Goal: Task Accomplishment & Management: Manage account settings

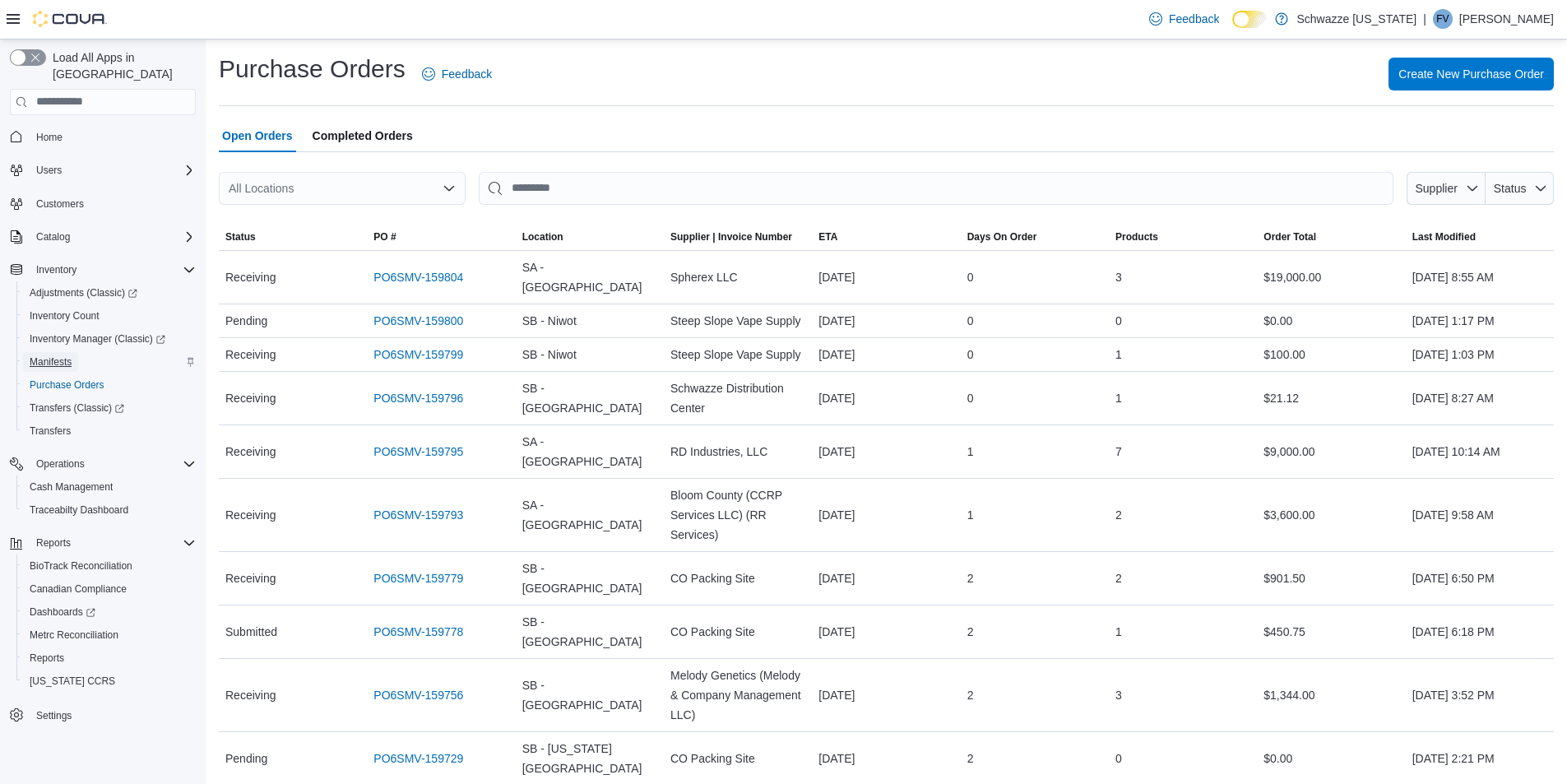
click at [70, 356] on span "Manifests" at bounding box center [50, 362] width 42 height 13
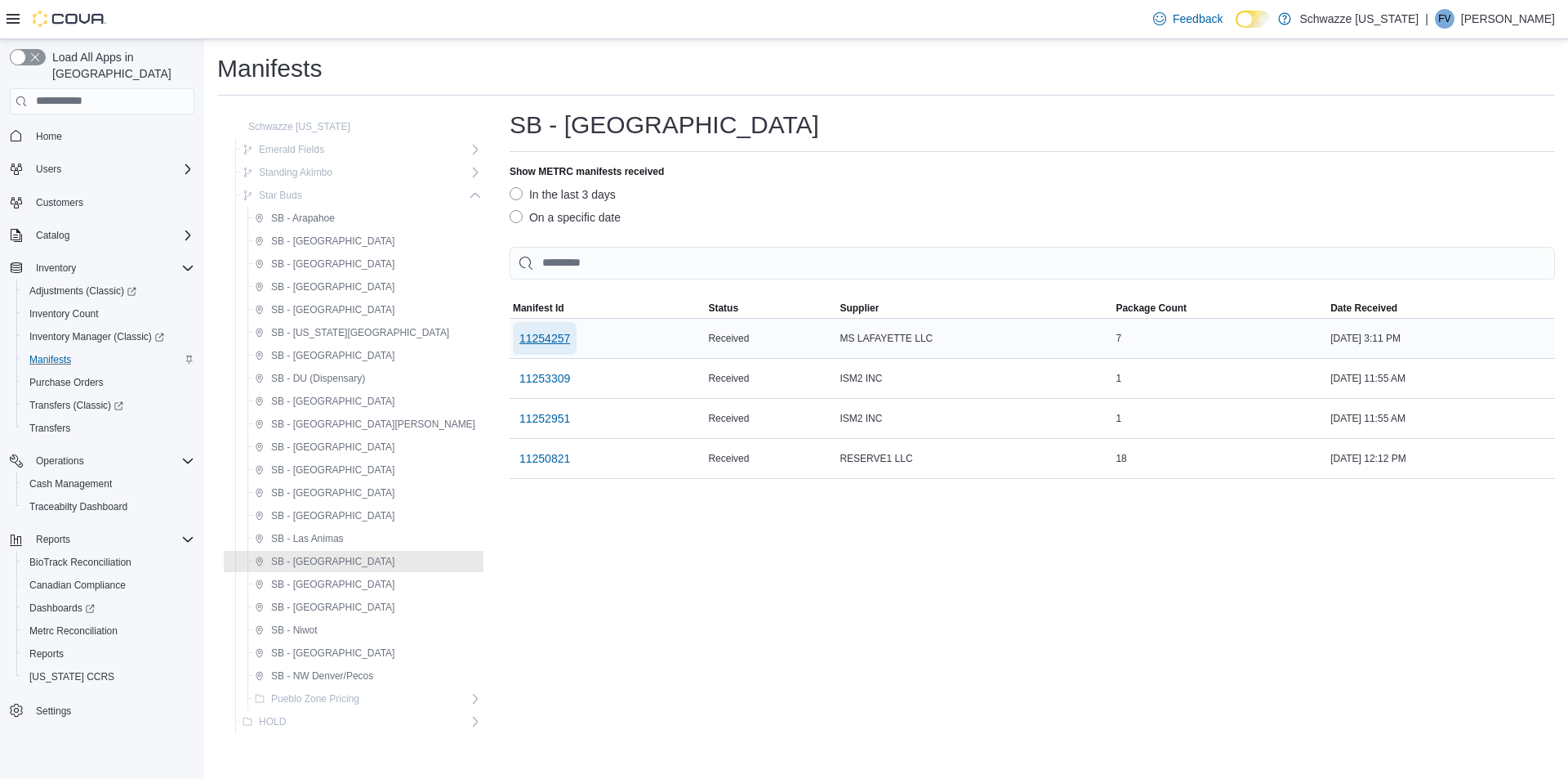
click at [519, 342] on span "11254257" at bounding box center [545, 339] width 51 height 16
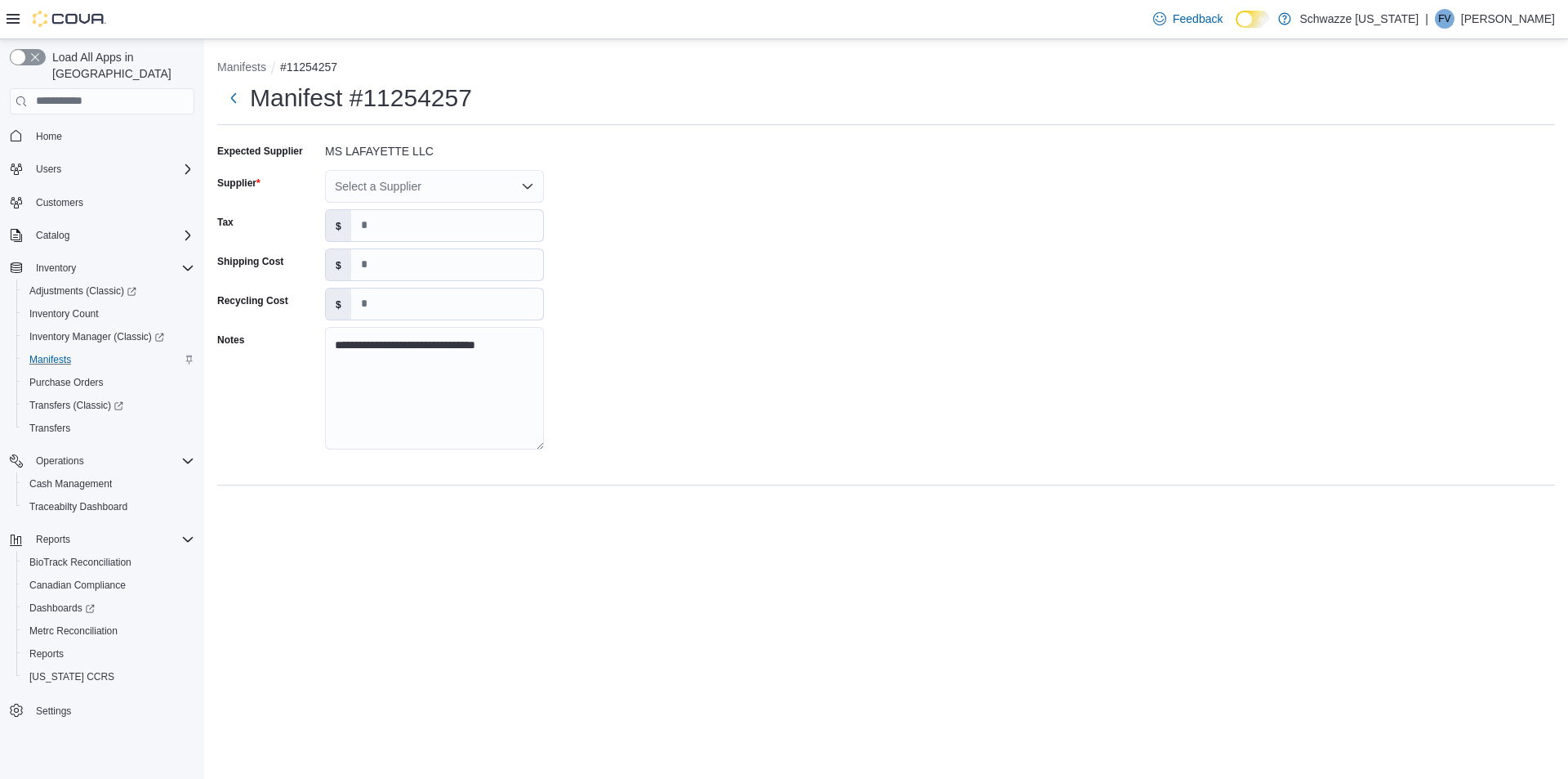
click at [513, 173] on div "Select a Supplier" at bounding box center [435, 187] width 218 height 33
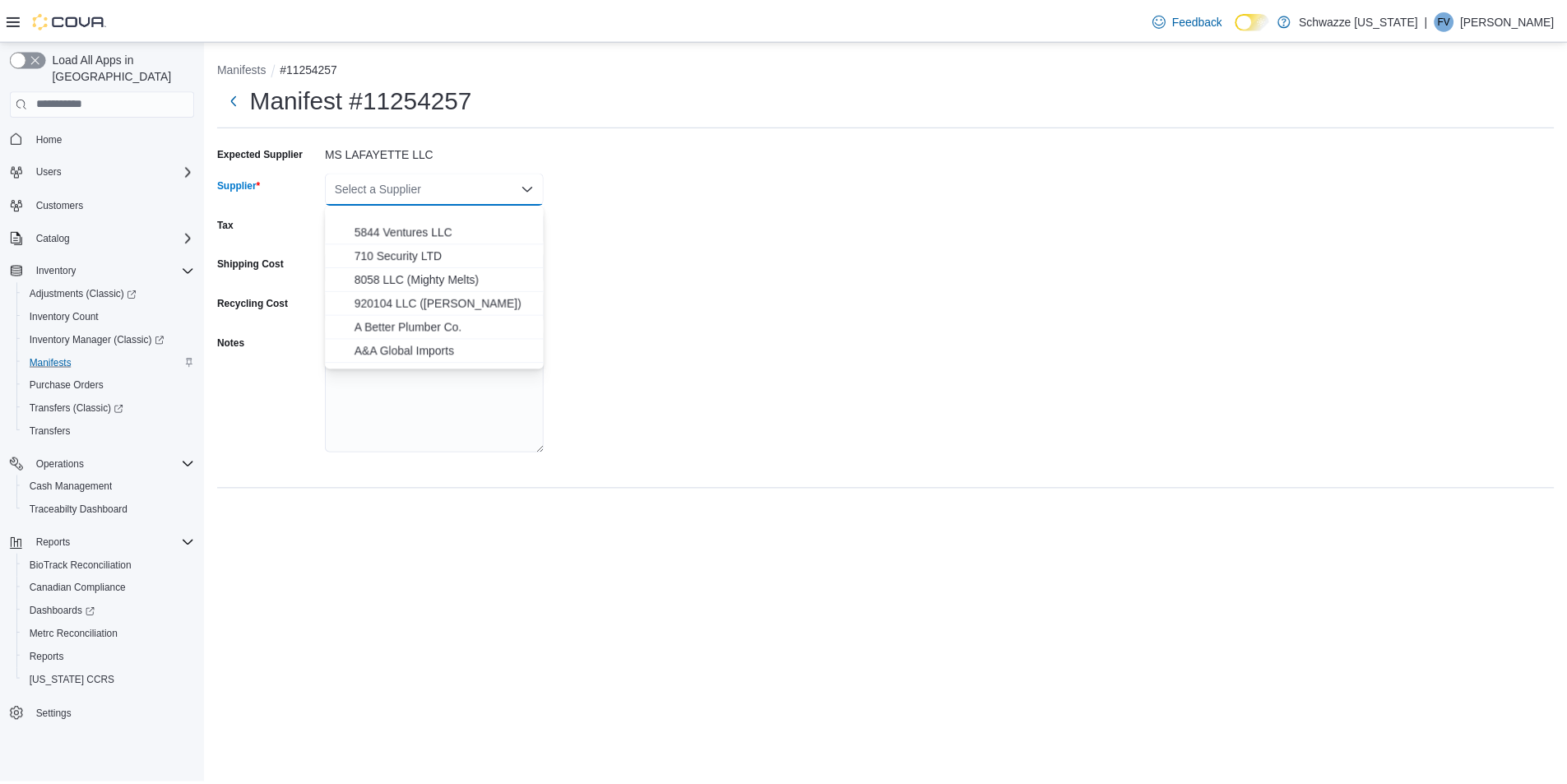
scroll to position [494, 0]
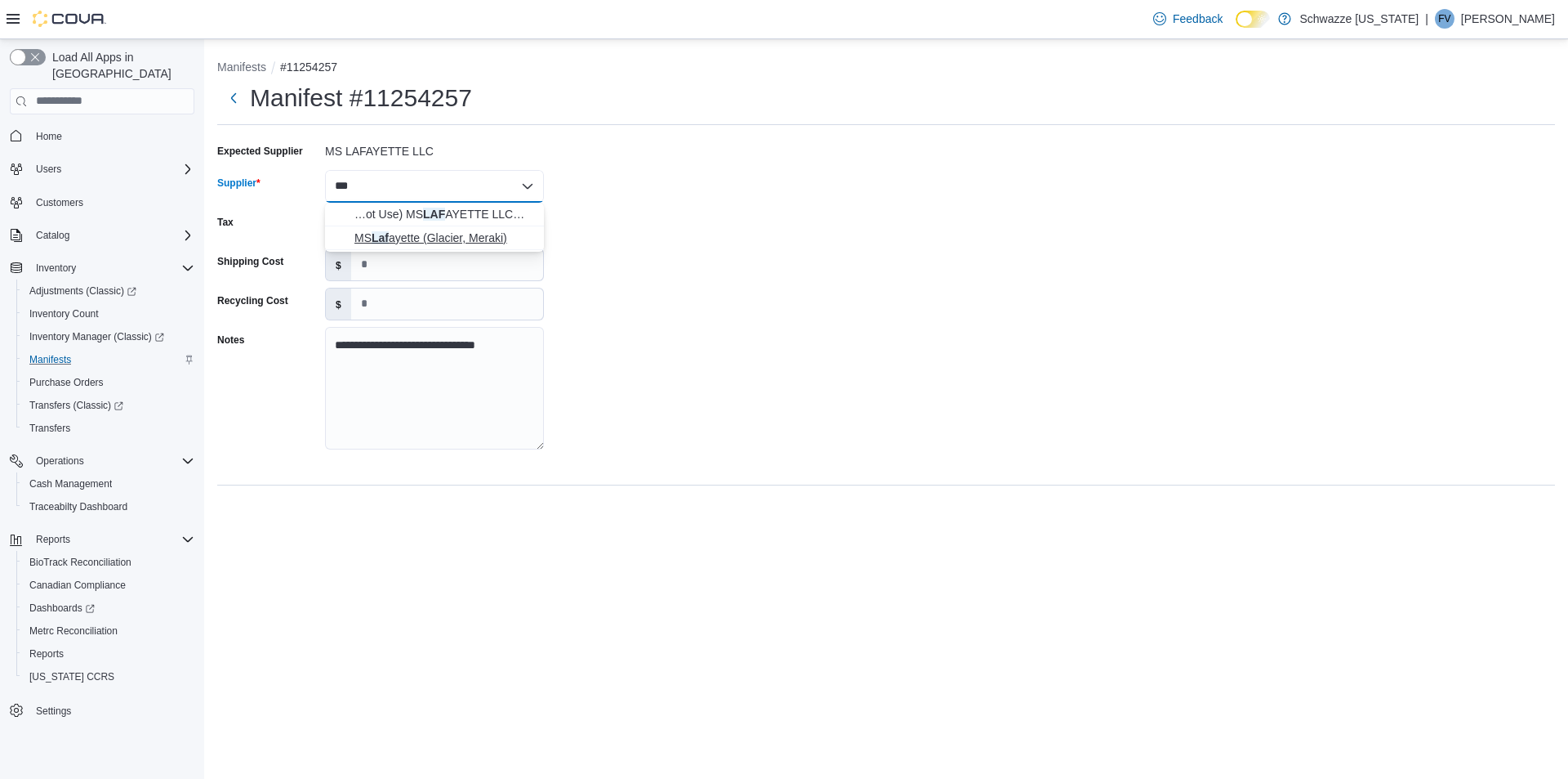
type input "***"
click at [461, 237] on span "MS Laf ayette (Glacier, [GEOGRAPHIC_DATA])" at bounding box center [444, 237] width 180 height 16
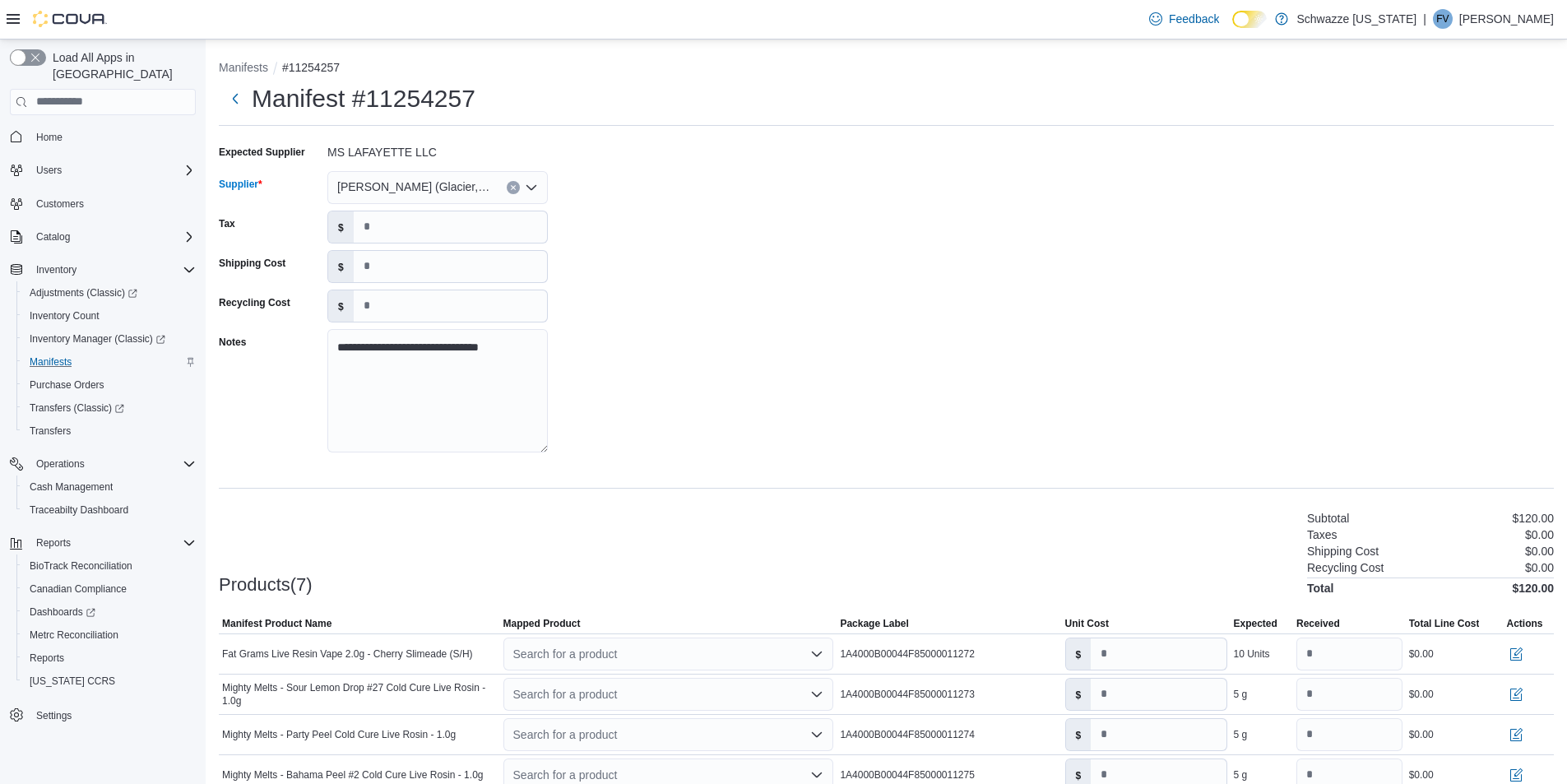
drag, startPoint x: 496, startPoint y: 200, endPoint x: 484, endPoint y: 193, distance: 13.9
click at [484, 193] on span "[PERSON_NAME] (Glacier, [GEOGRAPHIC_DATA])" at bounding box center [414, 187] width 153 height 20
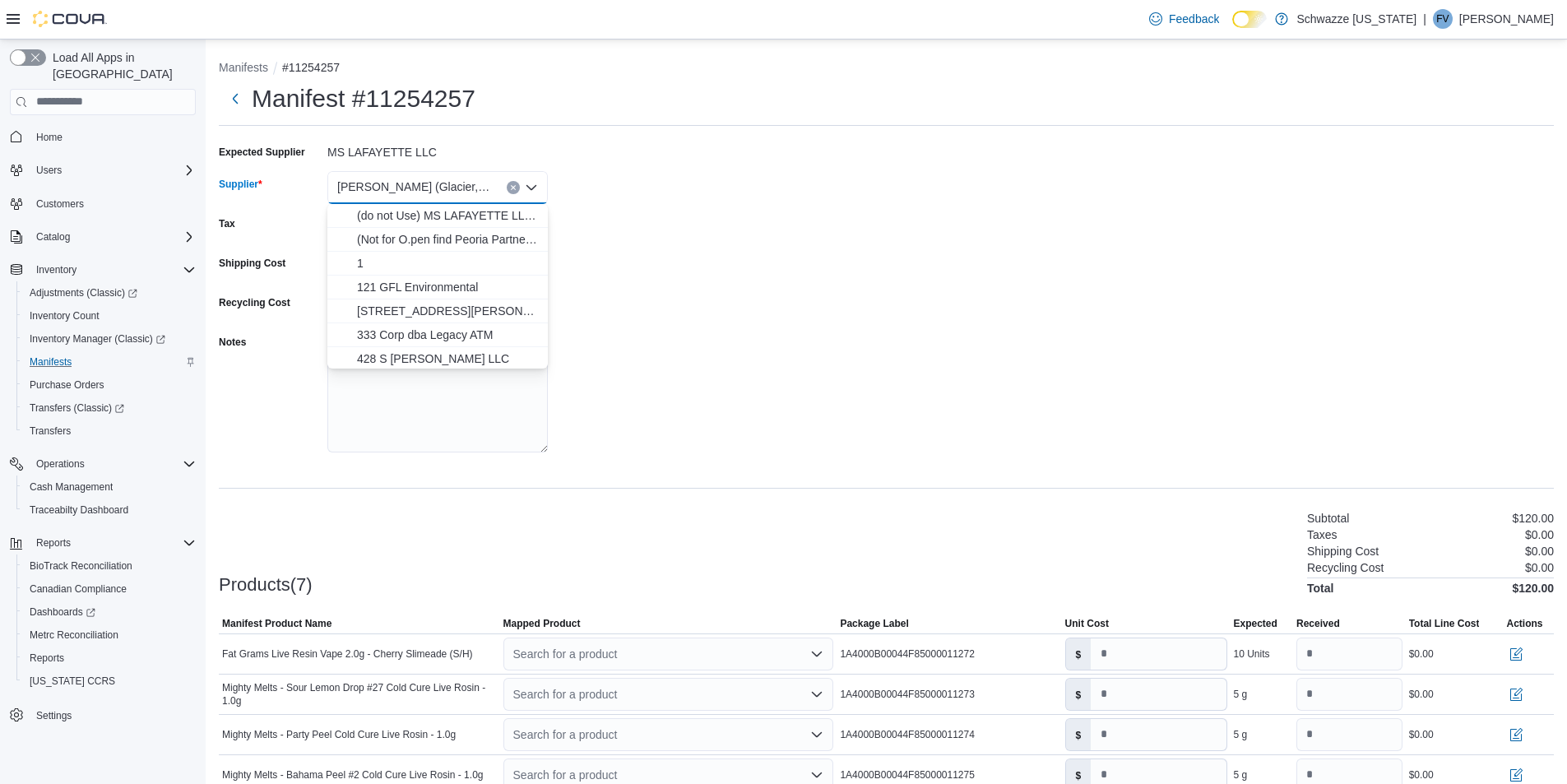
click at [484, 193] on span "[PERSON_NAME] (Glacier, [GEOGRAPHIC_DATA])" at bounding box center [414, 187] width 153 height 20
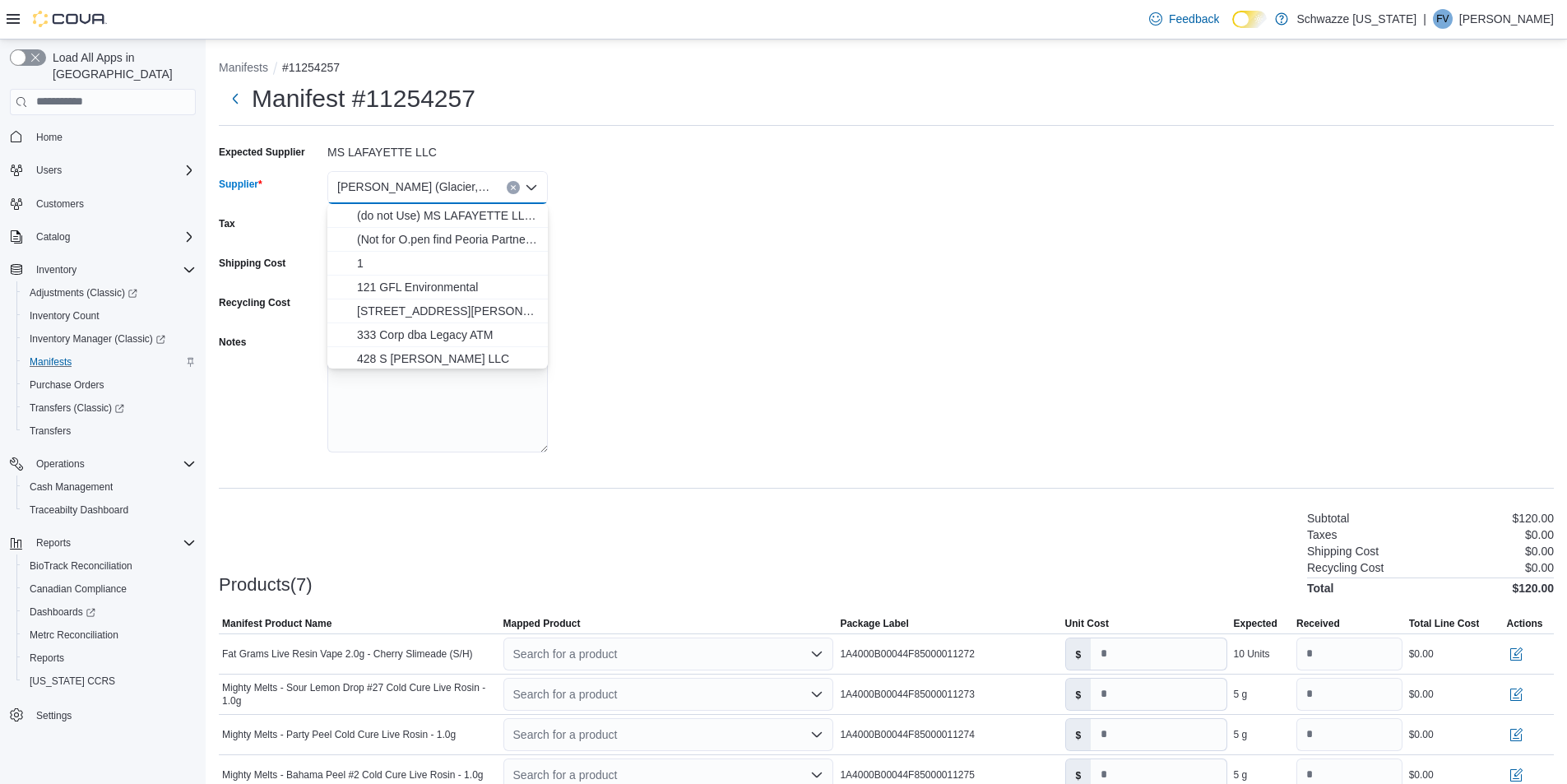
click at [484, 193] on span "[PERSON_NAME] (Glacier, [GEOGRAPHIC_DATA])" at bounding box center [414, 187] width 153 height 20
click at [490, 188] on div "[PERSON_NAME] (Glacier, [GEOGRAPHIC_DATA])" at bounding box center [438, 188] width 220 height 33
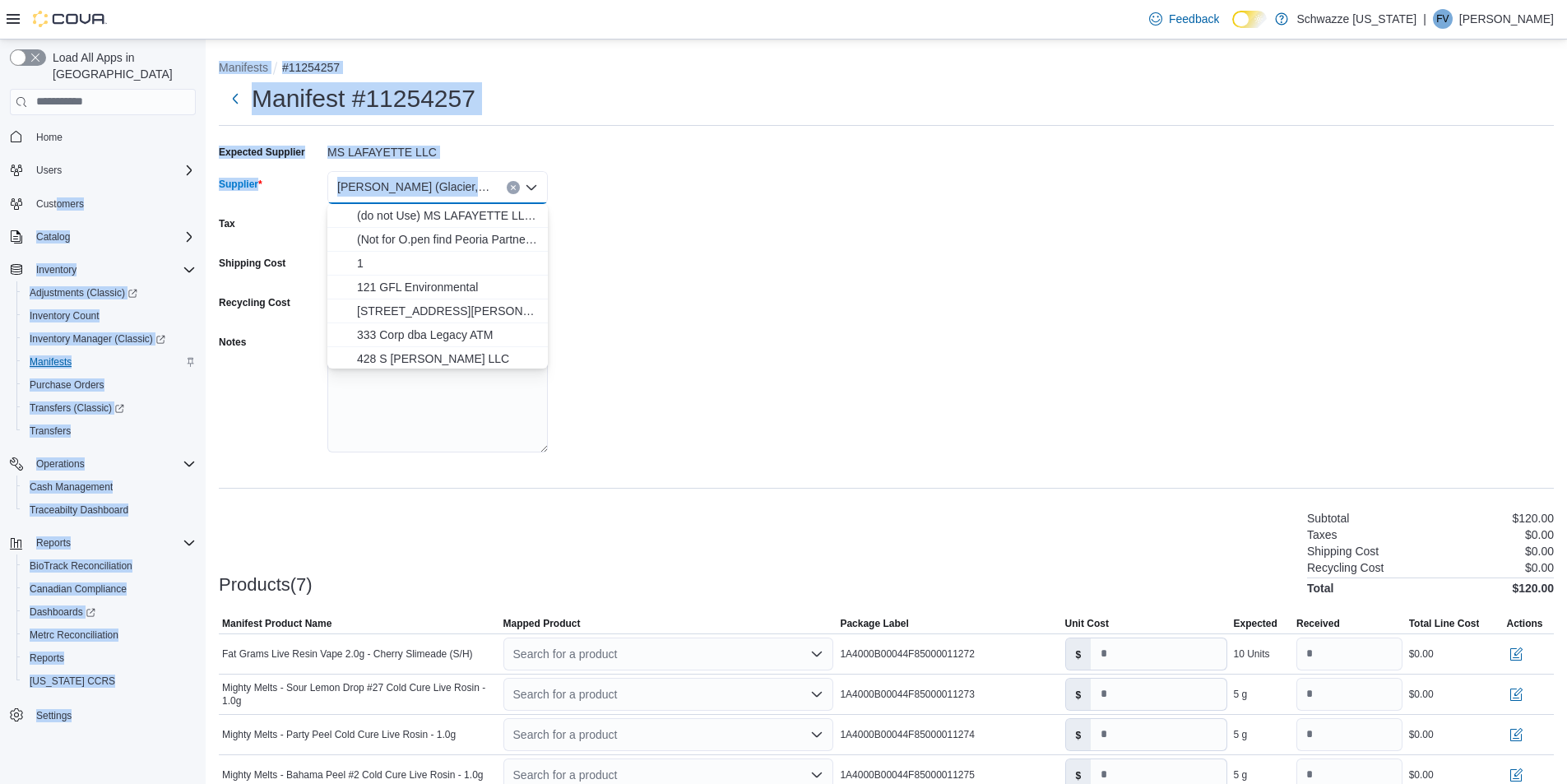
drag, startPoint x: 497, startPoint y: 188, endPoint x: -61, endPoint y: 185, distance: 558.0
click at [0, 185] on html "**********" at bounding box center [784, 392] width 1567 height 784
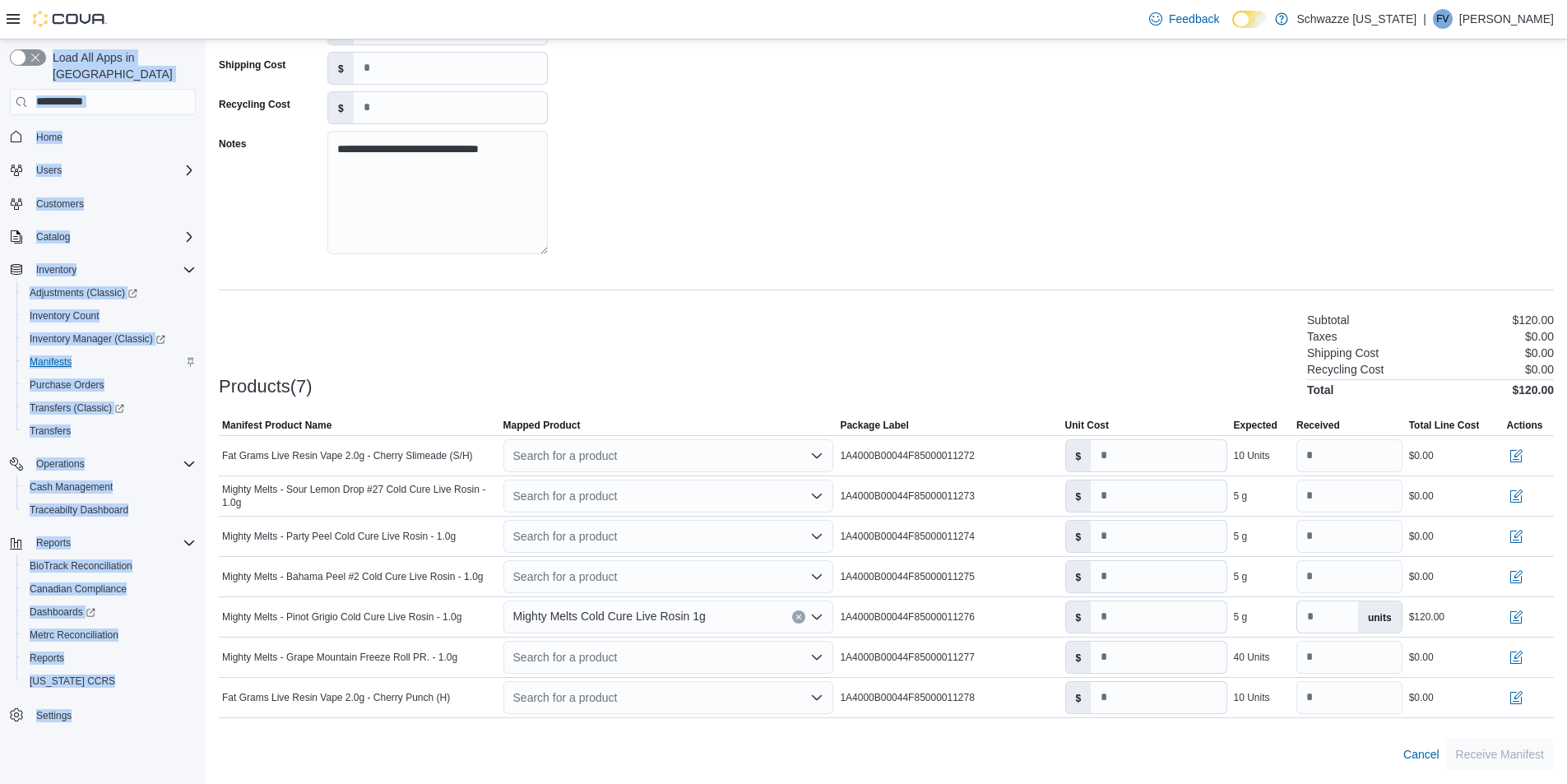
scroll to position [0, 0]
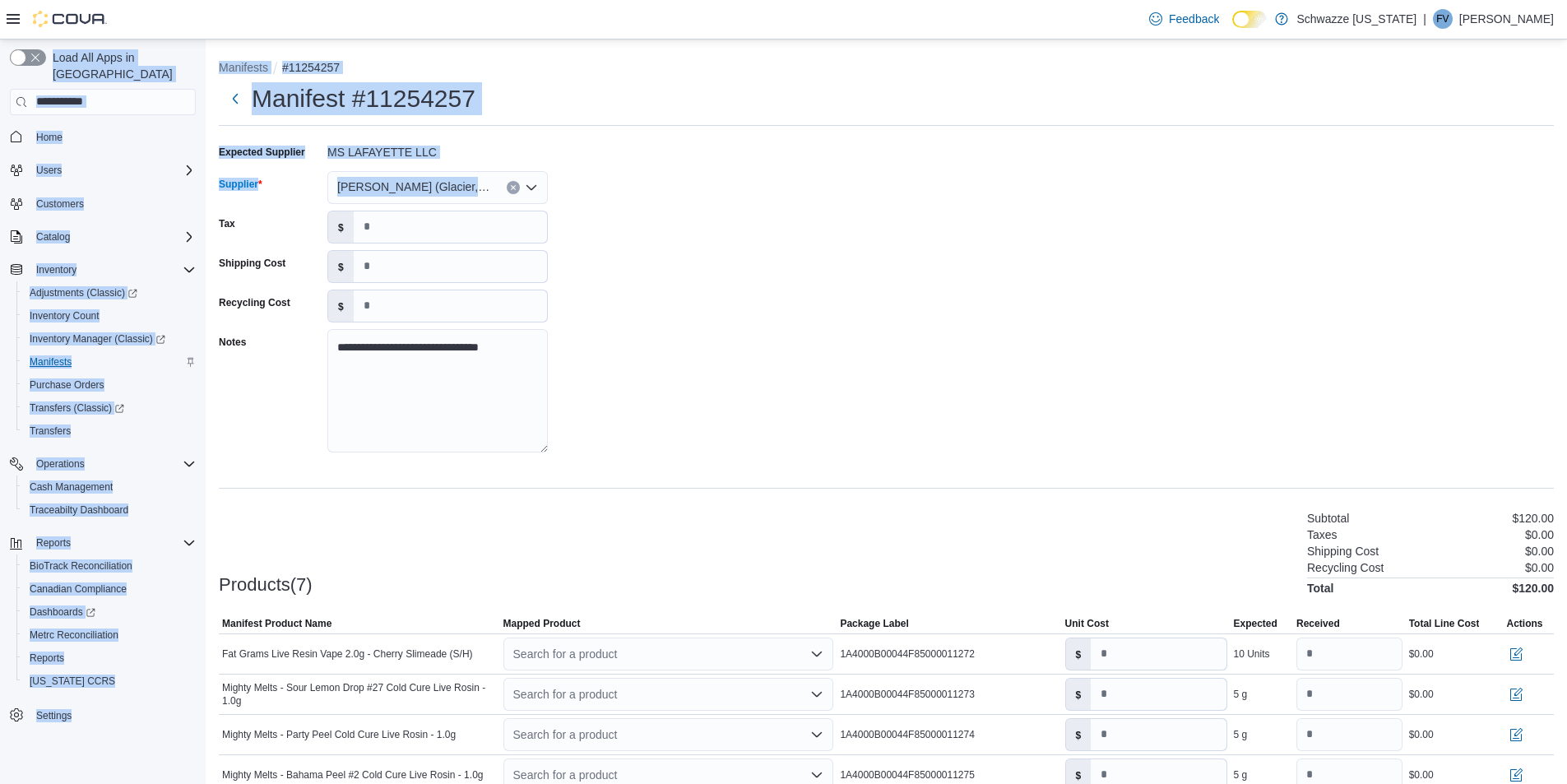
click at [427, 186] on span "[PERSON_NAME] (Glacier, [GEOGRAPHIC_DATA])" at bounding box center [414, 187] width 153 height 20
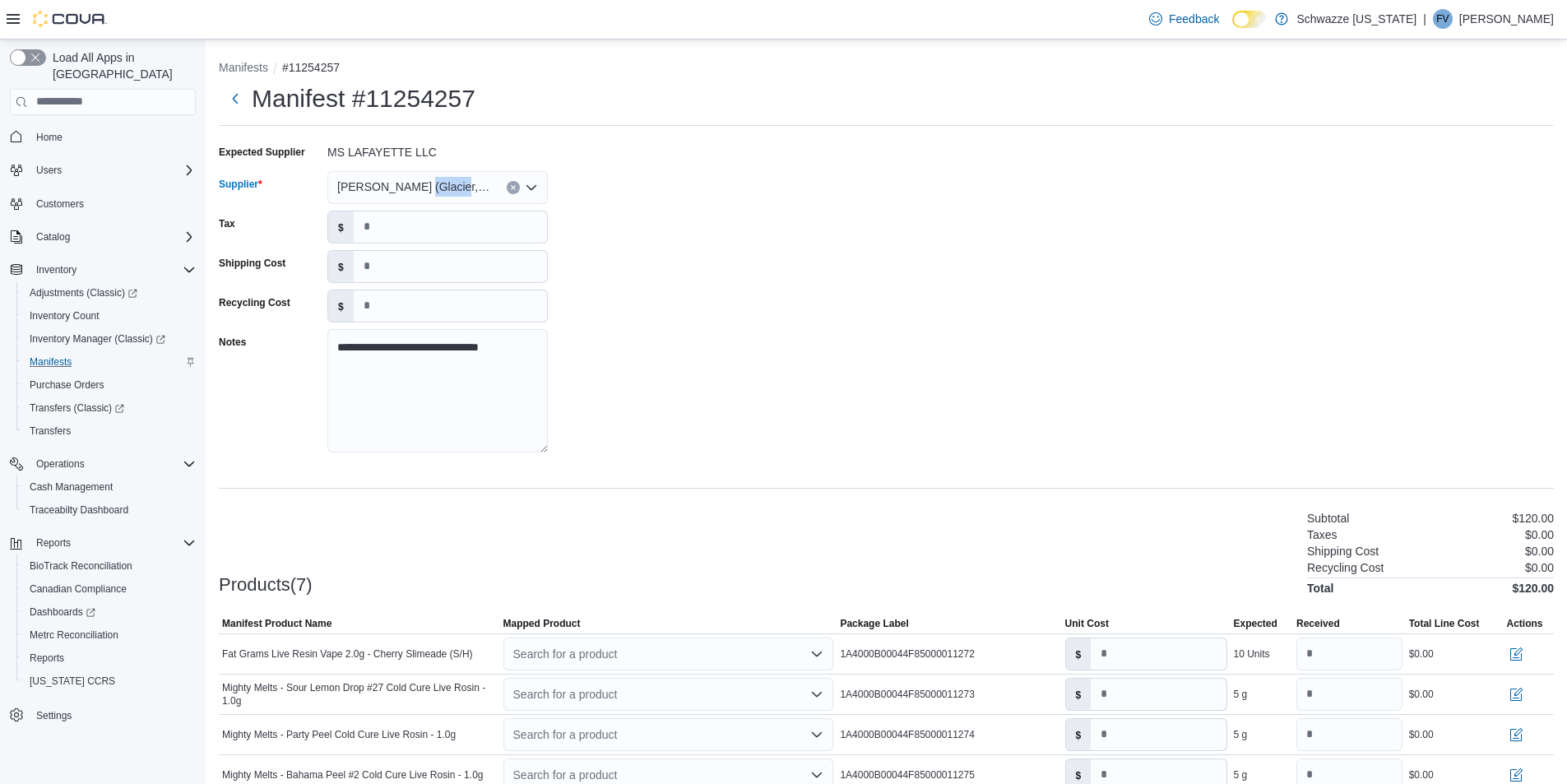
click at [427, 186] on span "[PERSON_NAME] (Glacier, [GEOGRAPHIC_DATA])" at bounding box center [414, 187] width 153 height 20
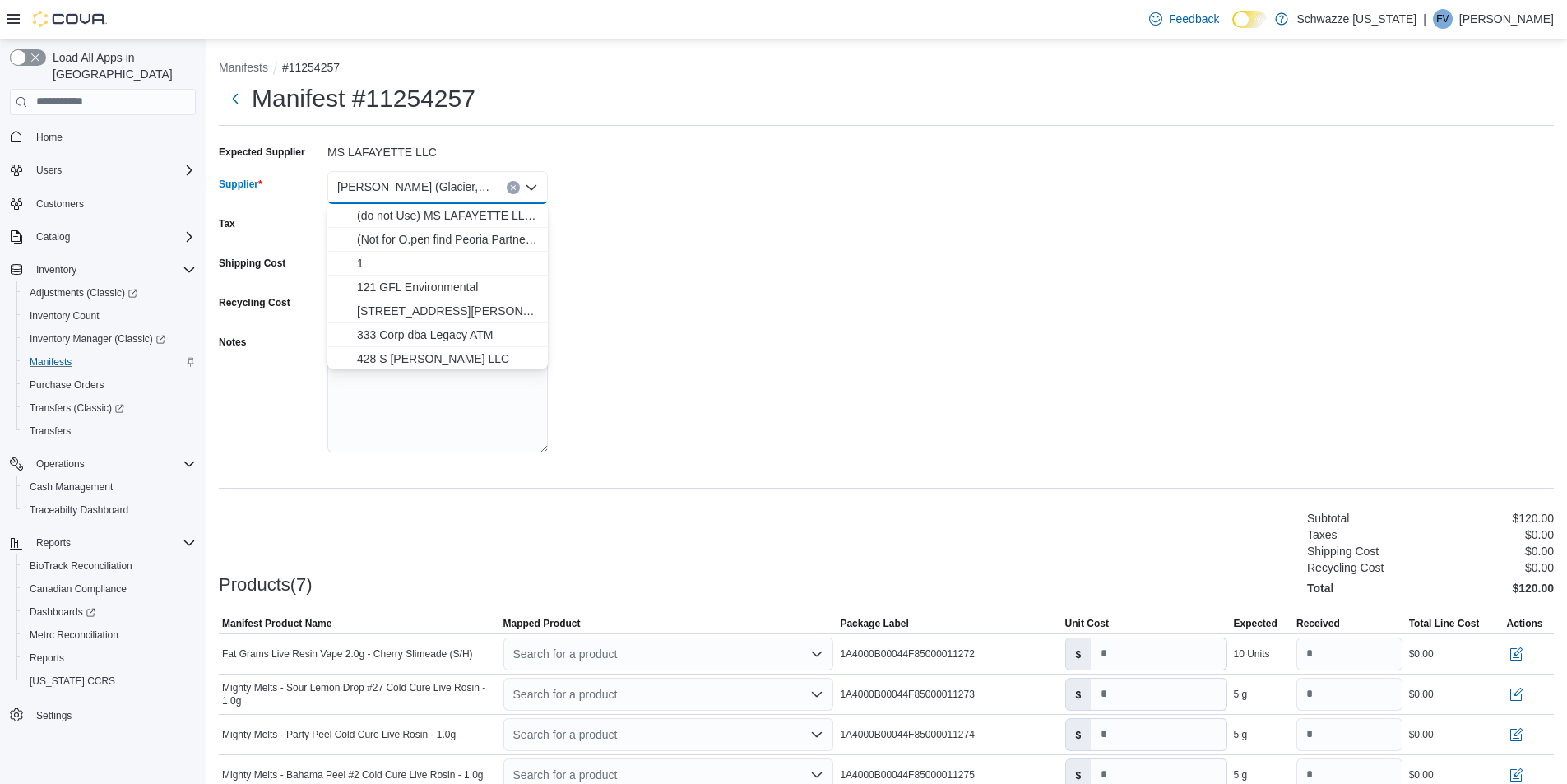
click at [427, 186] on span "[PERSON_NAME] (Glacier, [GEOGRAPHIC_DATA])" at bounding box center [414, 187] width 153 height 20
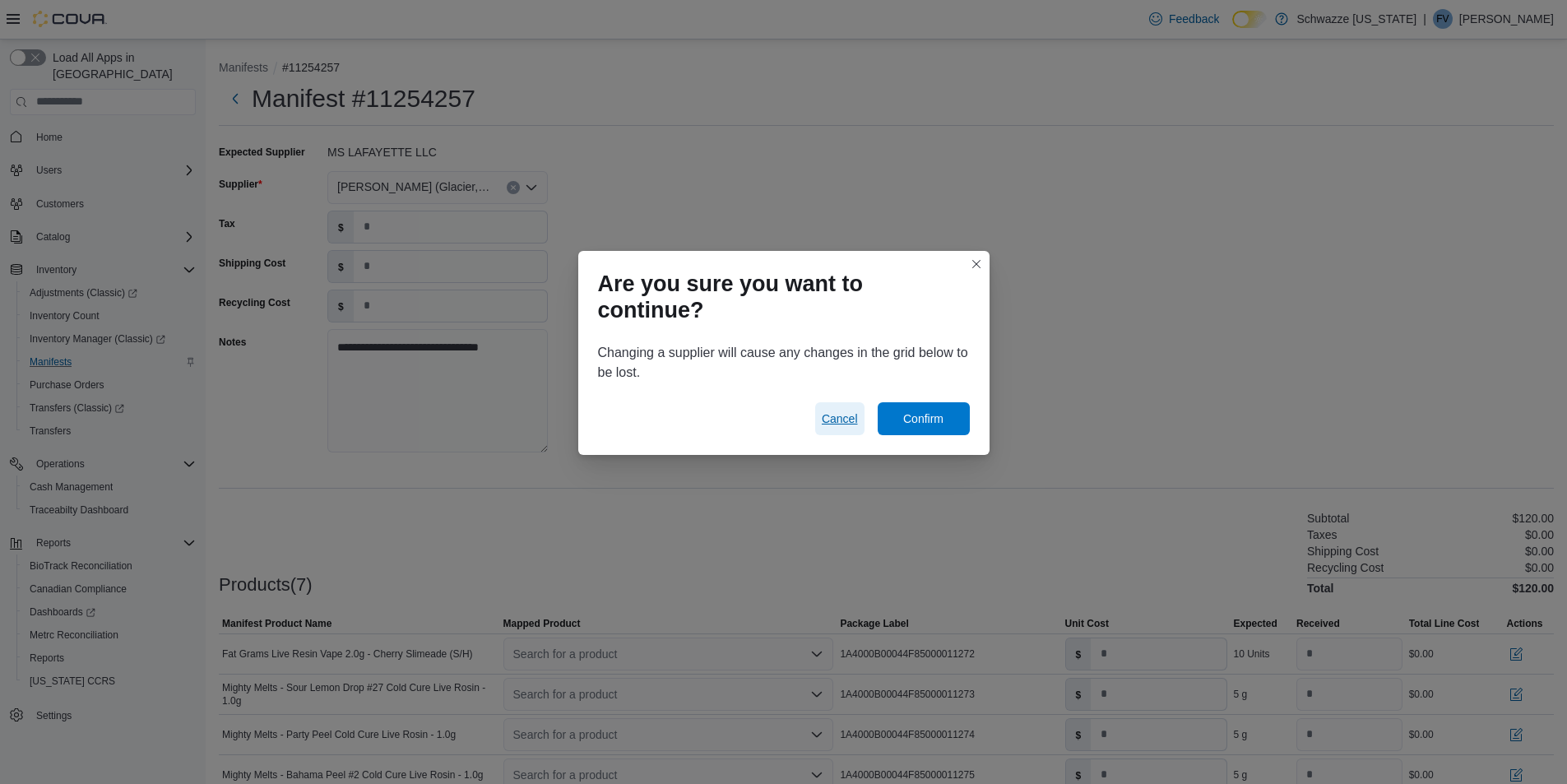
click at [849, 423] on span "Cancel" at bounding box center [840, 418] width 36 height 17
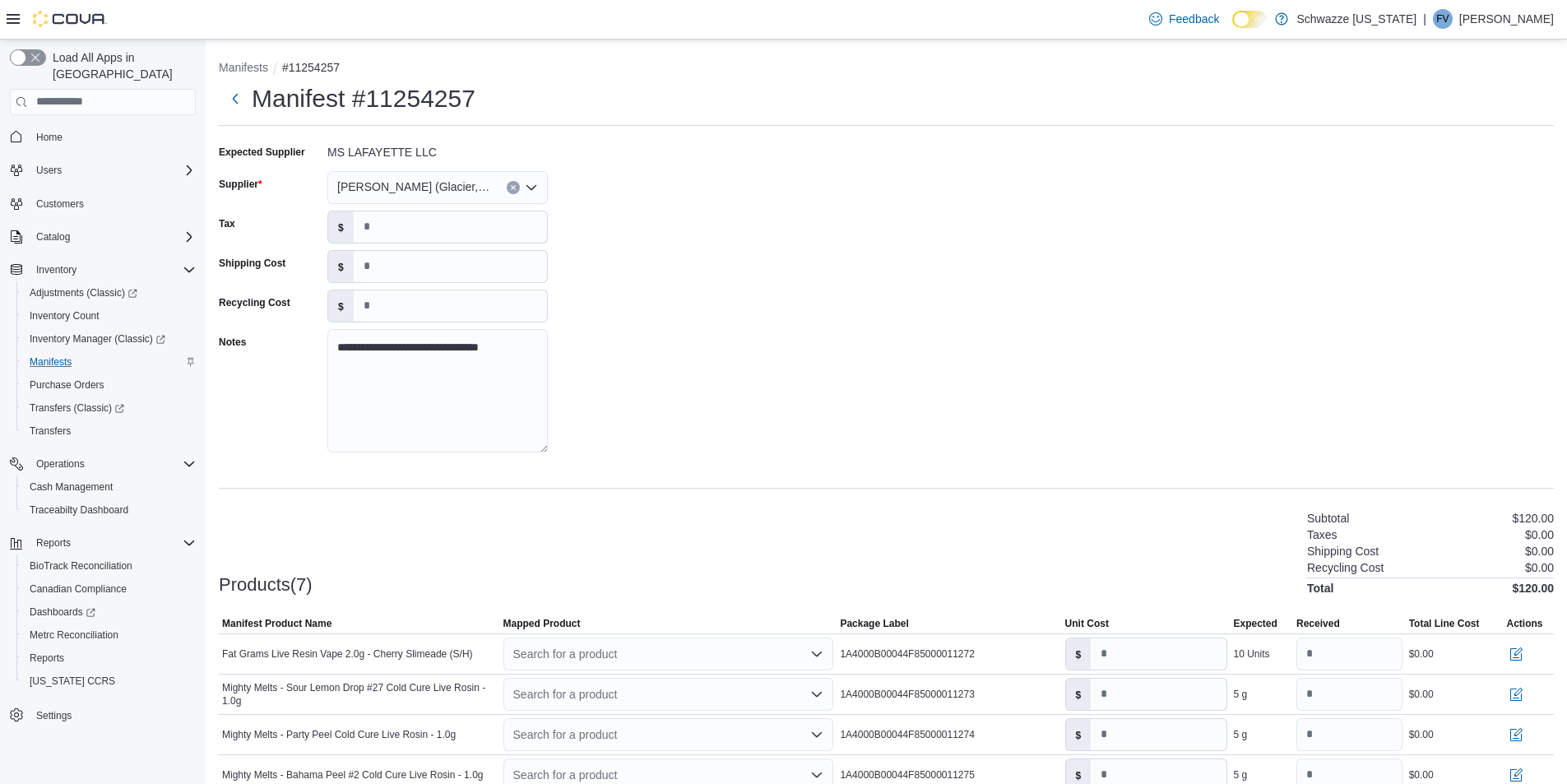
click at [513, 192] on button "Clear input" at bounding box center [513, 188] width 13 height 13
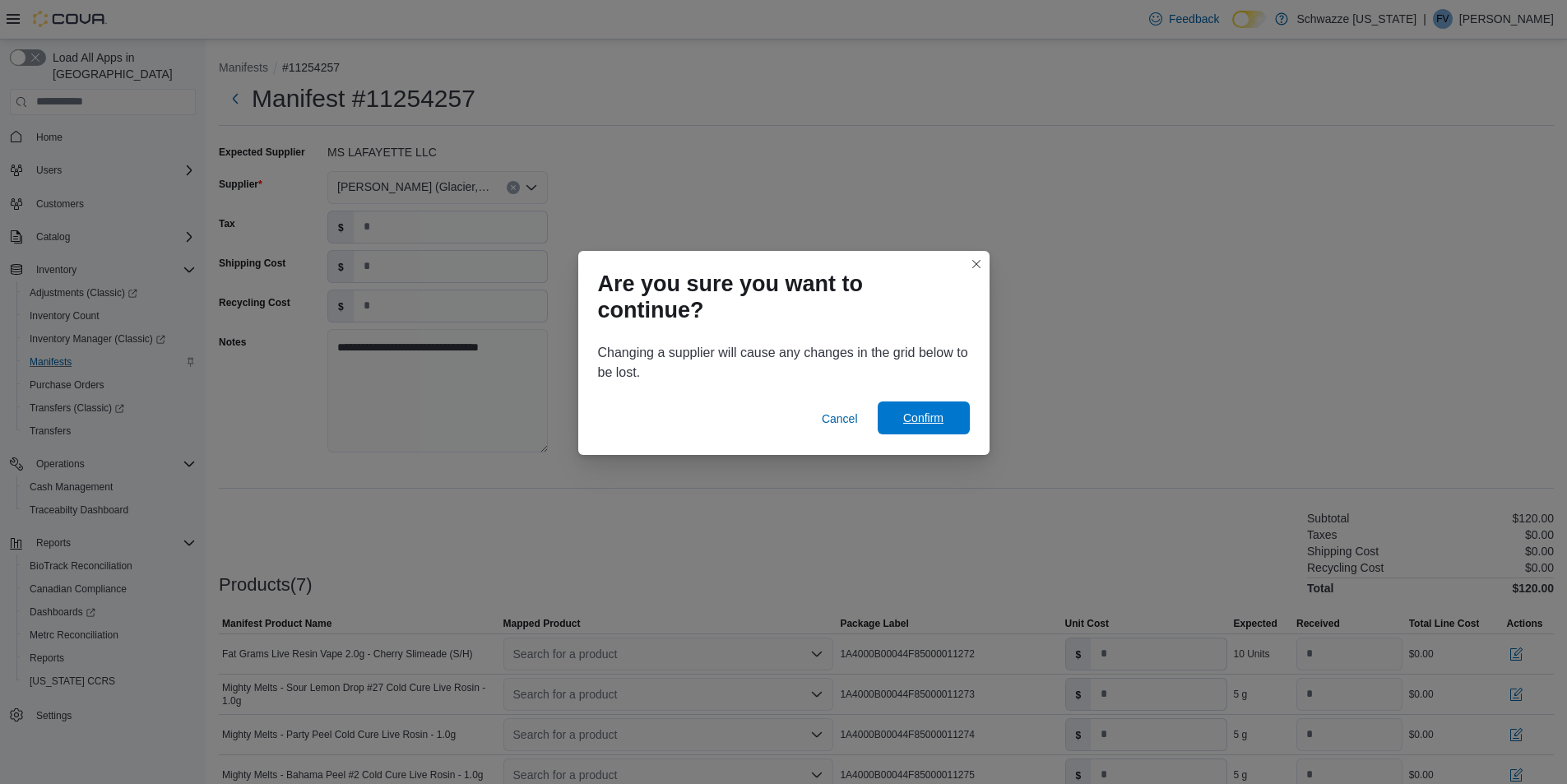
click at [937, 414] on span "Confirm" at bounding box center [923, 418] width 41 height 17
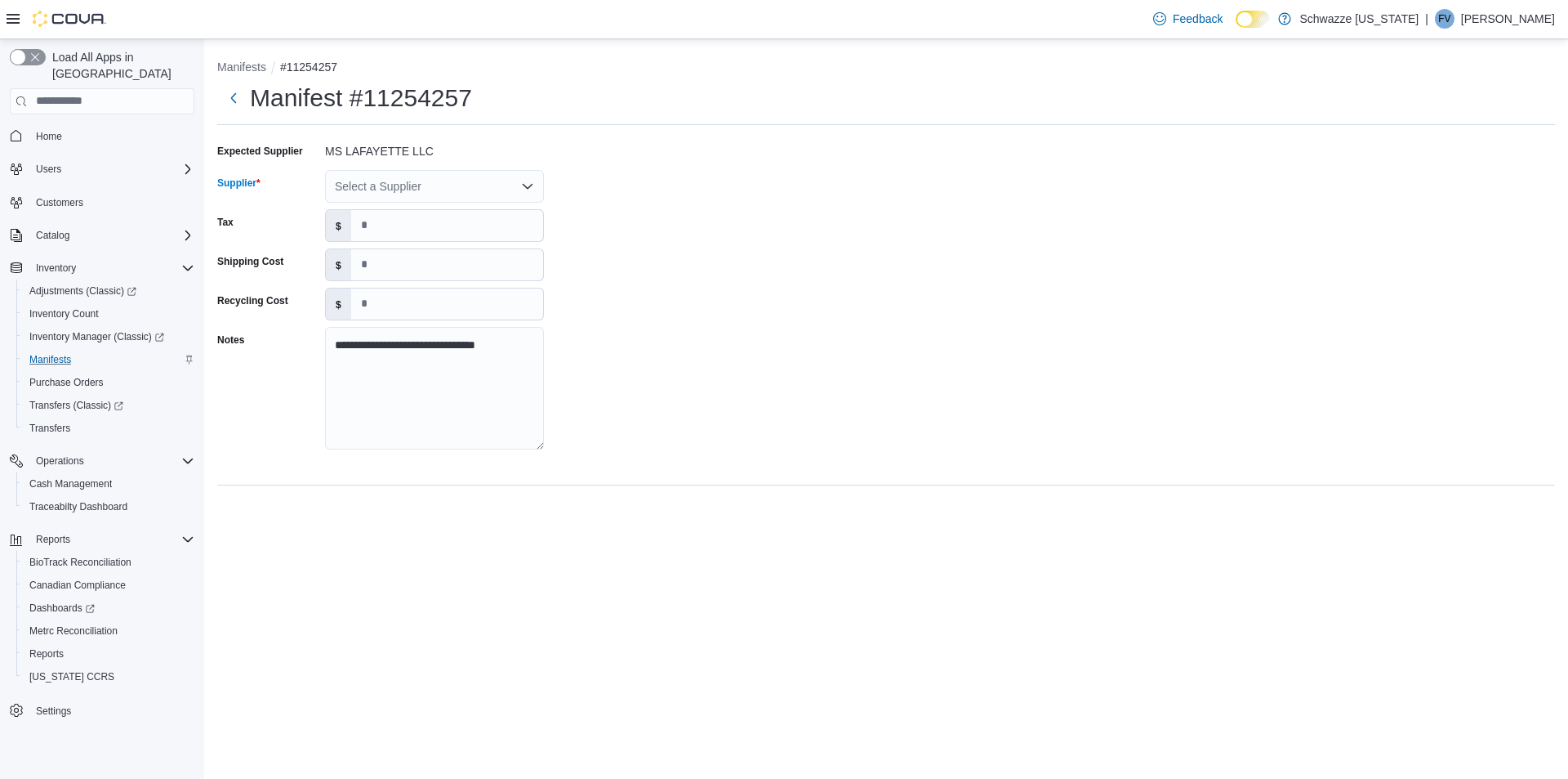
click at [438, 196] on div "Select a Supplier" at bounding box center [435, 187] width 218 height 33
type input "***"
click at [465, 234] on span "MS Laf ayette (Glacier, [GEOGRAPHIC_DATA])" at bounding box center [444, 237] width 180 height 16
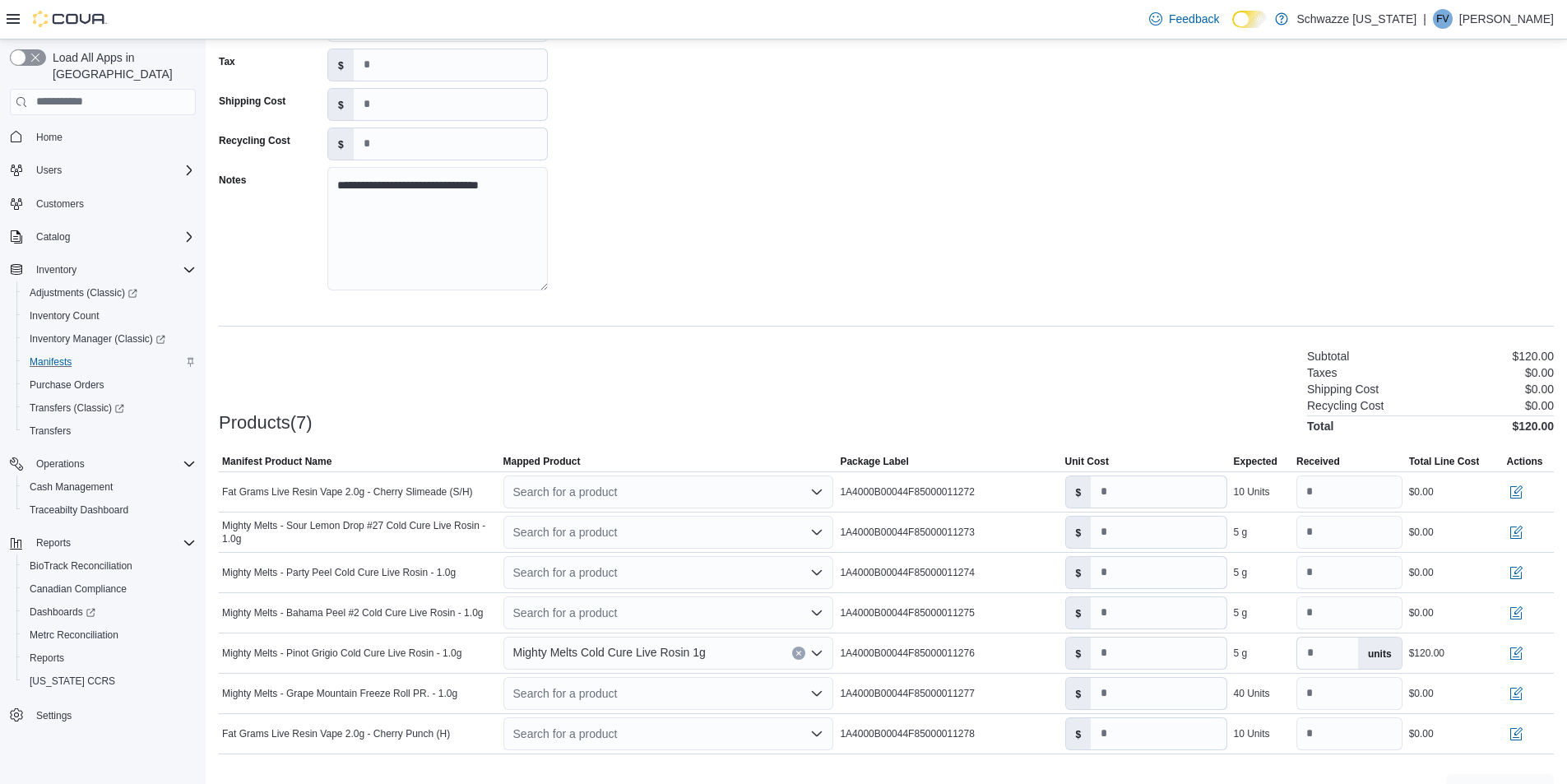
scroll to position [198, 0]
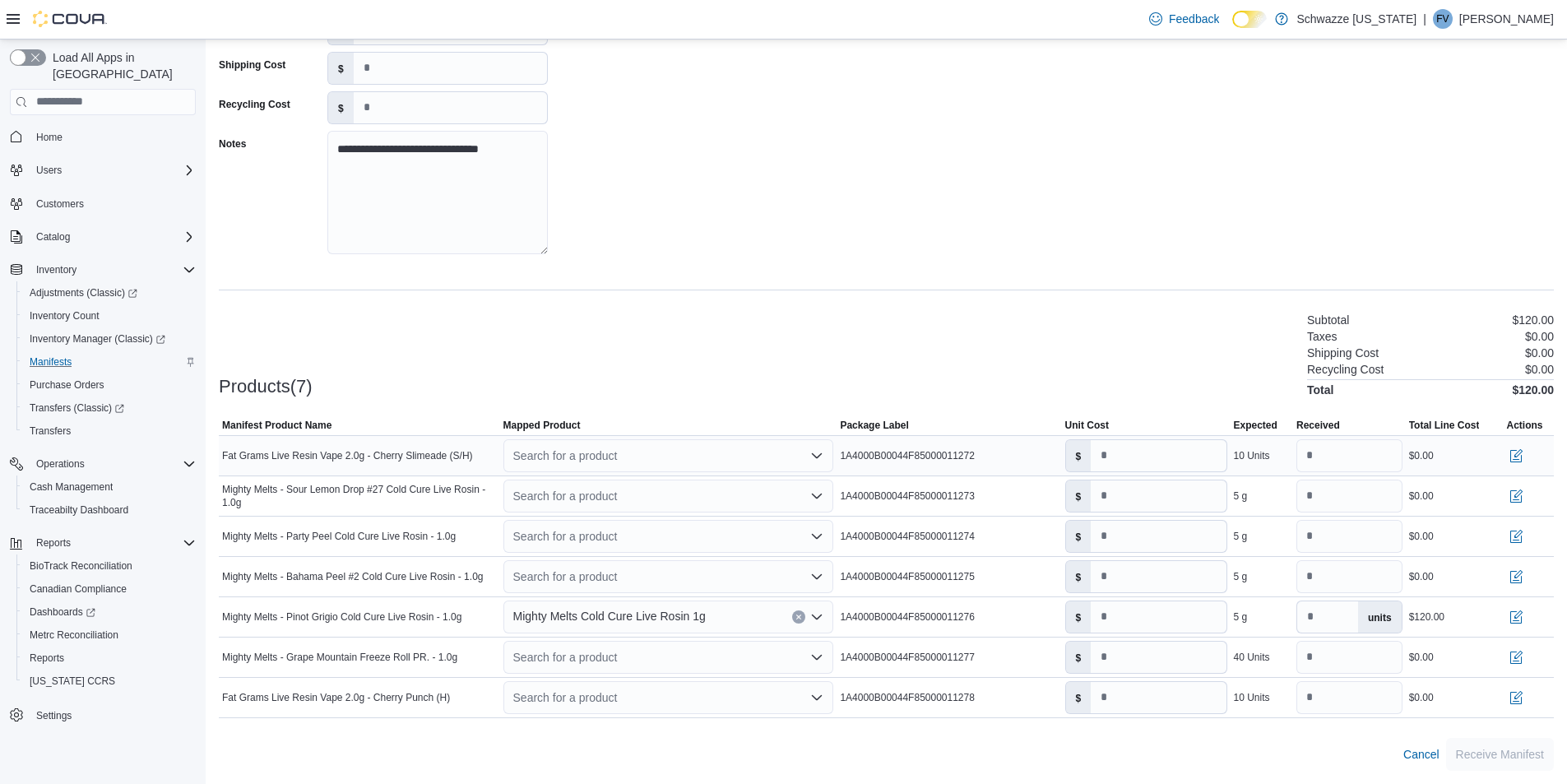
click at [818, 463] on div "Search for a product" at bounding box center [668, 456] width 331 height 33
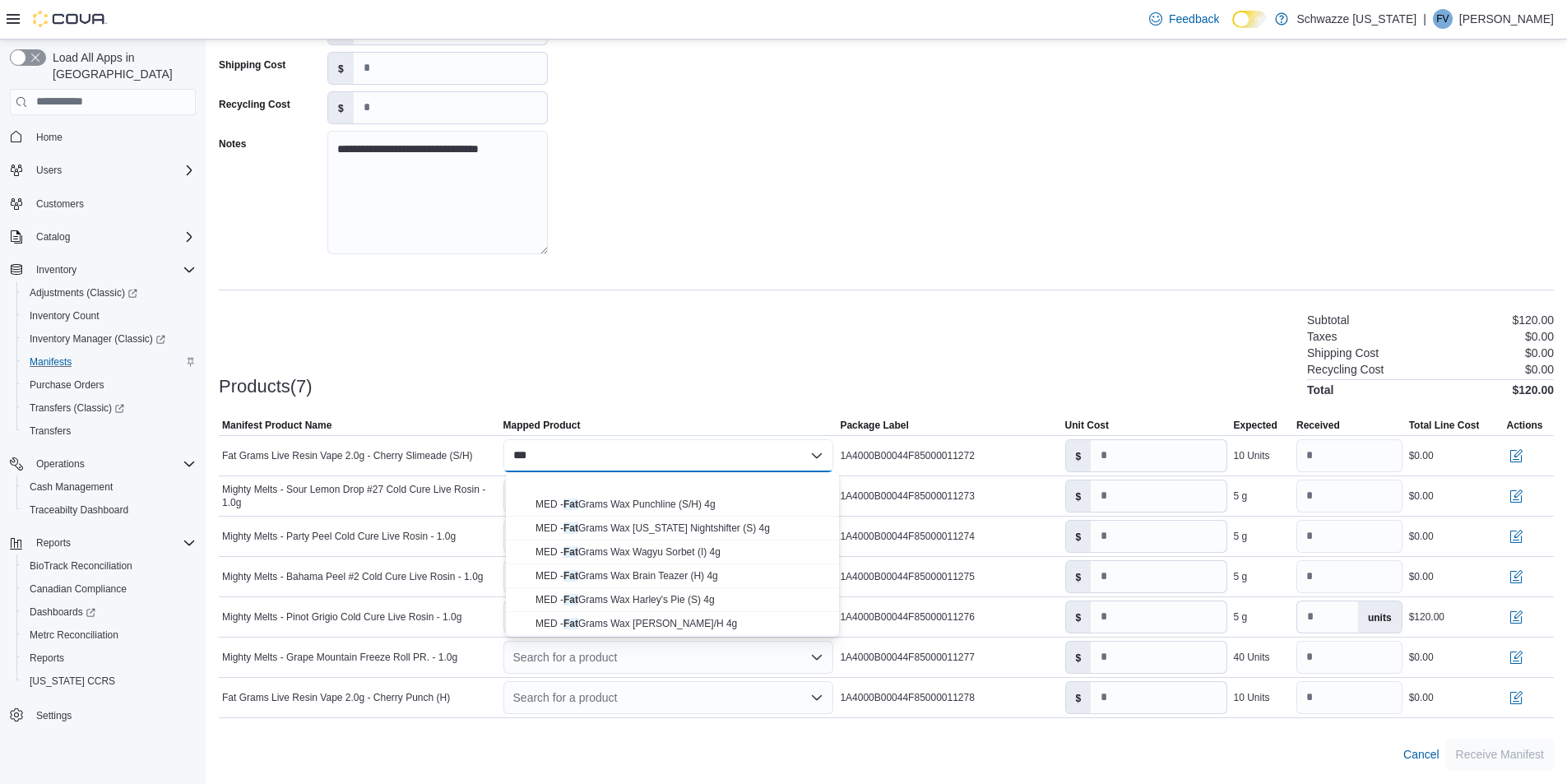
scroll to position [246, 0]
drag, startPoint x: 615, startPoint y: 452, endPoint x: 540, endPoint y: 447, distance: 75.2
click at [540, 447] on div "*********" at bounding box center [668, 456] width 331 height 33
type input "*"
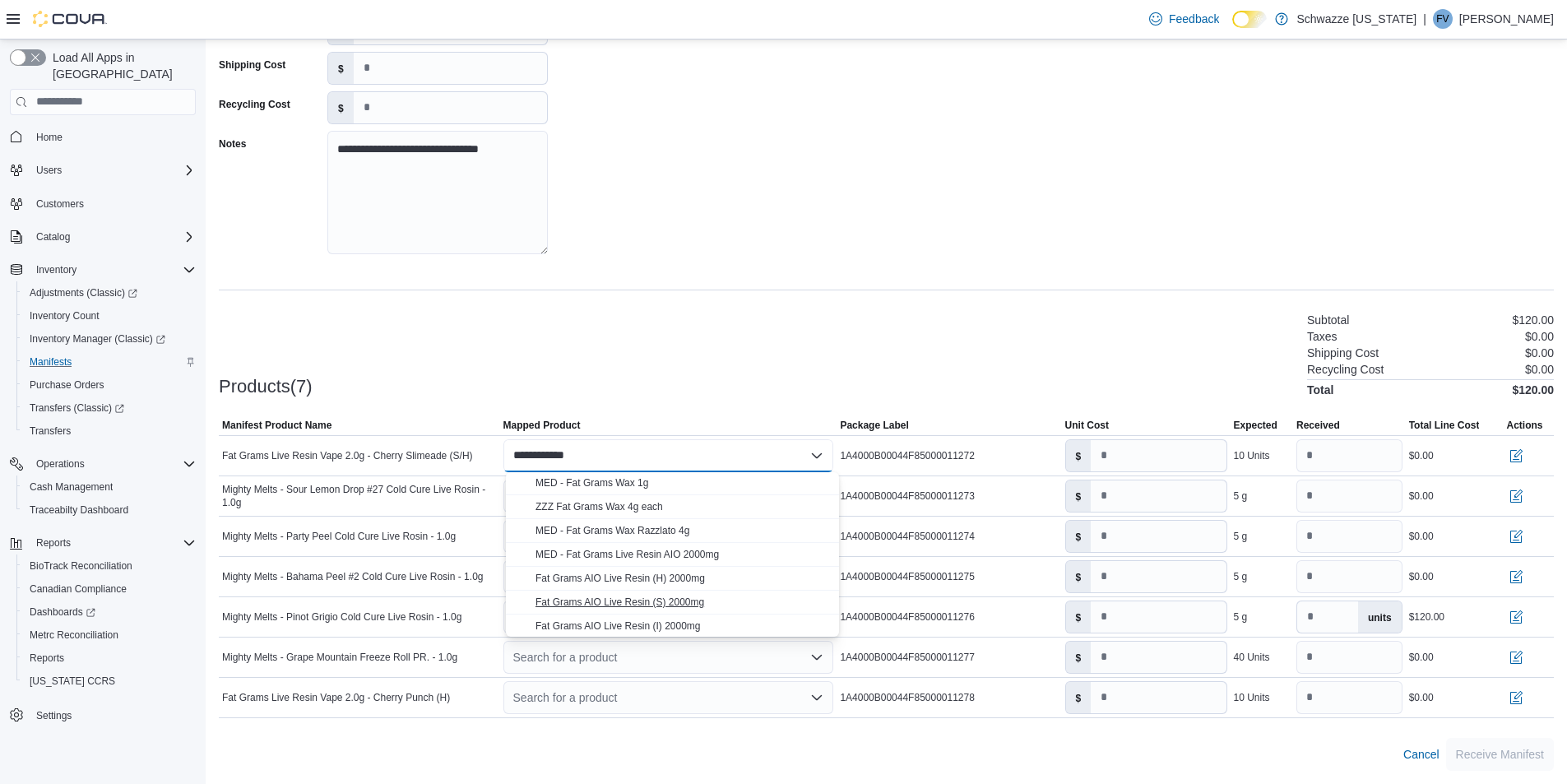
type input "**********"
click at [682, 598] on span "Fat Grams AIO Live Resin (S) 2000mg" at bounding box center [620, 602] width 169 height 12
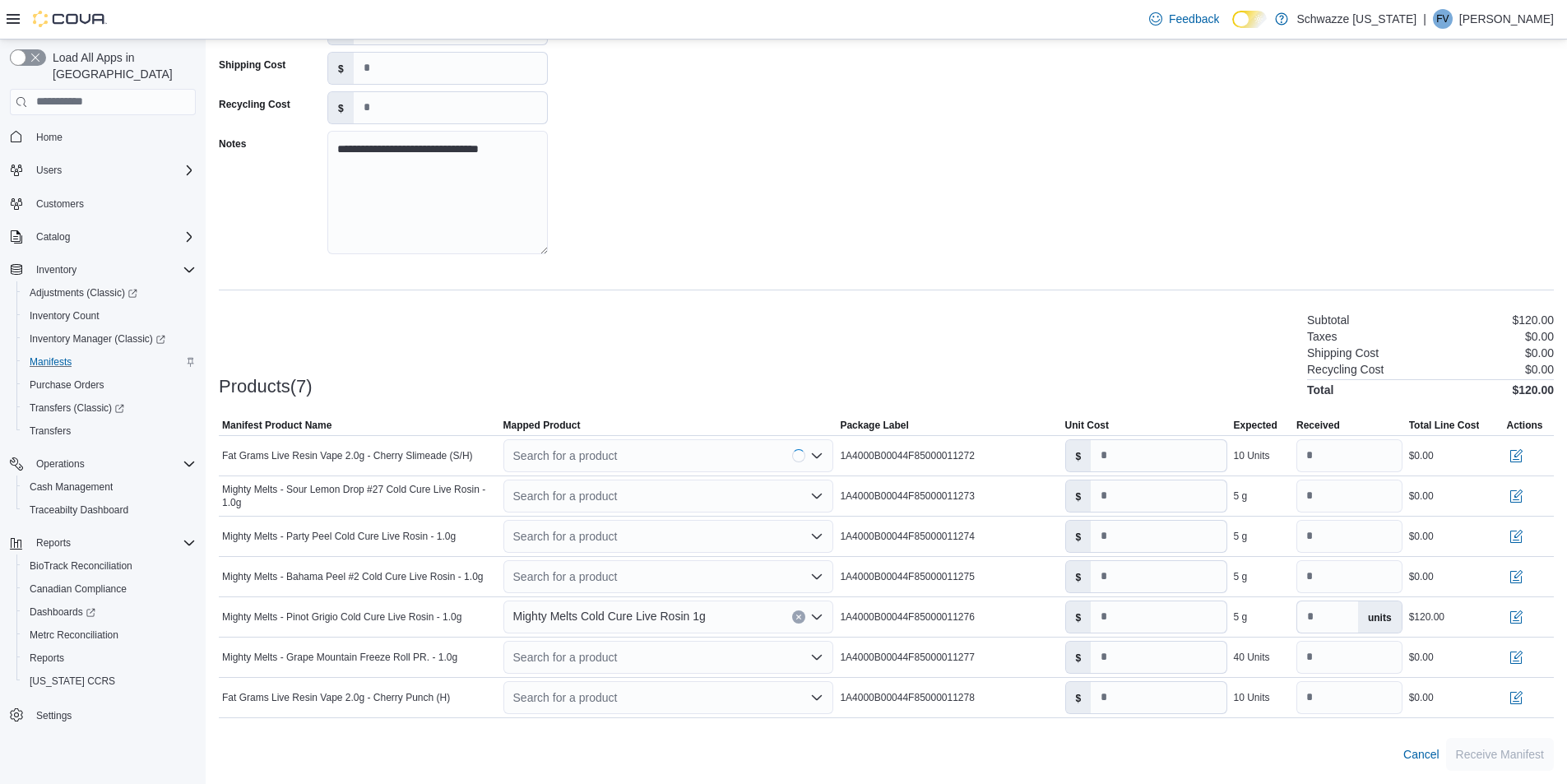
type input "****"
click at [658, 692] on div "Search for a product" at bounding box center [668, 697] width 331 height 33
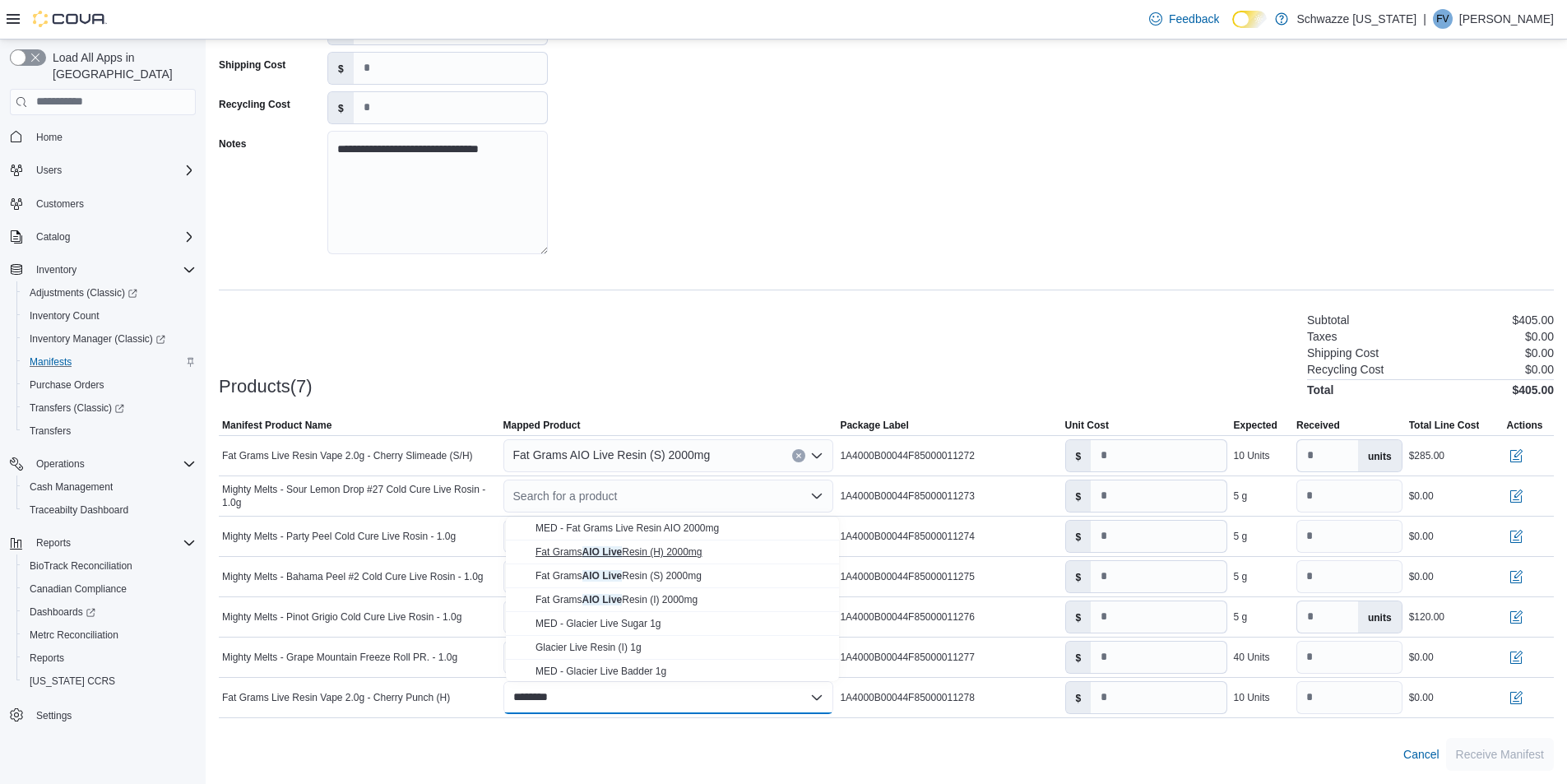
type input "********"
click at [680, 555] on span "Fat Grams AIO Live Resin (H) 2000mg" at bounding box center [618, 552] width 166 height 12
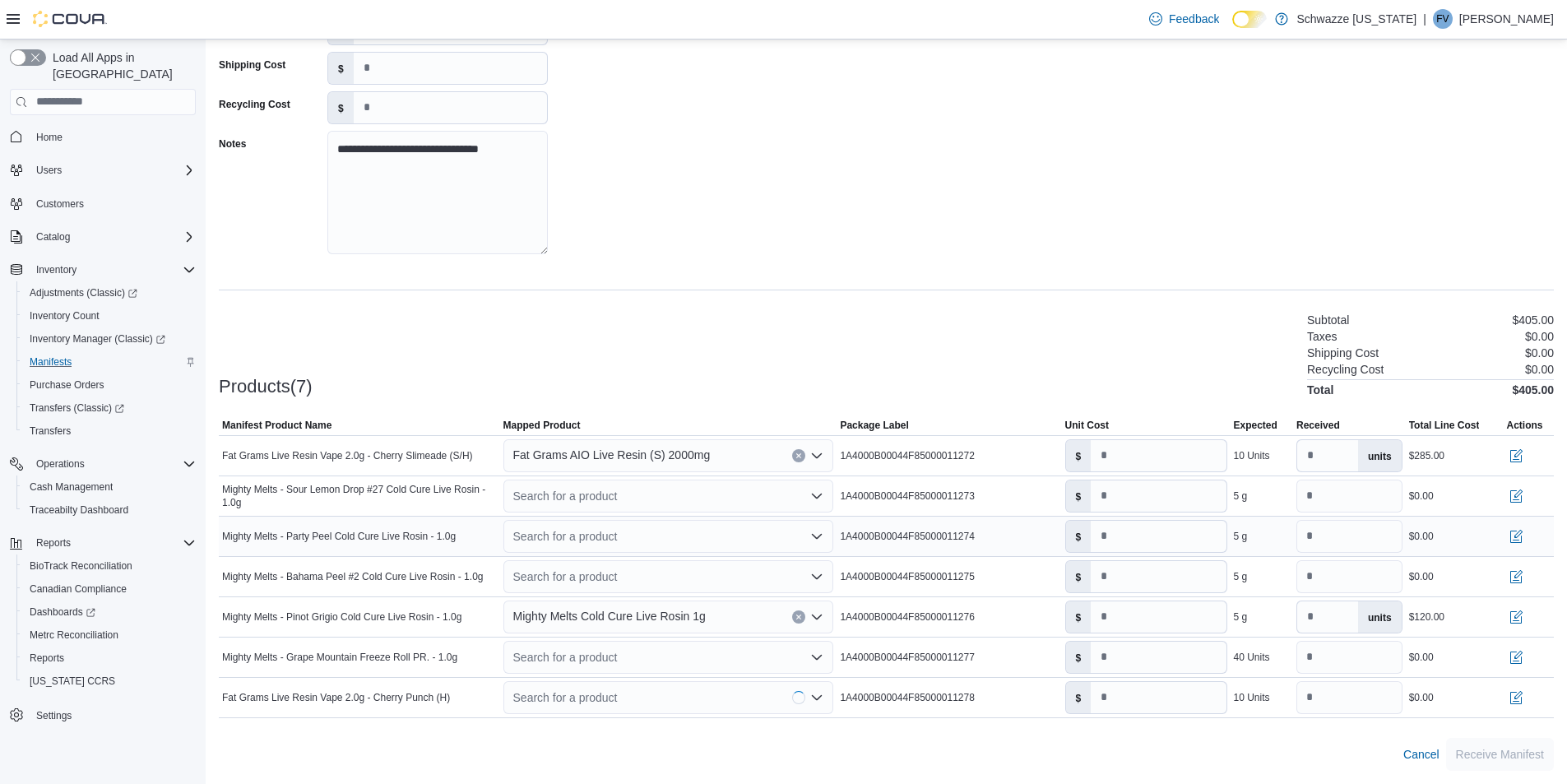
type input "****"
click at [631, 651] on div "Search for a product" at bounding box center [668, 657] width 331 height 33
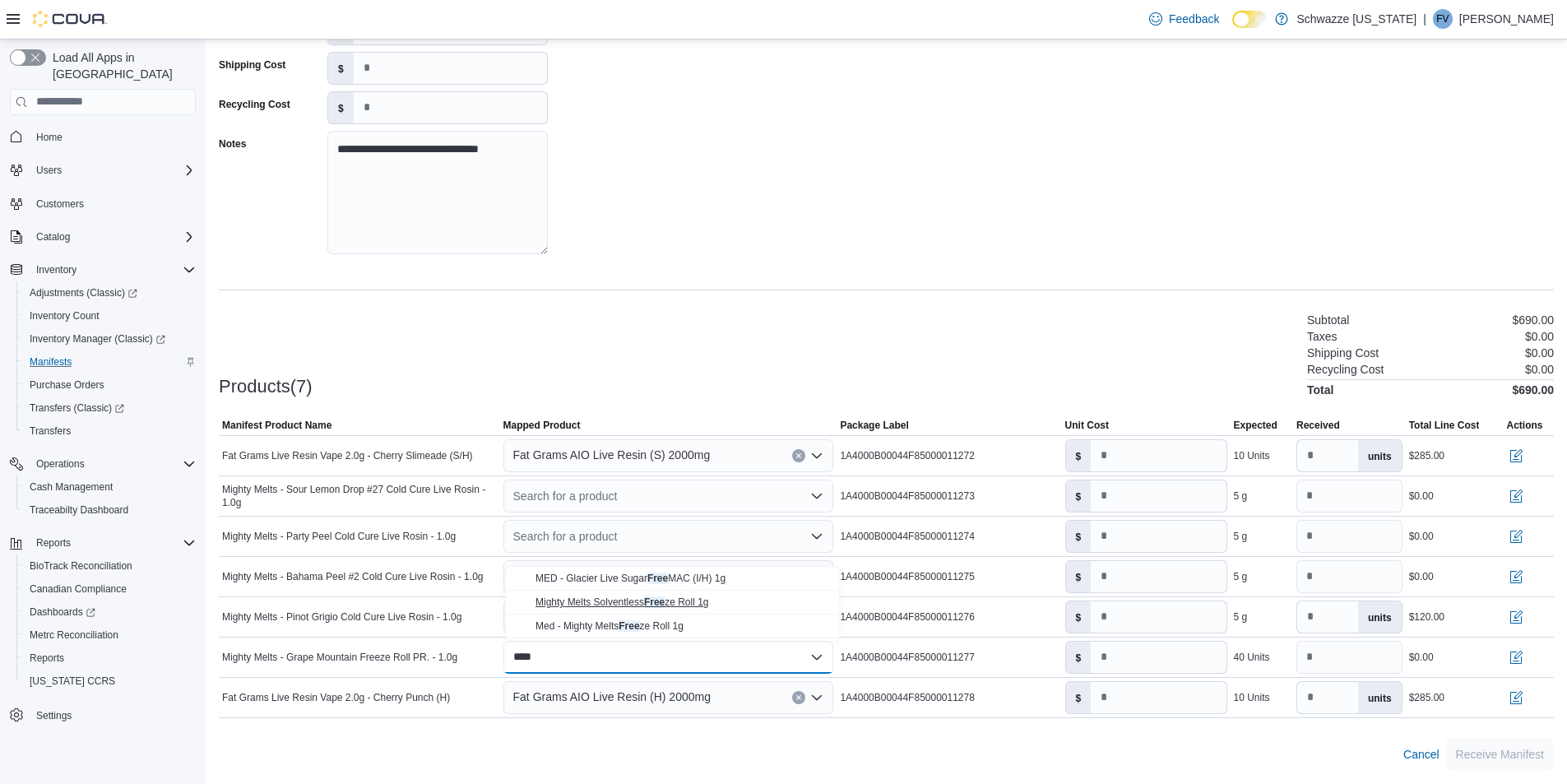
type input "****"
click at [653, 595] on div "Mighty Melts Solventless Free ze Roll 1g" at bounding box center [683, 602] width 295 height 13
type input "*"
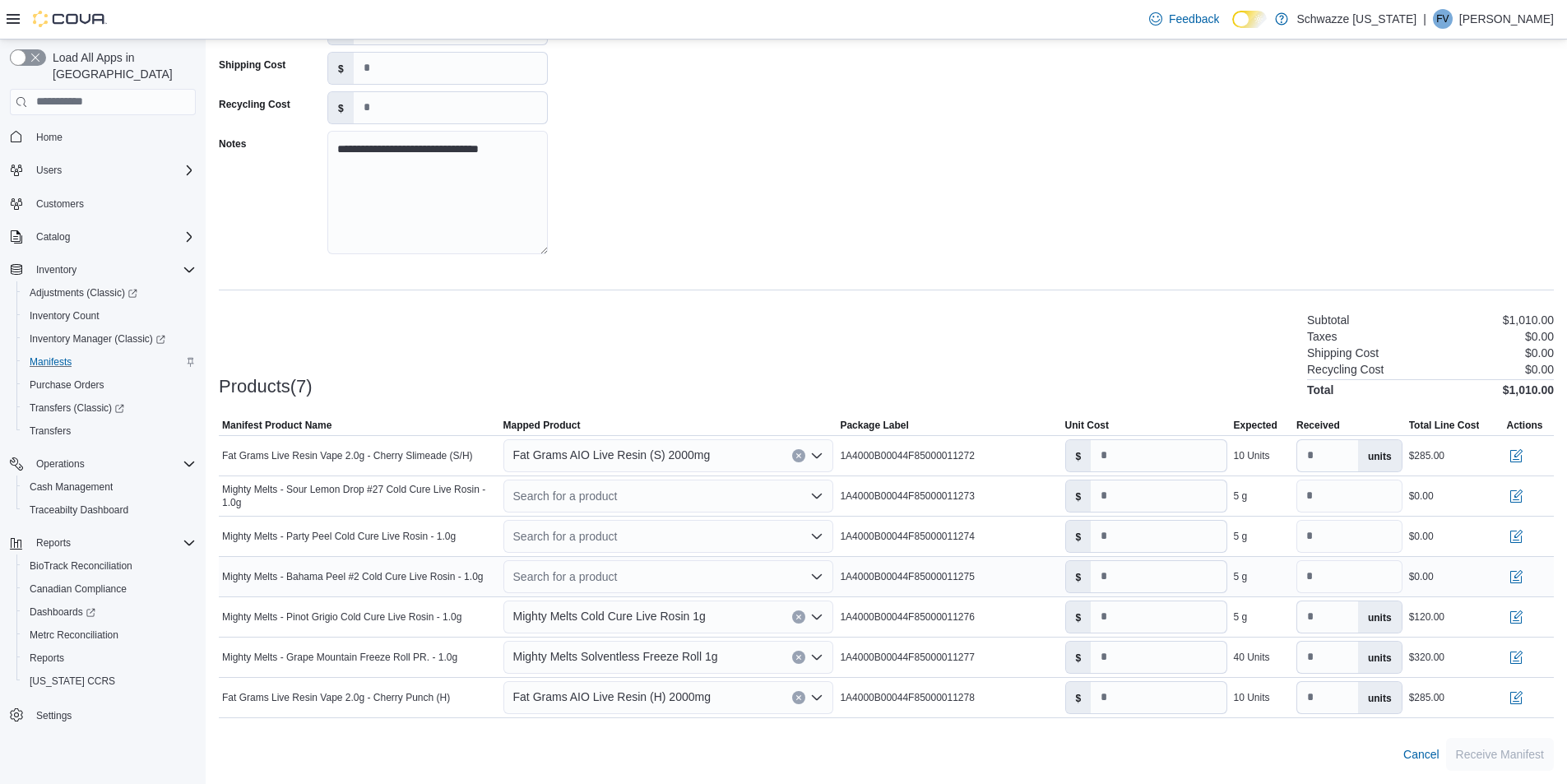
click at [614, 581] on div "Search for a product" at bounding box center [668, 576] width 331 height 33
type input "****"
click at [688, 628] on span "Mighty Melts Cold Cure Live Rosin 1g" at bounding box center [616, 629] width 161 height 12
type input "**"
click at [663, 536] on div "Search for a product" at bounding box center [668, 536] width 331 height 33
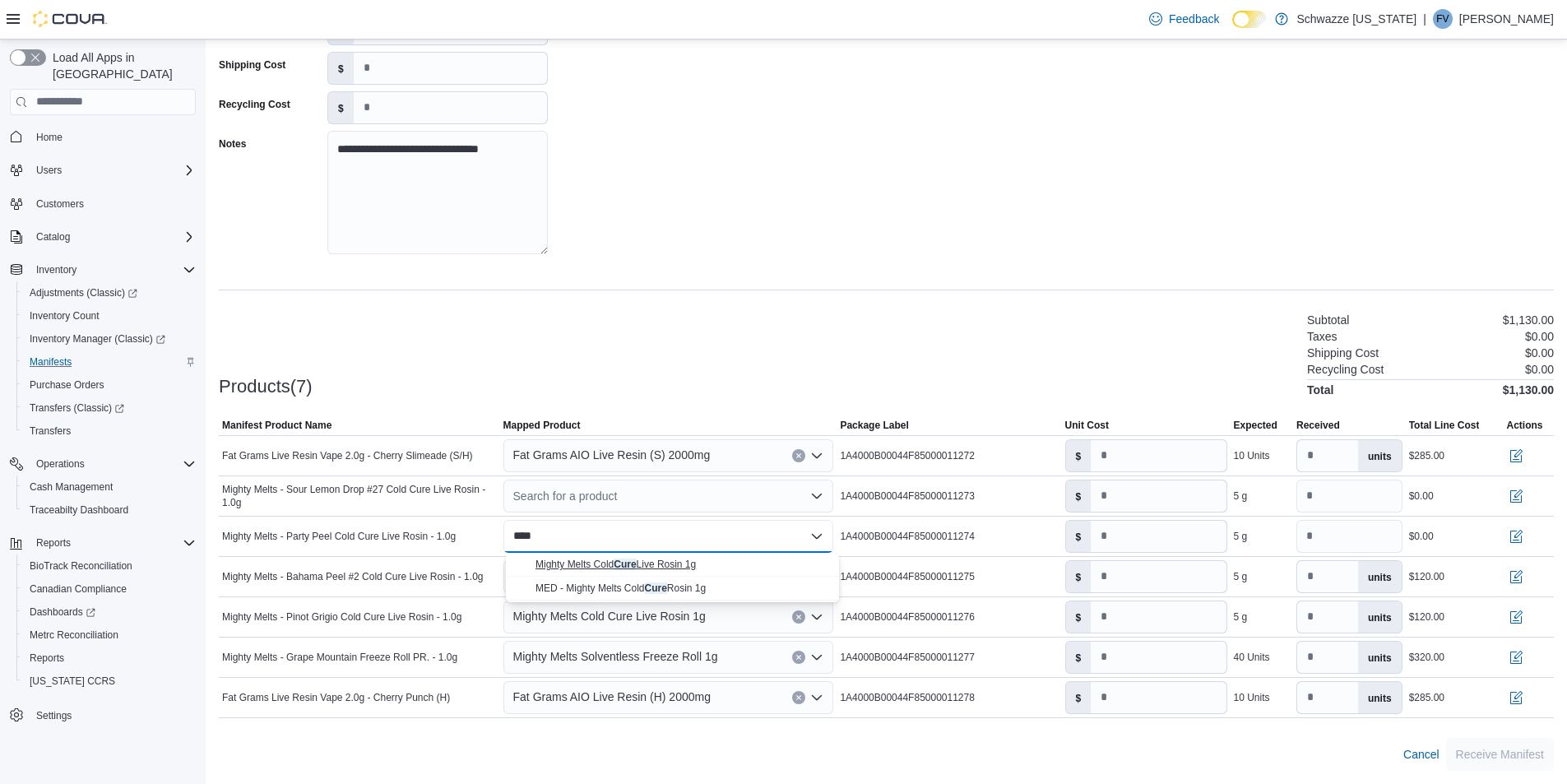
type input "****"
click at [676, 566] on span "Mighty Melts Cold Cure Live Rosin 1g" at bounding box center [616, 564] width 161 height 12
type input "**"
click at [652, 502] on div "Search for a product" at bounding box center [668, 496] width 331 height 33
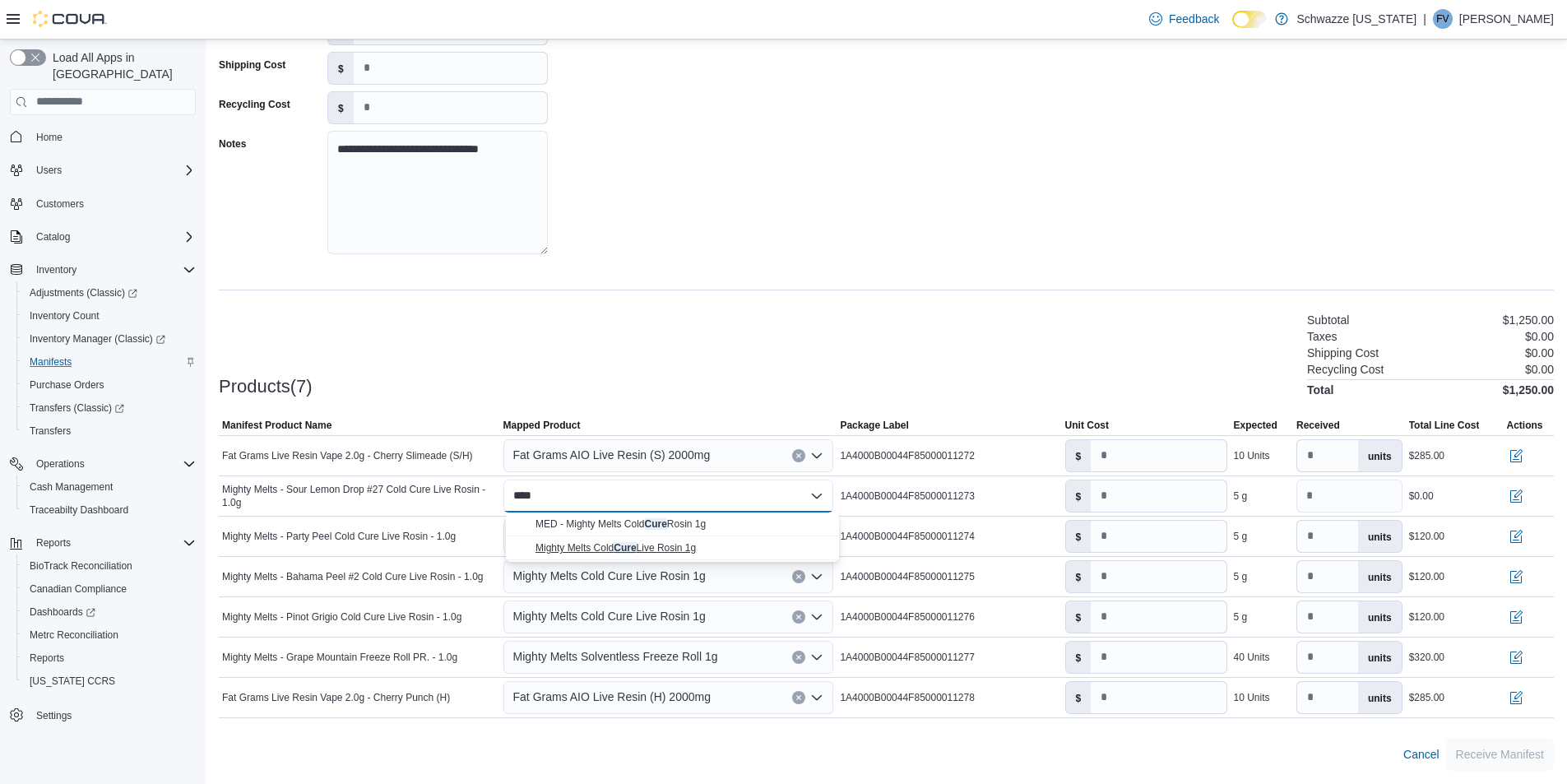
type input "****"
click at [652, 546] on span "Mighty Melts Cold Cure Live Rosin 1g" at bounding box center [616, 547] width 161 height 12
type input "**"
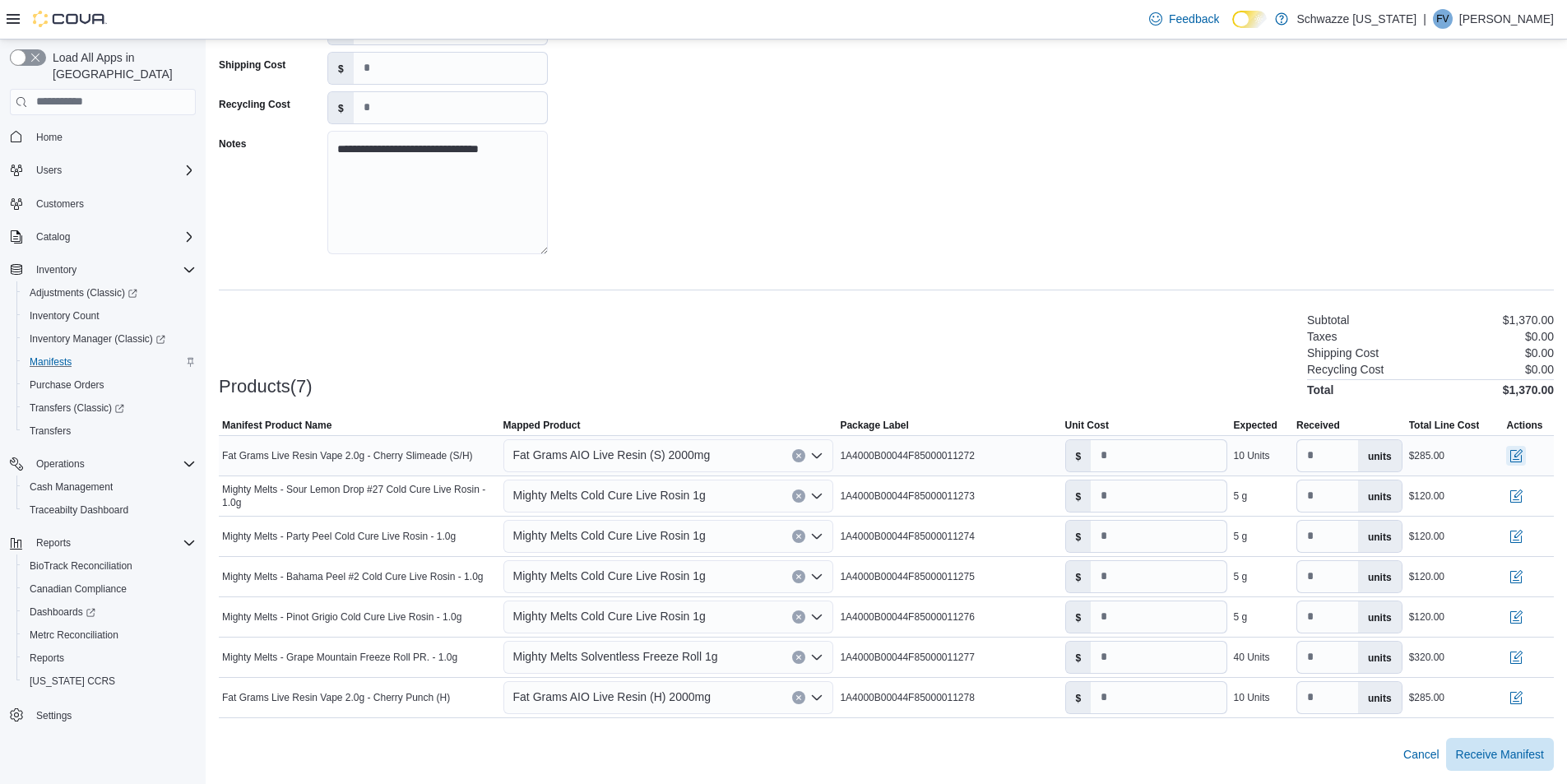
click at [1491, 462] on tr "Manifest Product Name Fat Grams Live Resin Vape 2.0g - Cherry Slimeade (S/H) Ma…" at bounding box center [886, 455] width 1335 height 41
click at [1526, 461] on button "button" at bounding box center [1517, 455] width 20 height 20
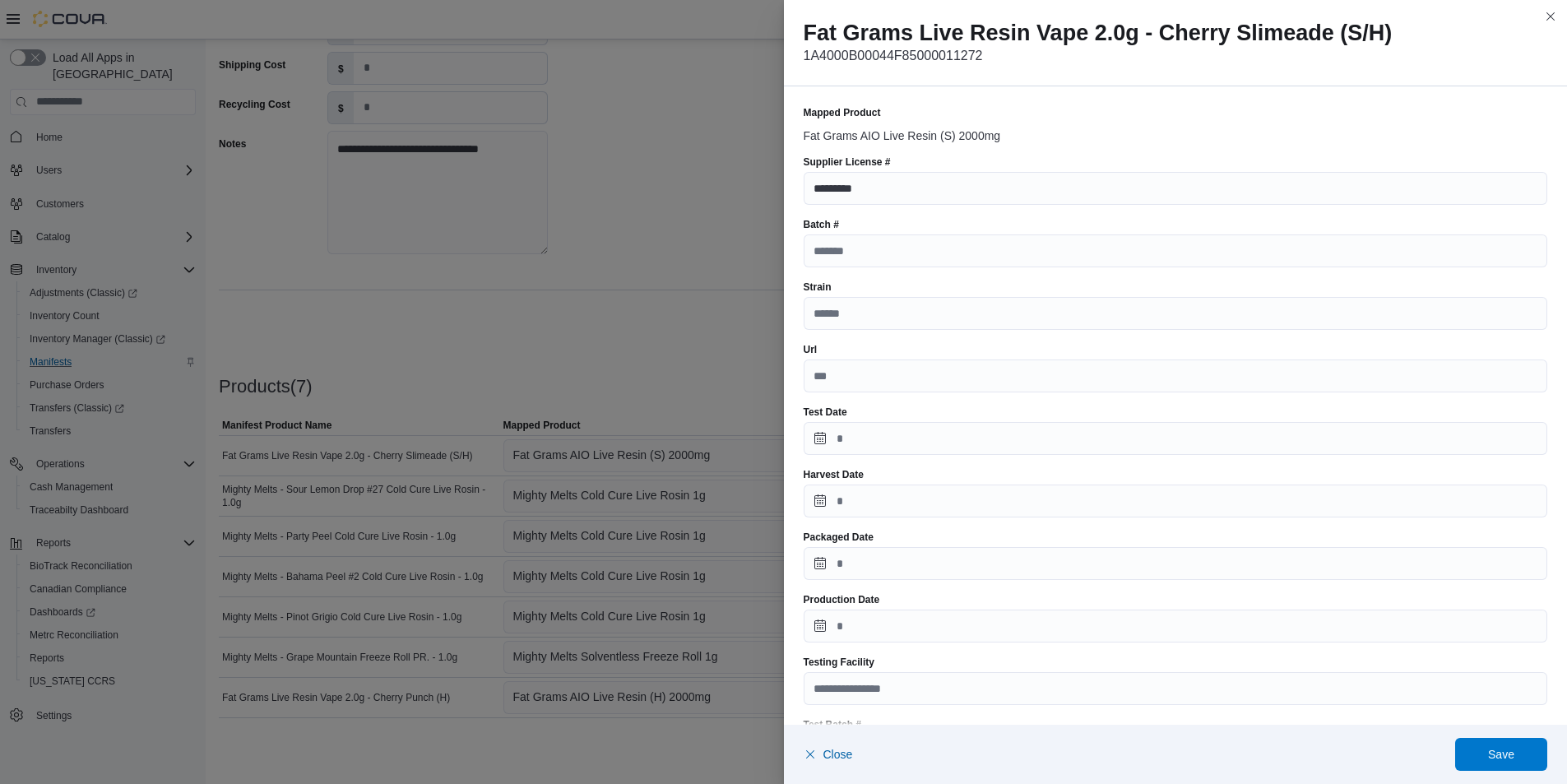
scroll to position [487, 0]
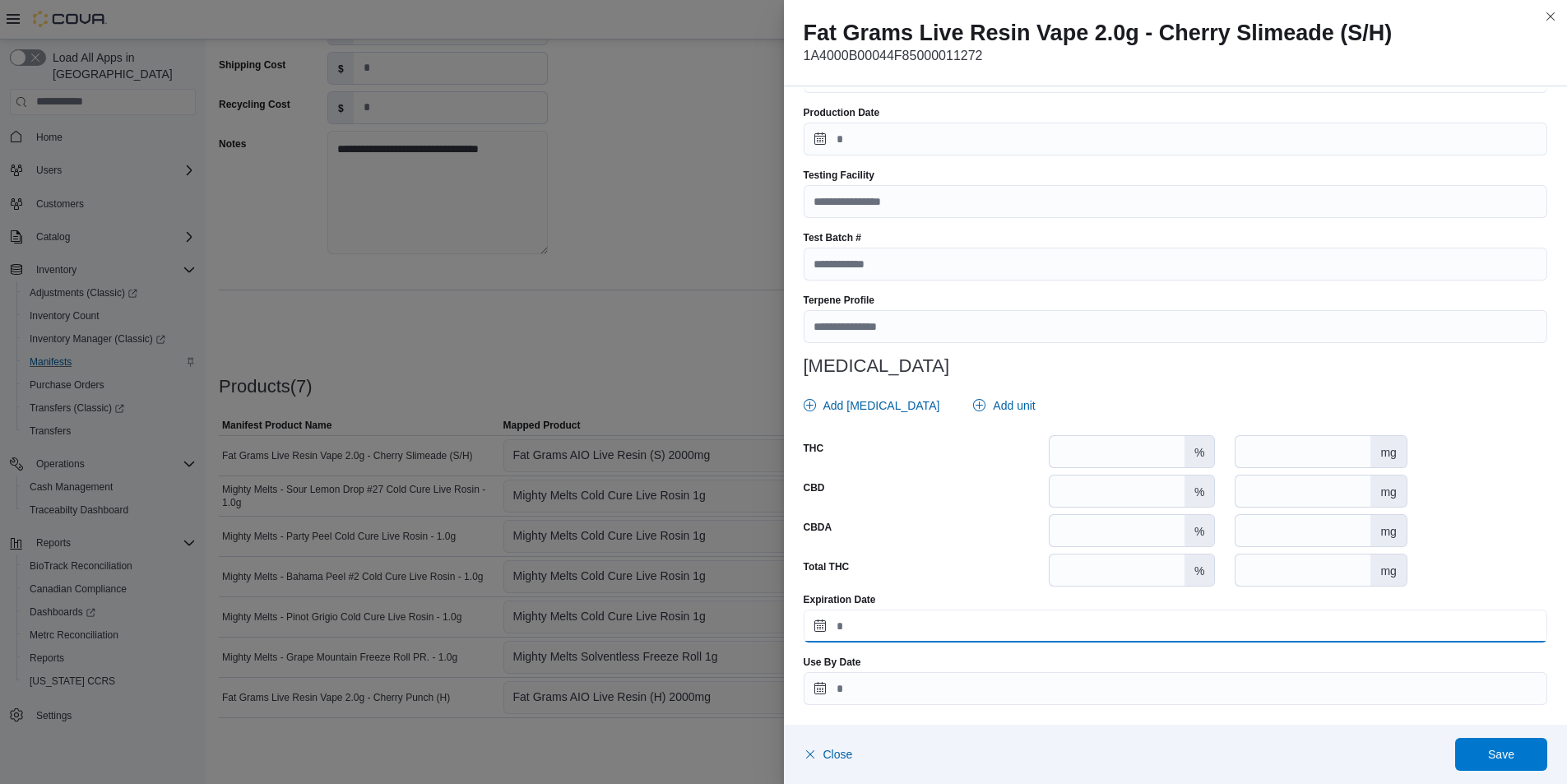
click at [1009, 614] on input "Expiration Date" at bounding box center [1176, 626] width 745 height 33
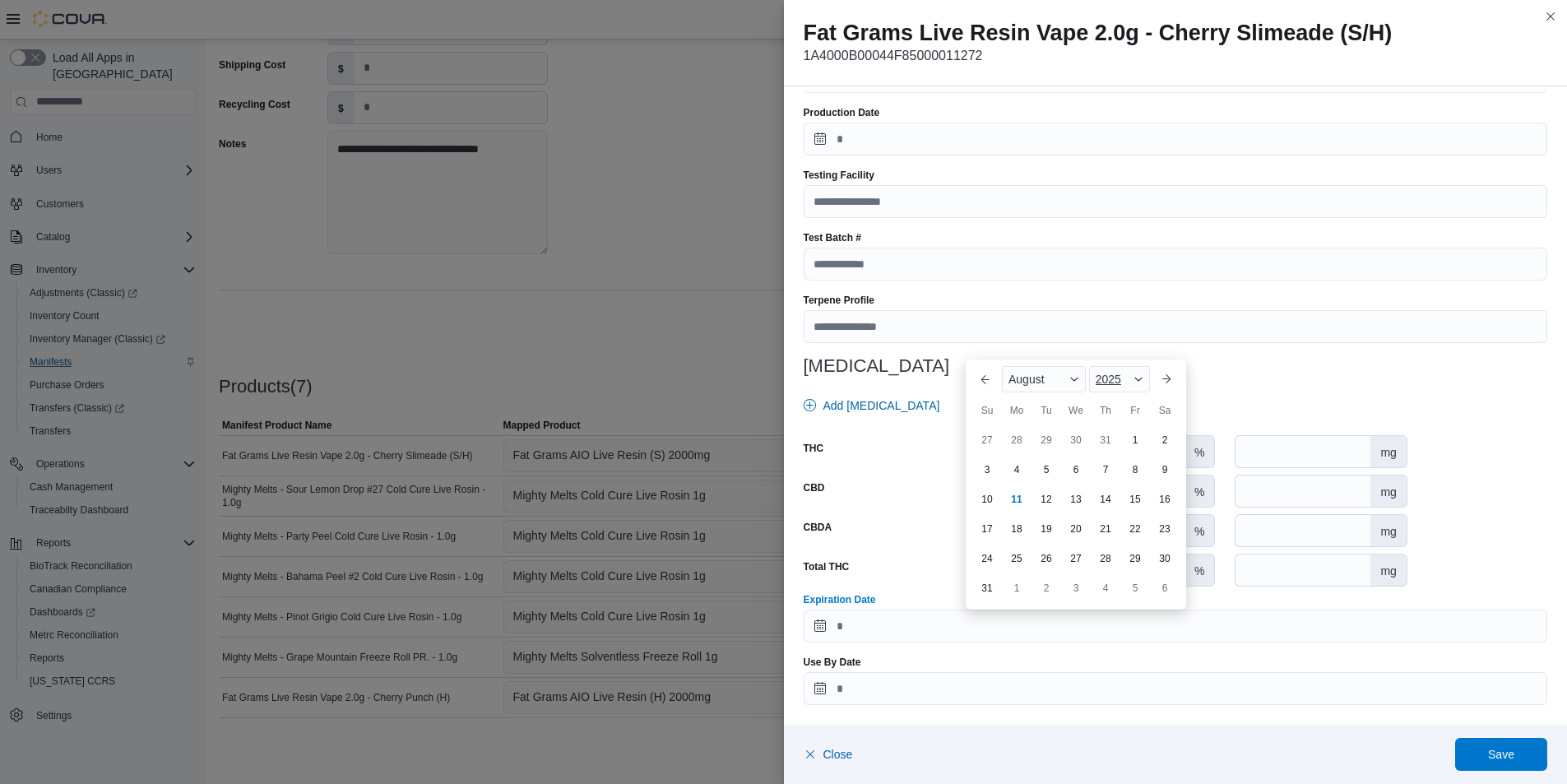
click at [1129, 372] on div "2025" at bounding box center [1119, 379] width 61 height 26
click at [1112, 399] on div "2026" at bounding box center [1129, 397] width 75 height 20
click at [1035, 381] on span "August" at bounding box center [1027, 379] width 36 height 13
click at [1029, 520] on div "July" at bounding box center [1059, 520] width 108 height 20
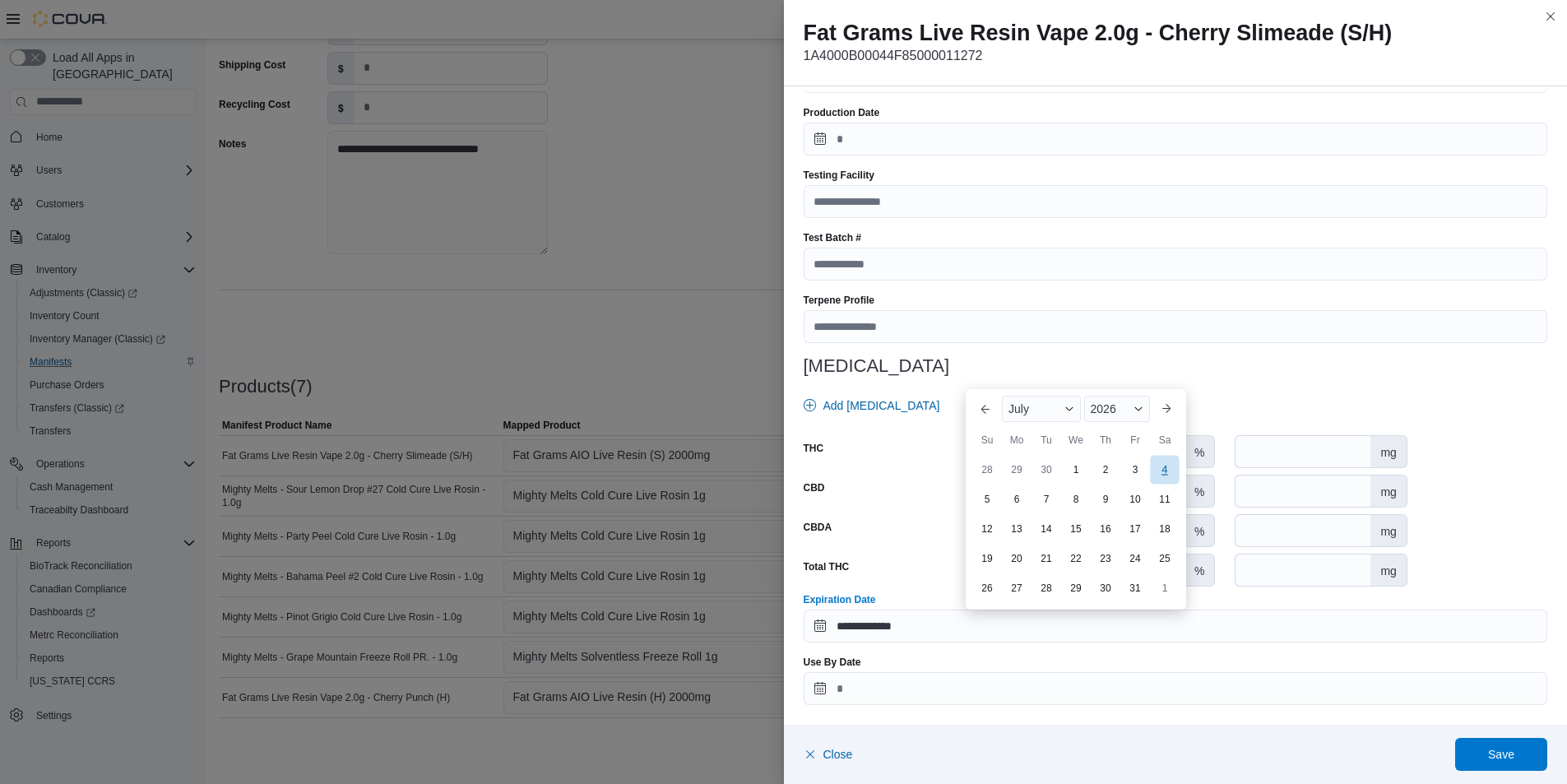
click at [1176, 473] on div "4" at bounding box center [1164, 469] width 29 height 29
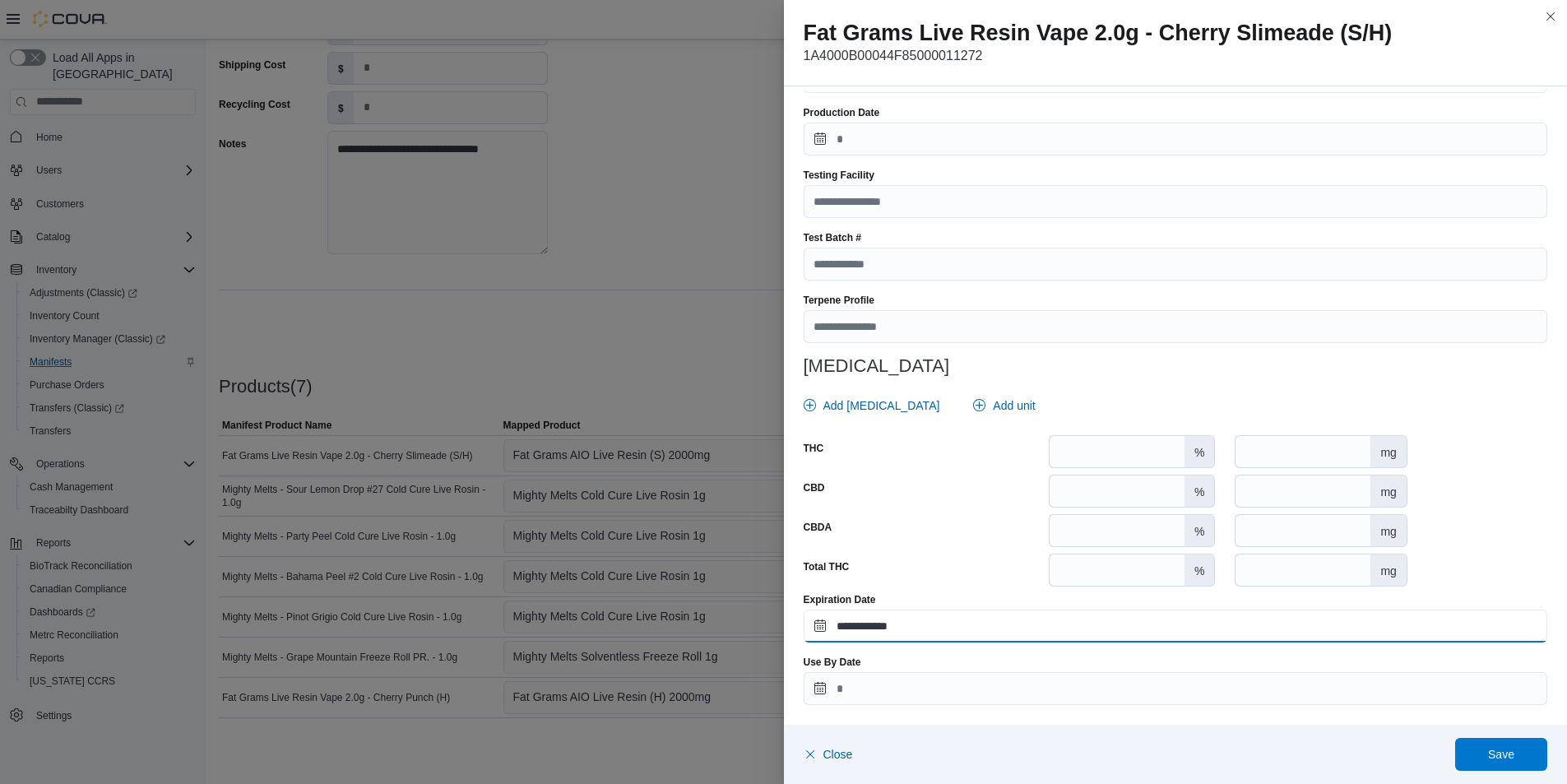
click at [1067, 639] on input "**********" at bounding box center [1176, 626] width 745 height 33
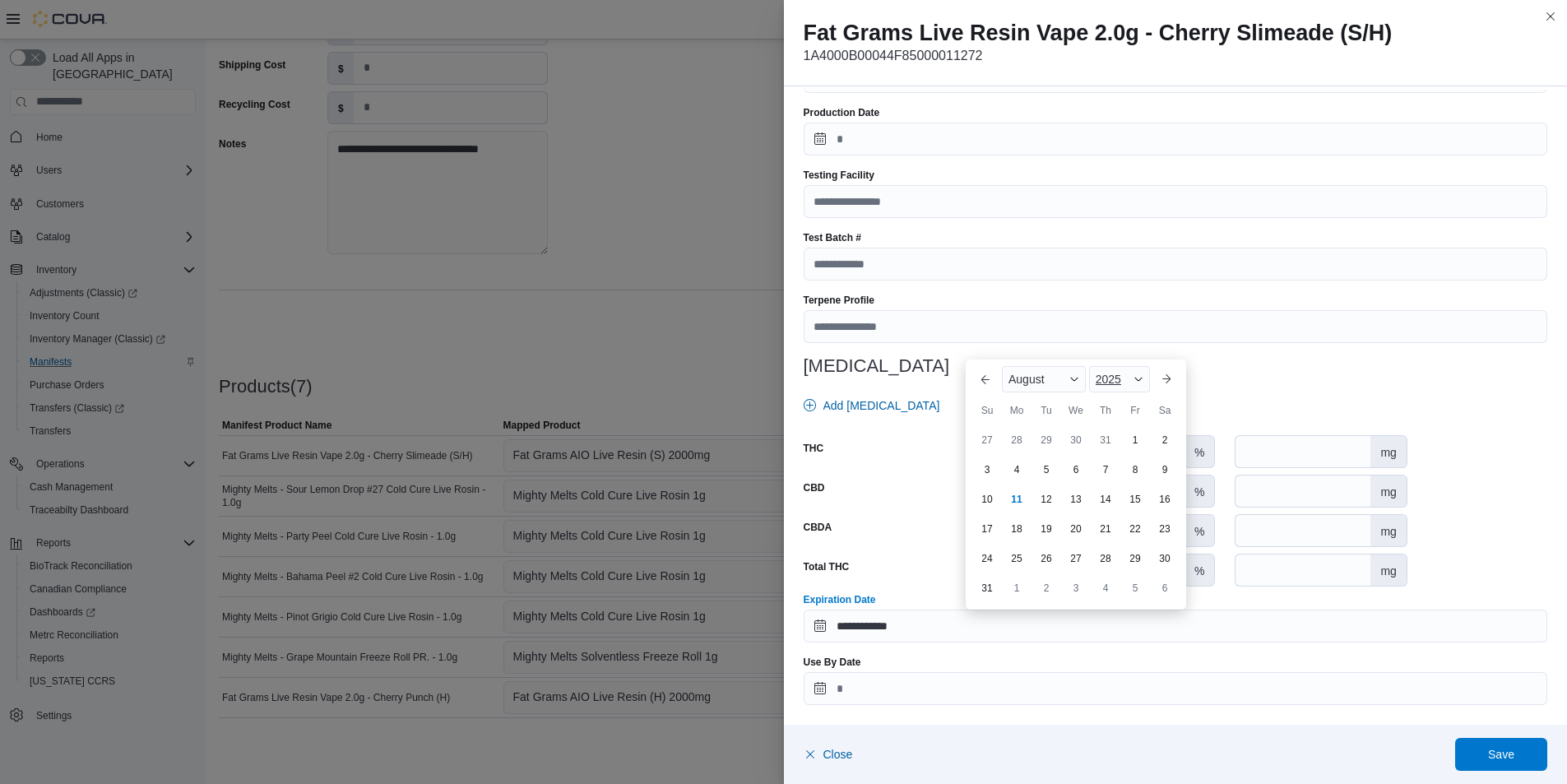
click at [1143, 376] on div "2025" at bounding box center [1119, 379] width 61 height 26
click at [1111, 396] on div "2026" at bounding box center [1129, 397] width 75 height 20
click at [1085, 386] on div "August" at bounding box center [1043, 379] width 84 height 26
click at [1044, 509] on div "January February March April May June July ✓ August September October November …" at bounding box center [1059, 468] width 115 height 206
click at [1033, 515] on div "July" at bounding box center [1059, 520] width 108 height 20
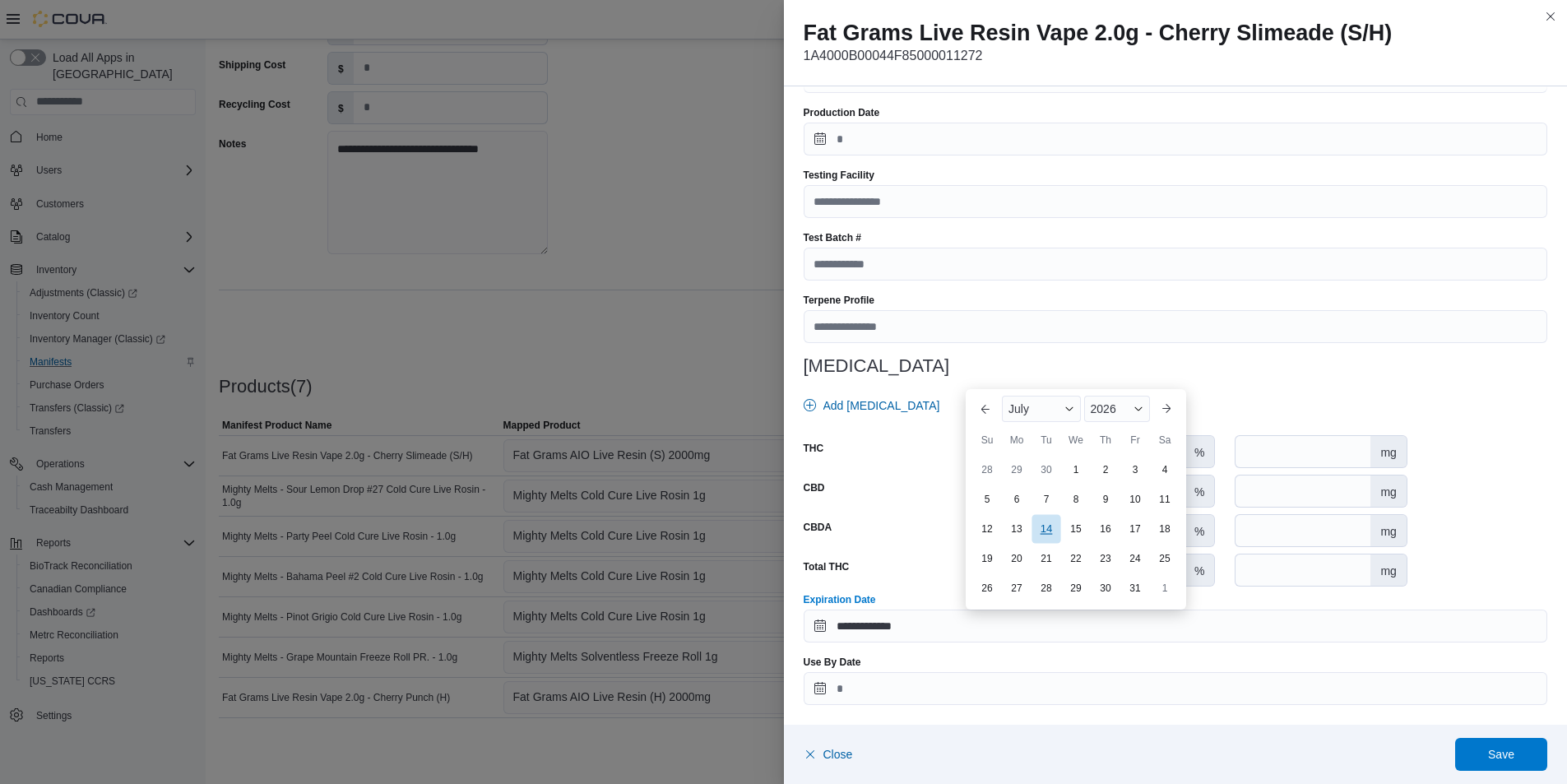
click at [1048, 527] on div "14" at bounding box center [1046, 528] width 29 height 29
type input "**********"
click at [1492, 753] on span "Save" at bounding box center [1502, 753] width 26 height 17
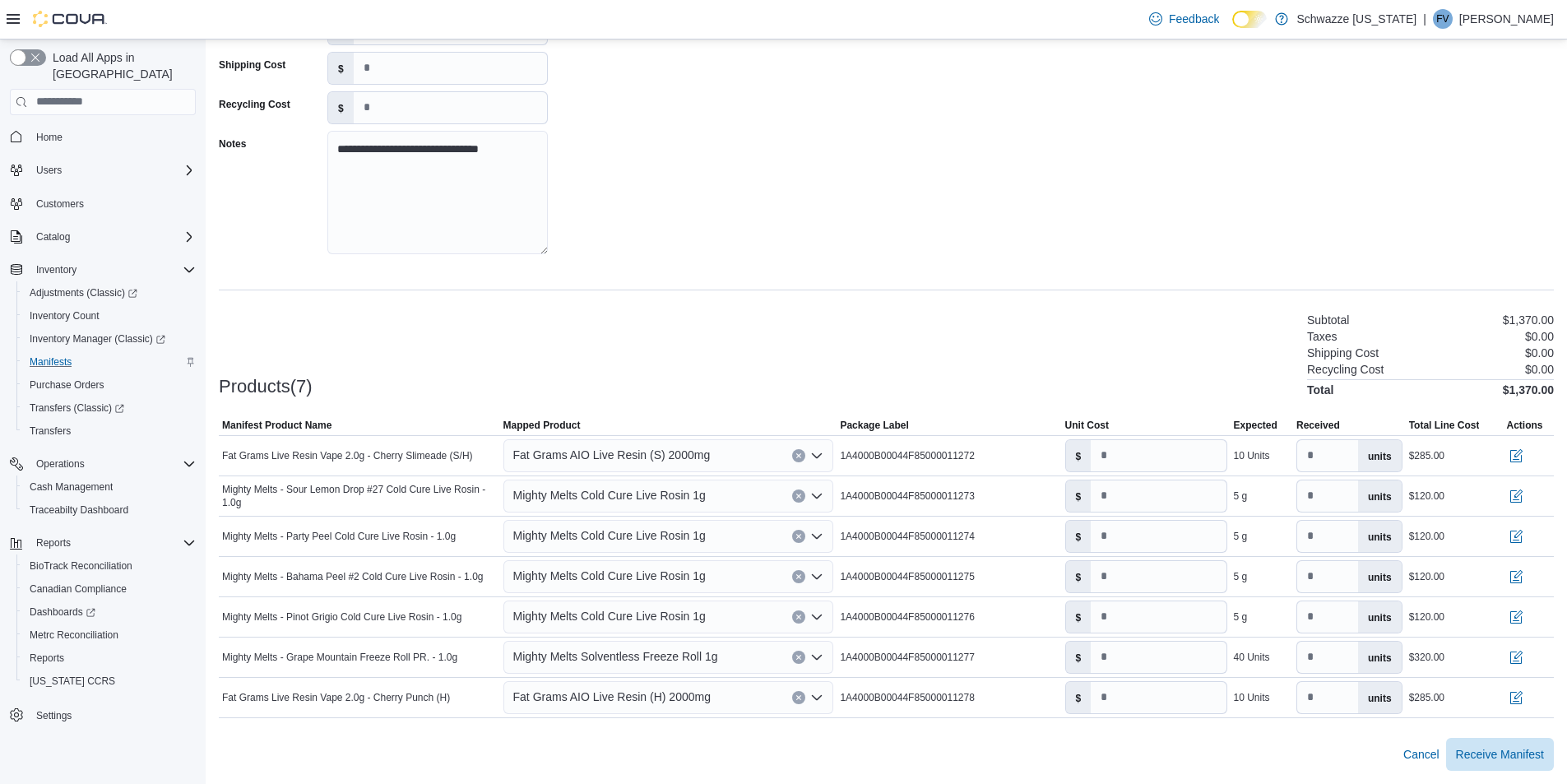
drag, startPoint x: 1480, startPoint y: 753, endPoint x: 977, endPoint y: 360, distance: 638.3
click at [977, 359] on div "Products(7) Subtotal $1,370.00 Taxes $0.00 Shipping Cost $0.00 Recycling Cost $…" at bounding box center [886, 353] width 1335 height 86
click at [1518, 495] on button "button" at bounding box center [1517, 495] width 20 height 20
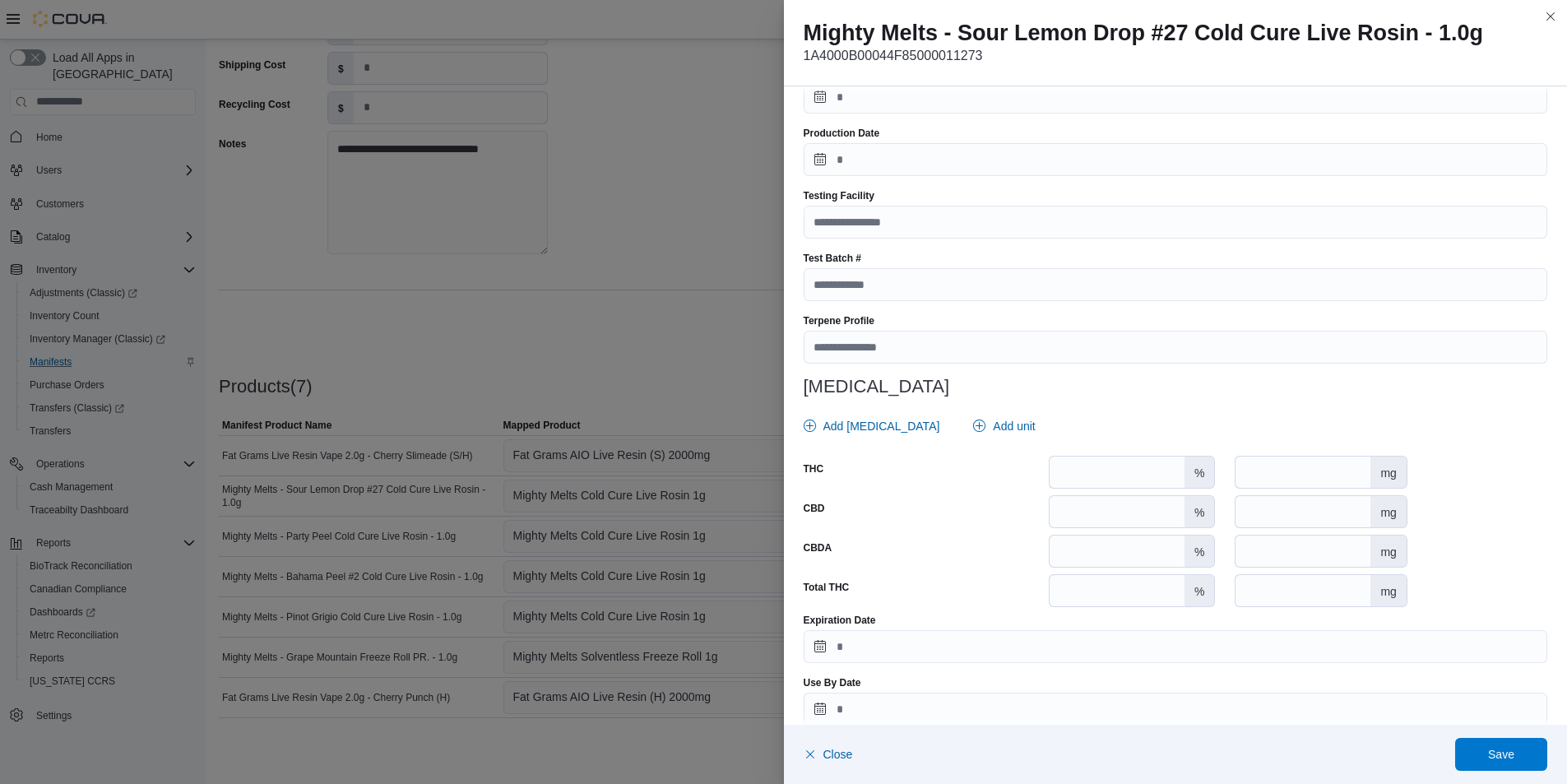
scroll to position [487, 0]
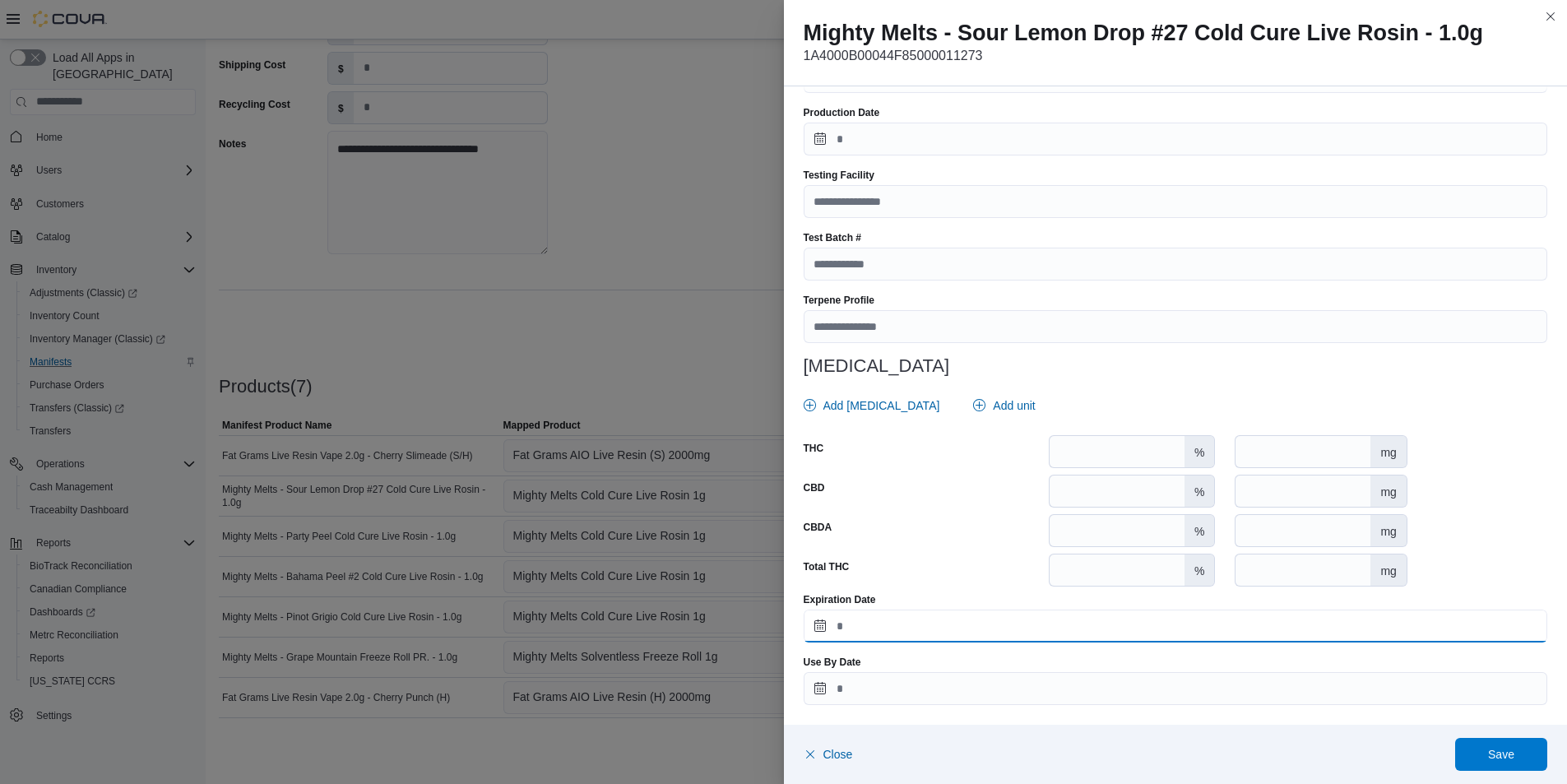
click at [1067, 629] on input "Expiration Date" at bounding box center [1176, 626] width 745 height 33
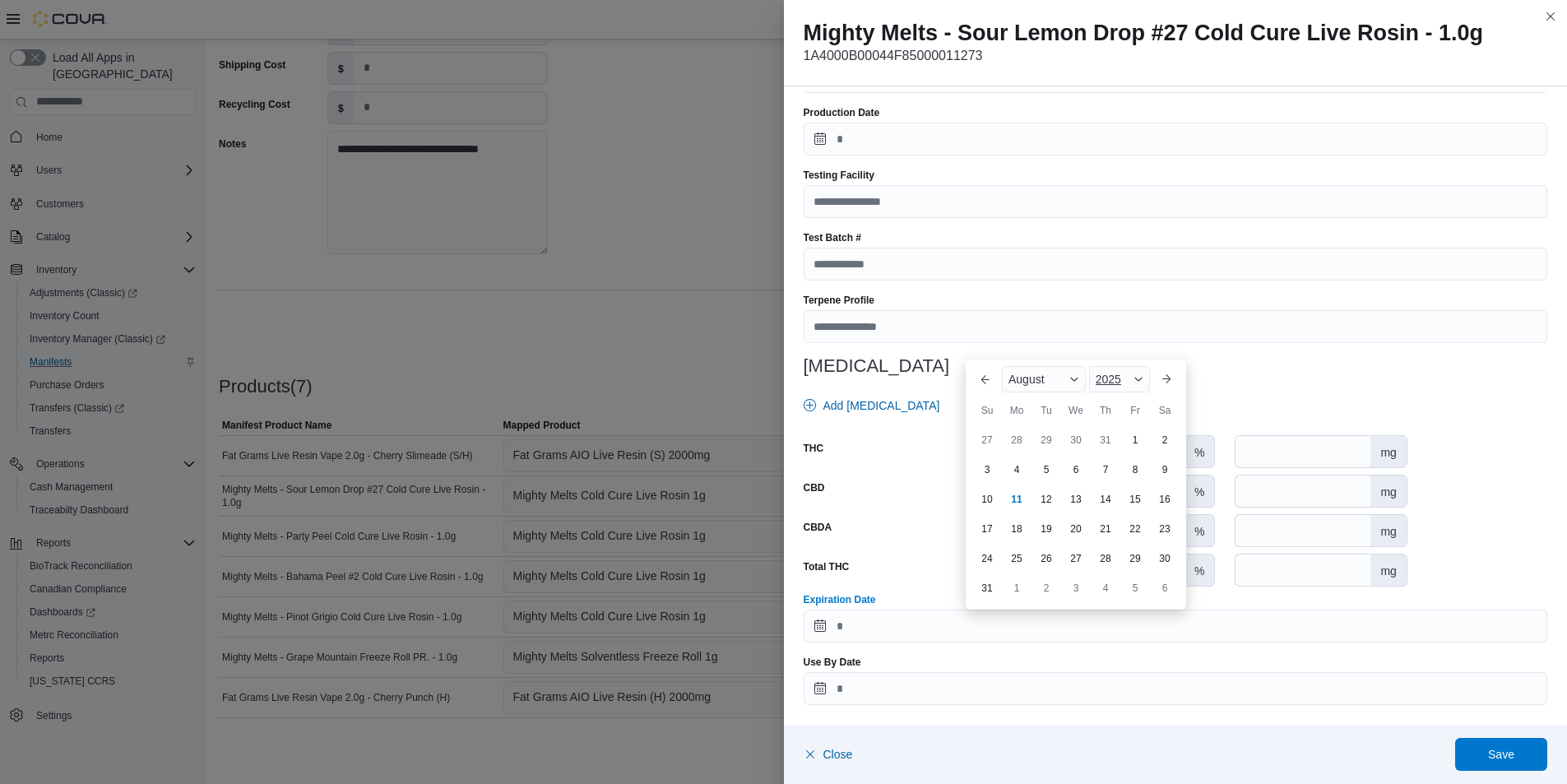
click at [1123, 370] on div "2025" at bounding box center [1119, 379] width 61 height 26
click at [1125, 399] on div "2026" at bounding box center [1129, 397] width 75 height 20
click at [1023, 369] on div "August" at bounding box center [1043, 379] width 84 height 26
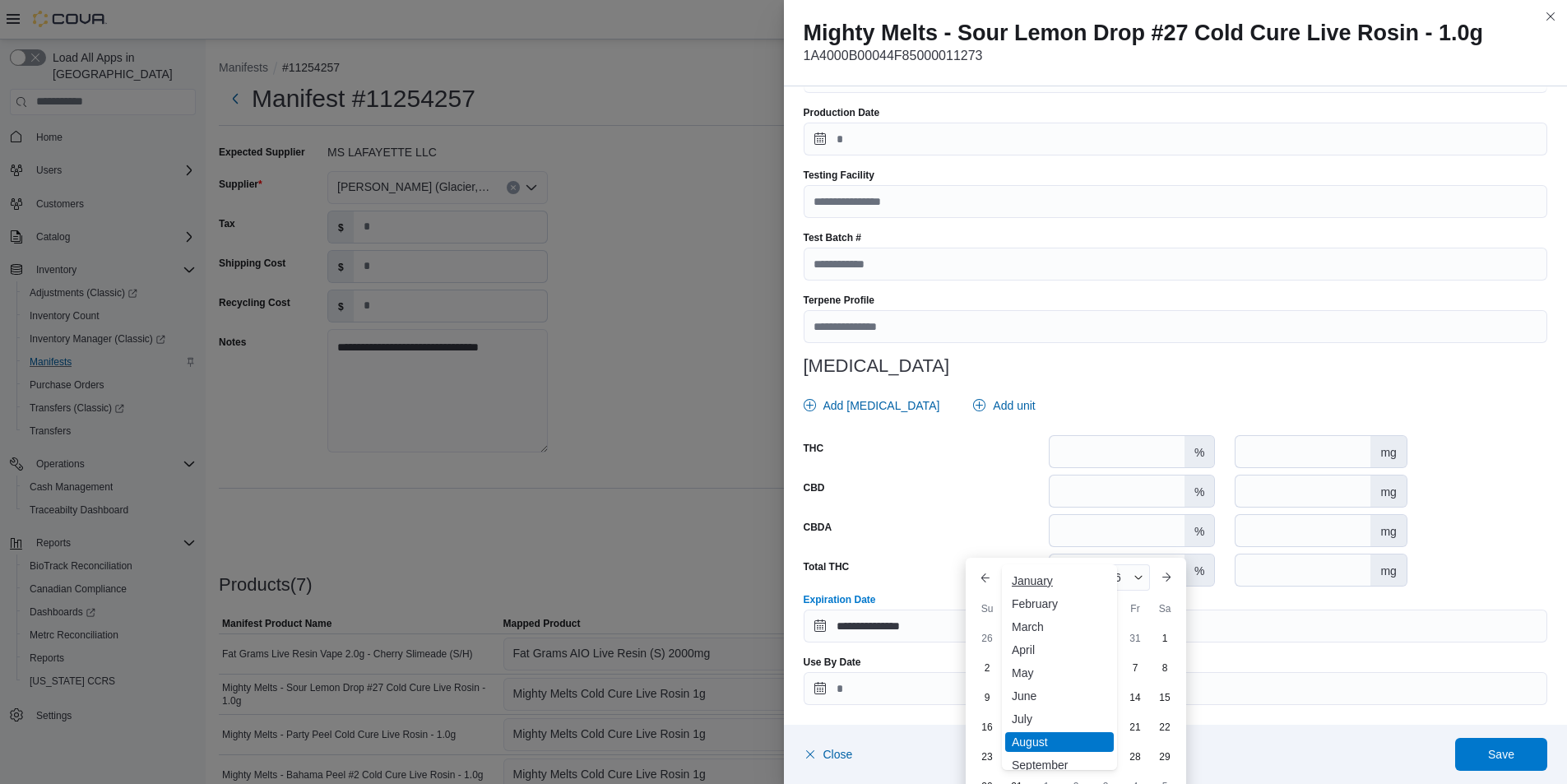
click at [1037, 594] on div "August [DATE] February March April May June July ✓ August September October Nov…" at bounding box center [1076, 697] width 208 height 208
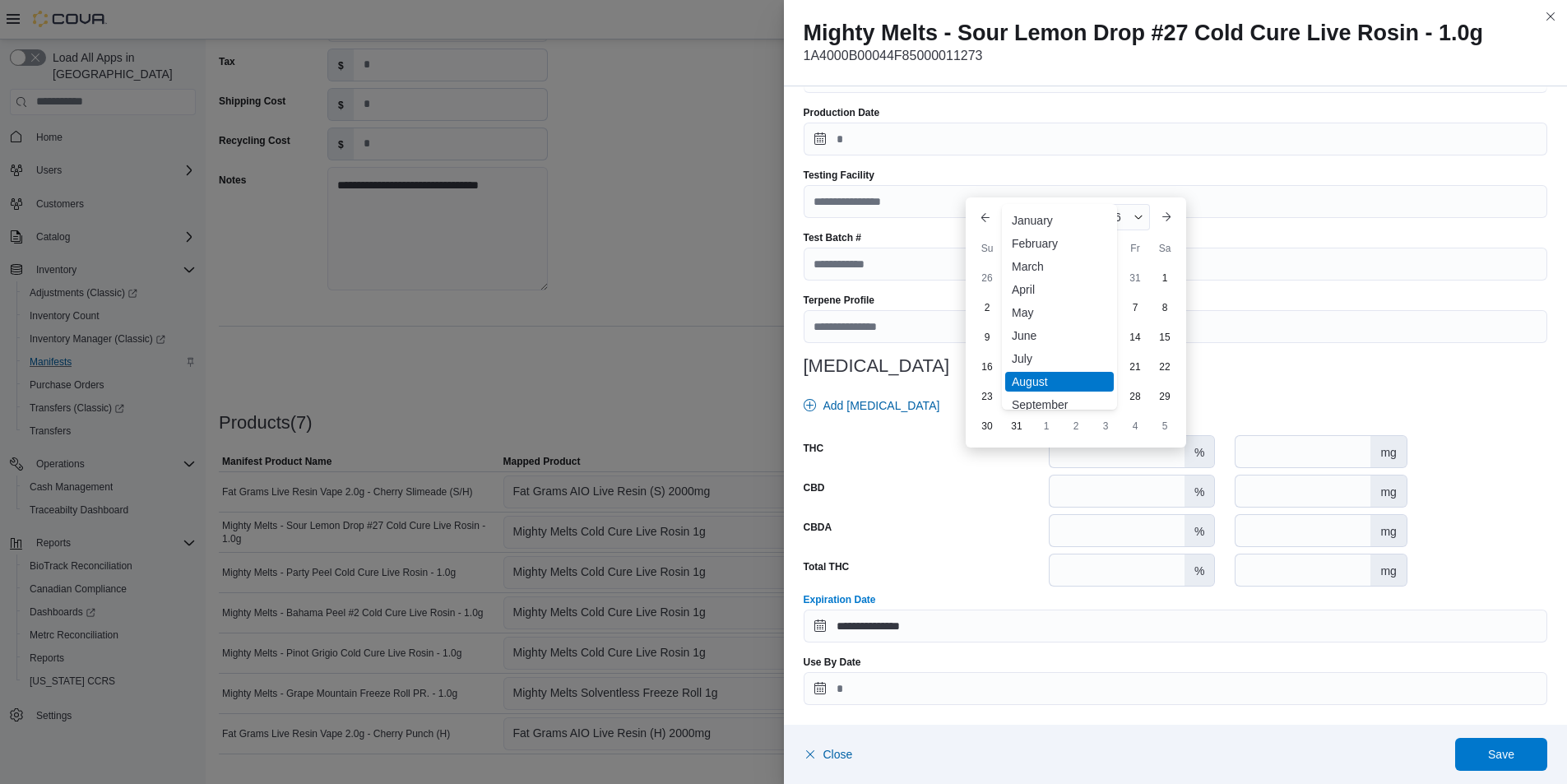
scroll to position [198, 0]
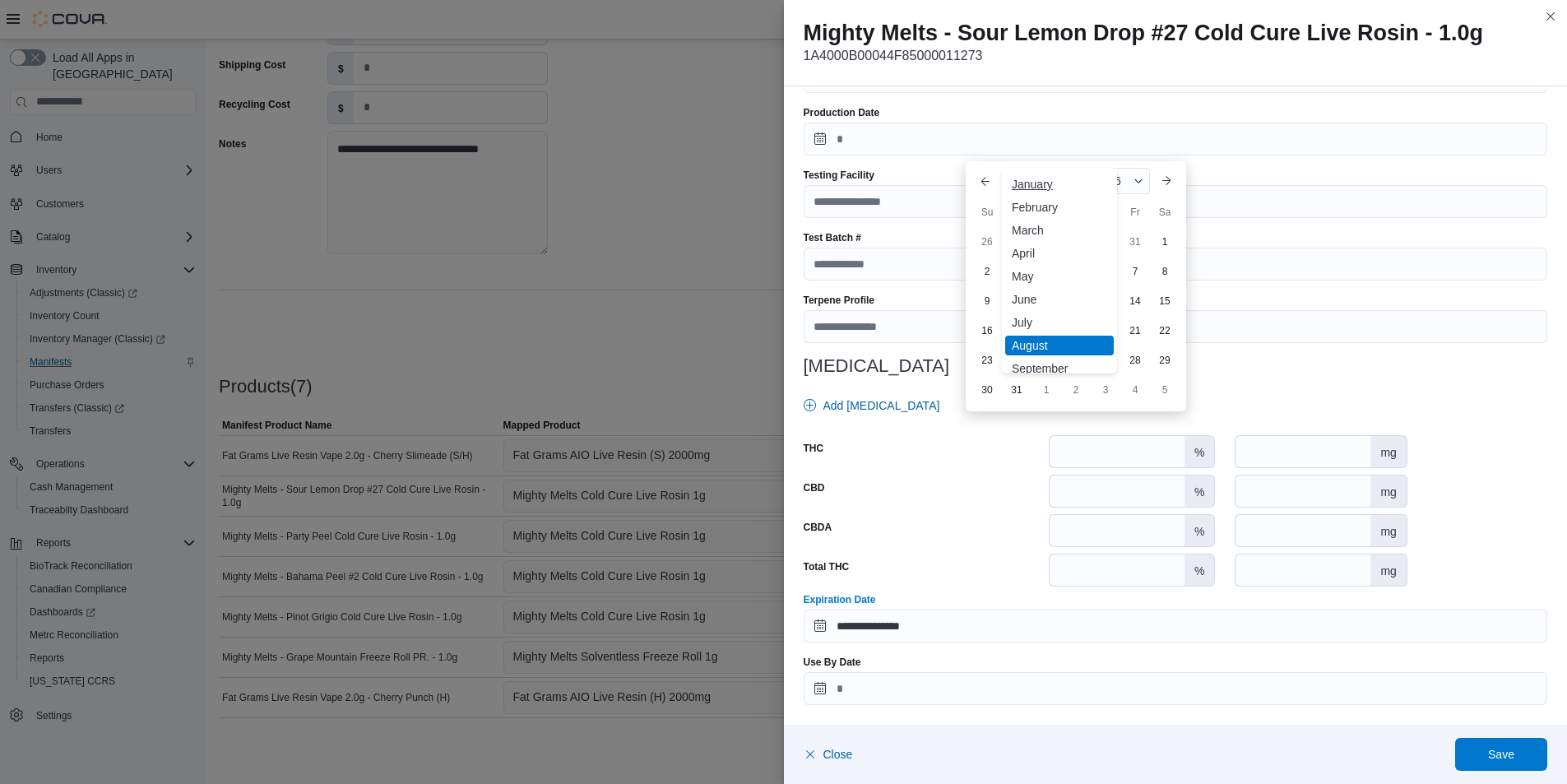
click at [1030, 190] on div "January" at bounding box center [1059, 184] width 108 height 20
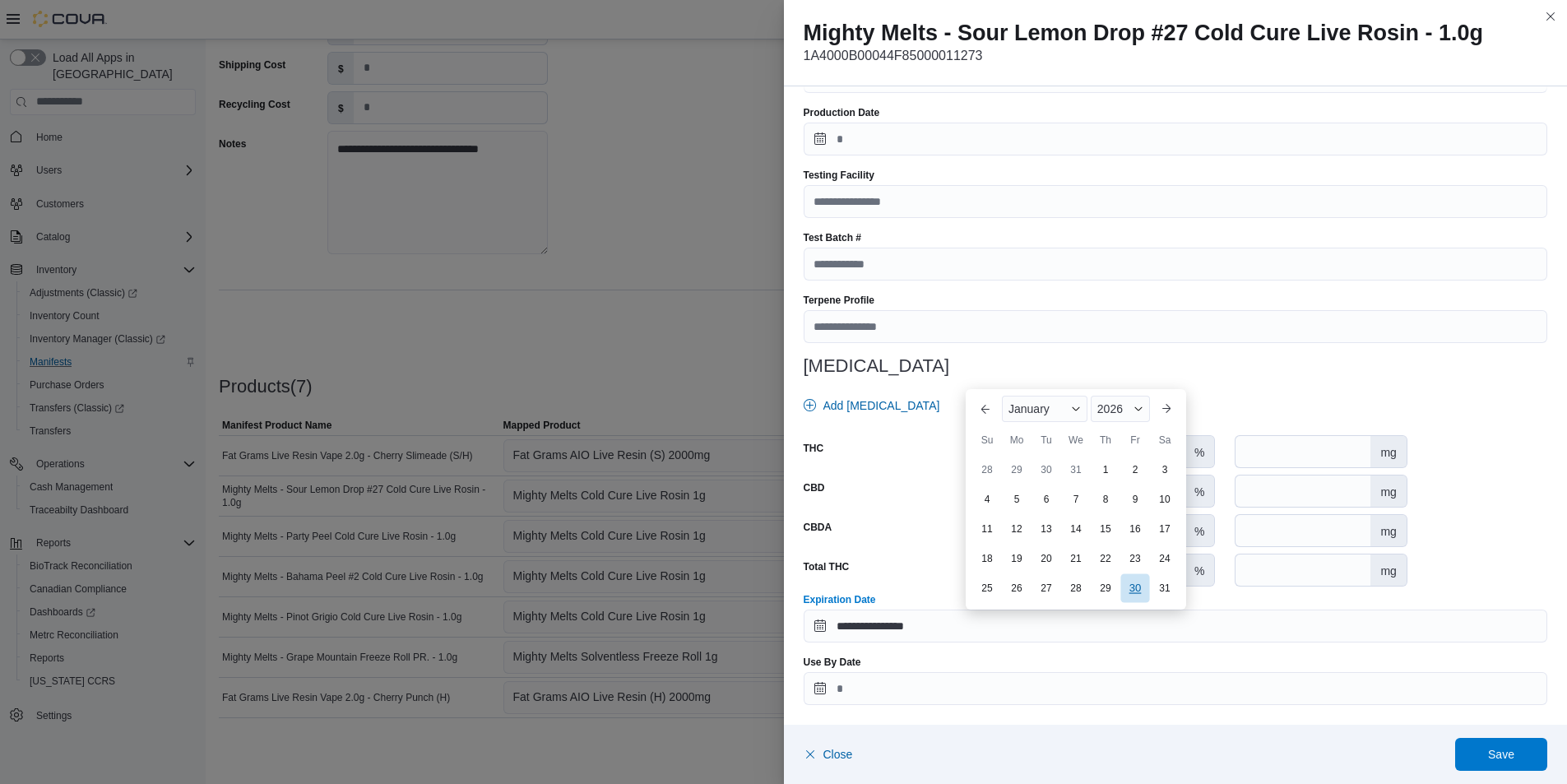
click at [1139, 593] on div "30" at bounding box center [1134, 587] width 29 height 29
type input "**********"
click at [1502, 752] on span "Save" at bounding box center [1502, 753] width 26 height 17
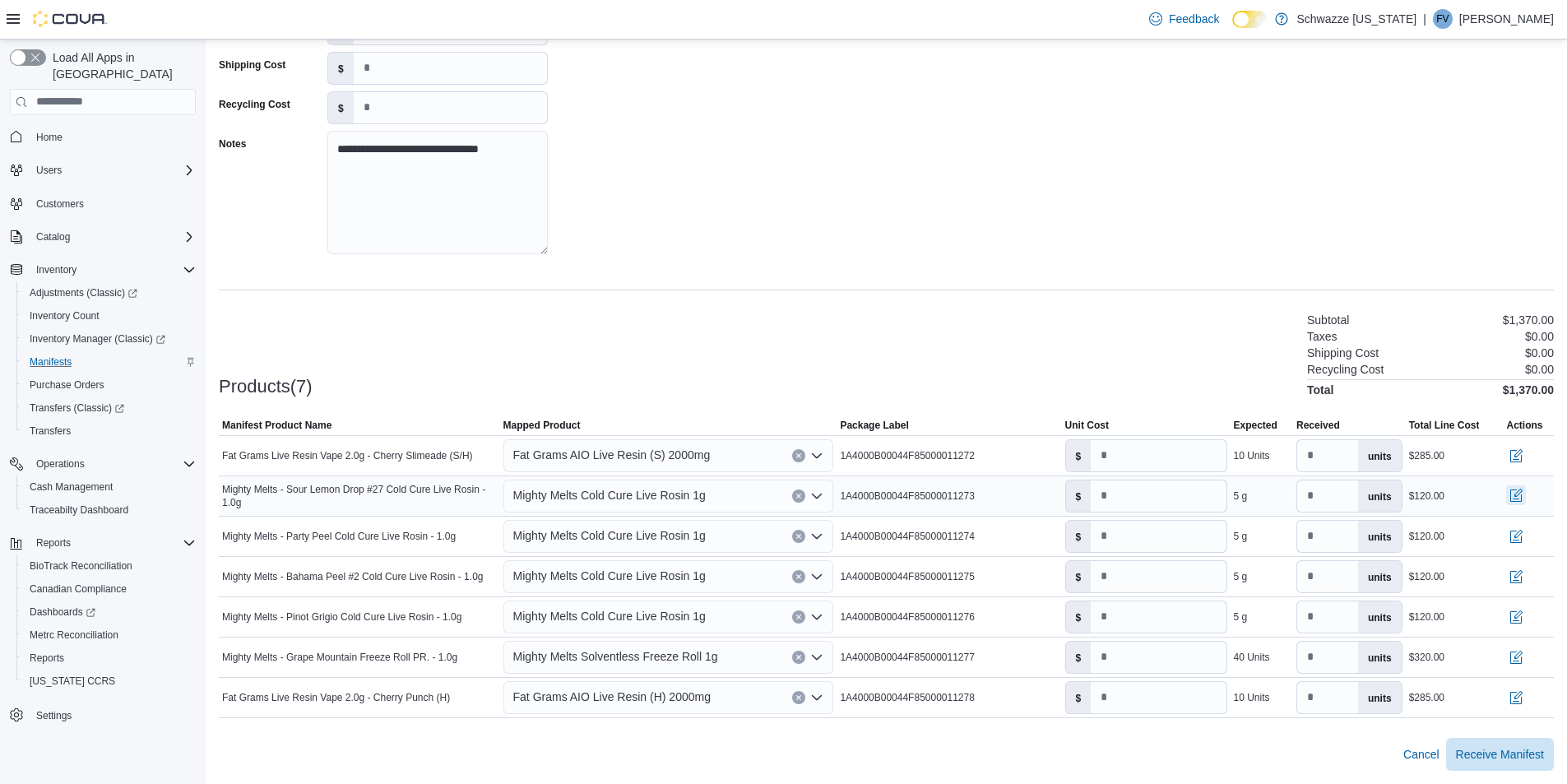
click at [1523, 491] on button "button" at bounding box center [1517, 495] width 20 height 20
drag, startPoint x: 269, startPoint y: 306, endPoint x: 367, endPoint y: 329, distance: 100.7
click at [1526, 535] on button "button" at bounding box center [1517, 535] width 20 height 20
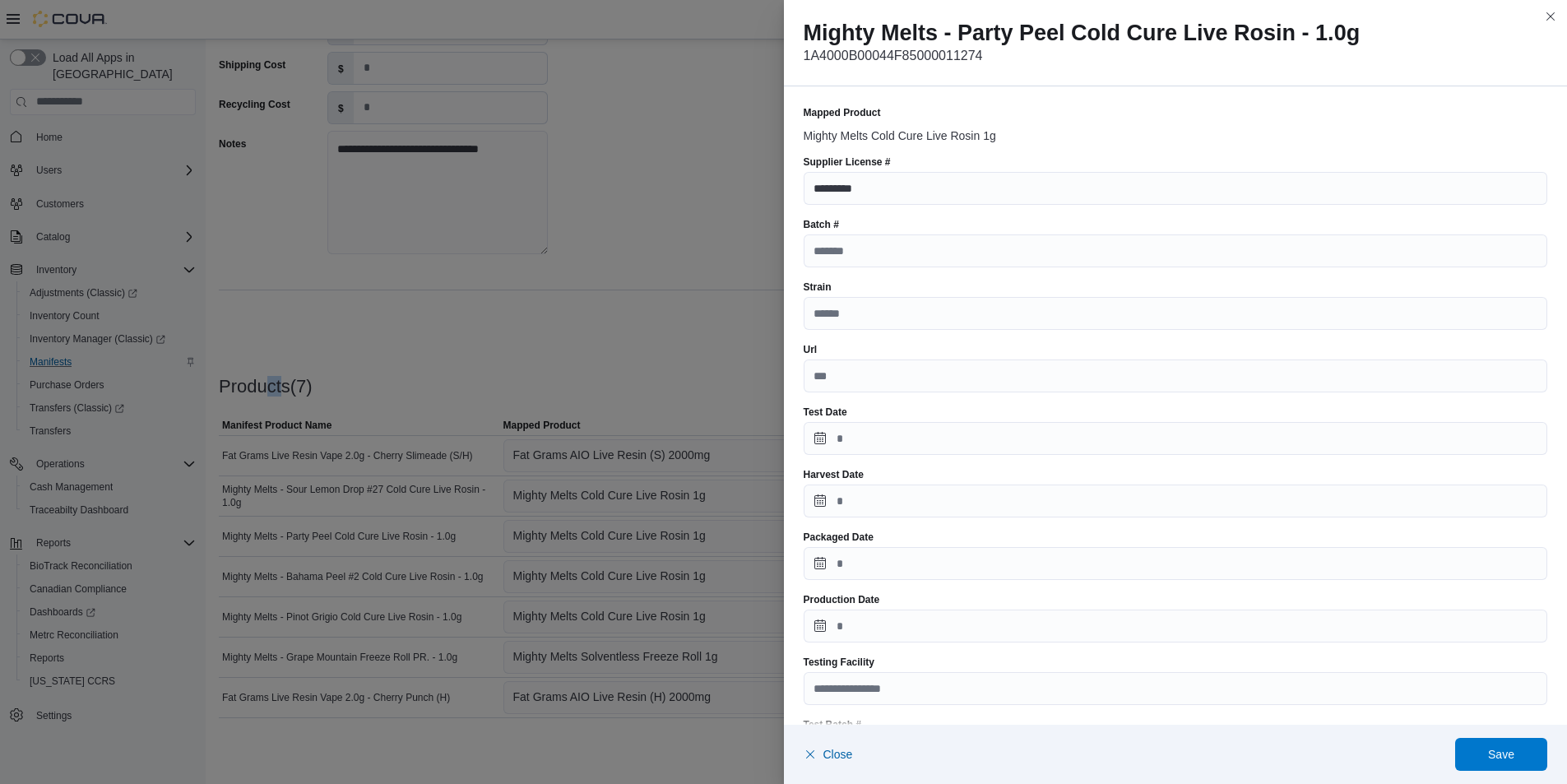
scroll to position [487, 0]
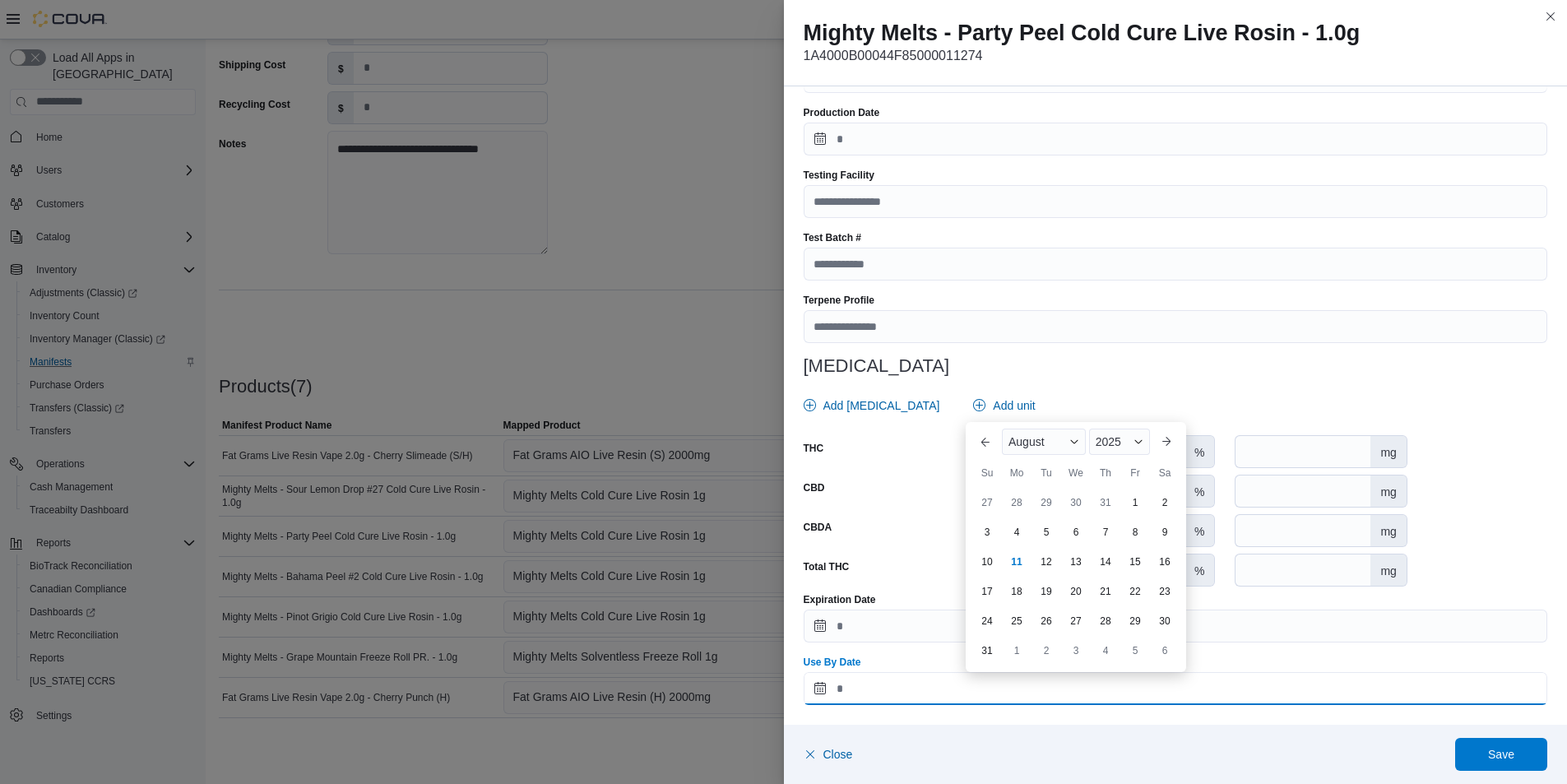
click at [1015, 676] on input "Use By Date" at bounding box center [1176, 688] width 745 height 33
click at [1138, 441] on span "Button. Open the year selector. 2025 is currently selected." at bounding box center [1138, 442] width 10 height 10
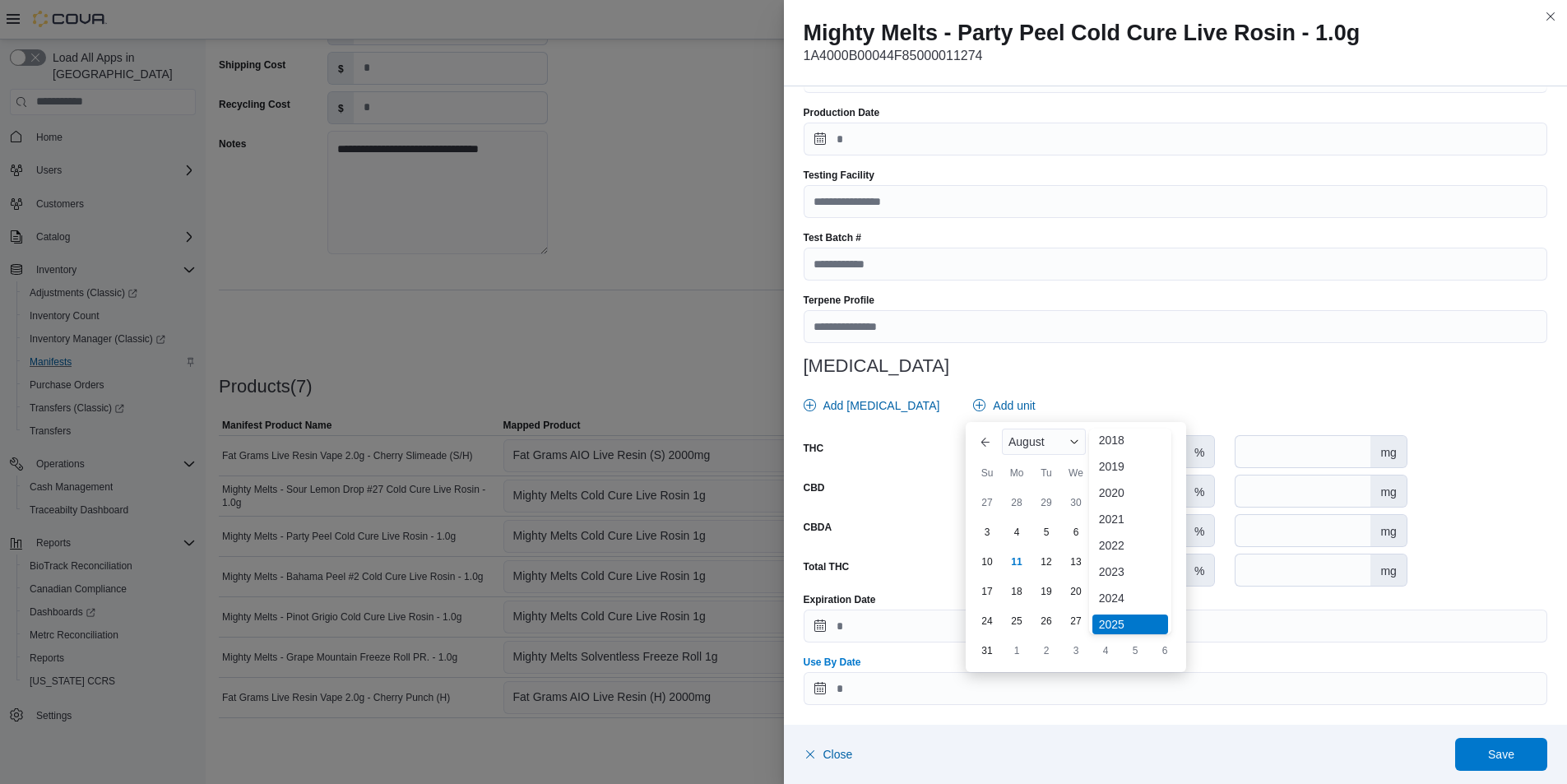
scroll to position [196, 0]
click at [1124, 461] on div "2026" at bounding box center [1129, 460] width 75 height 20
click at [1070, 448] on div "August" at bounding box center [1043, 442] width 84 height 26
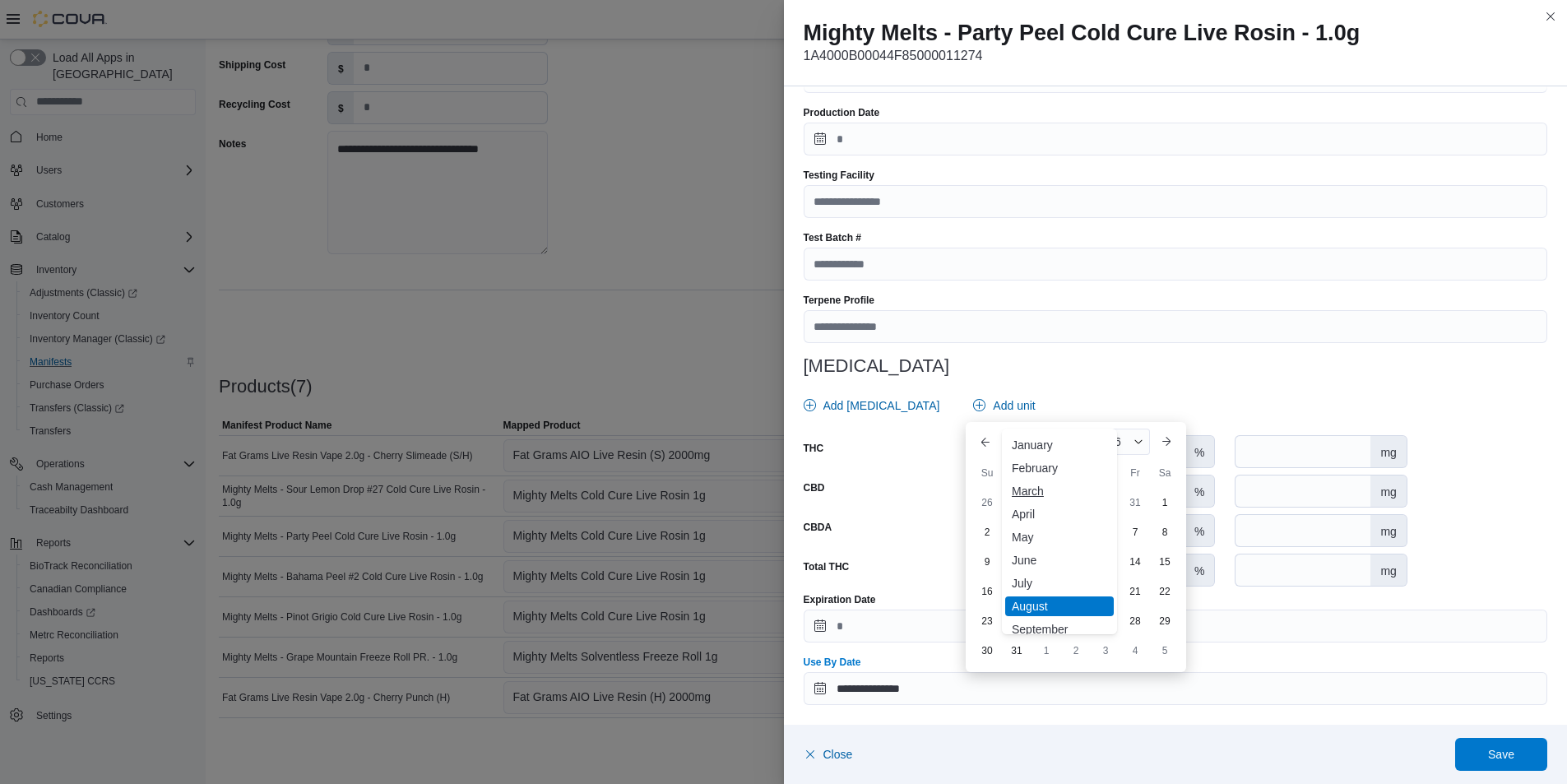
click at [1050, 481] on div "March" at bounding box center [1059, 491] width 108 height 20
click at [1081, 592] on div "18" at bounding box center [1076, 590] width 29 height 29
type input "**********"
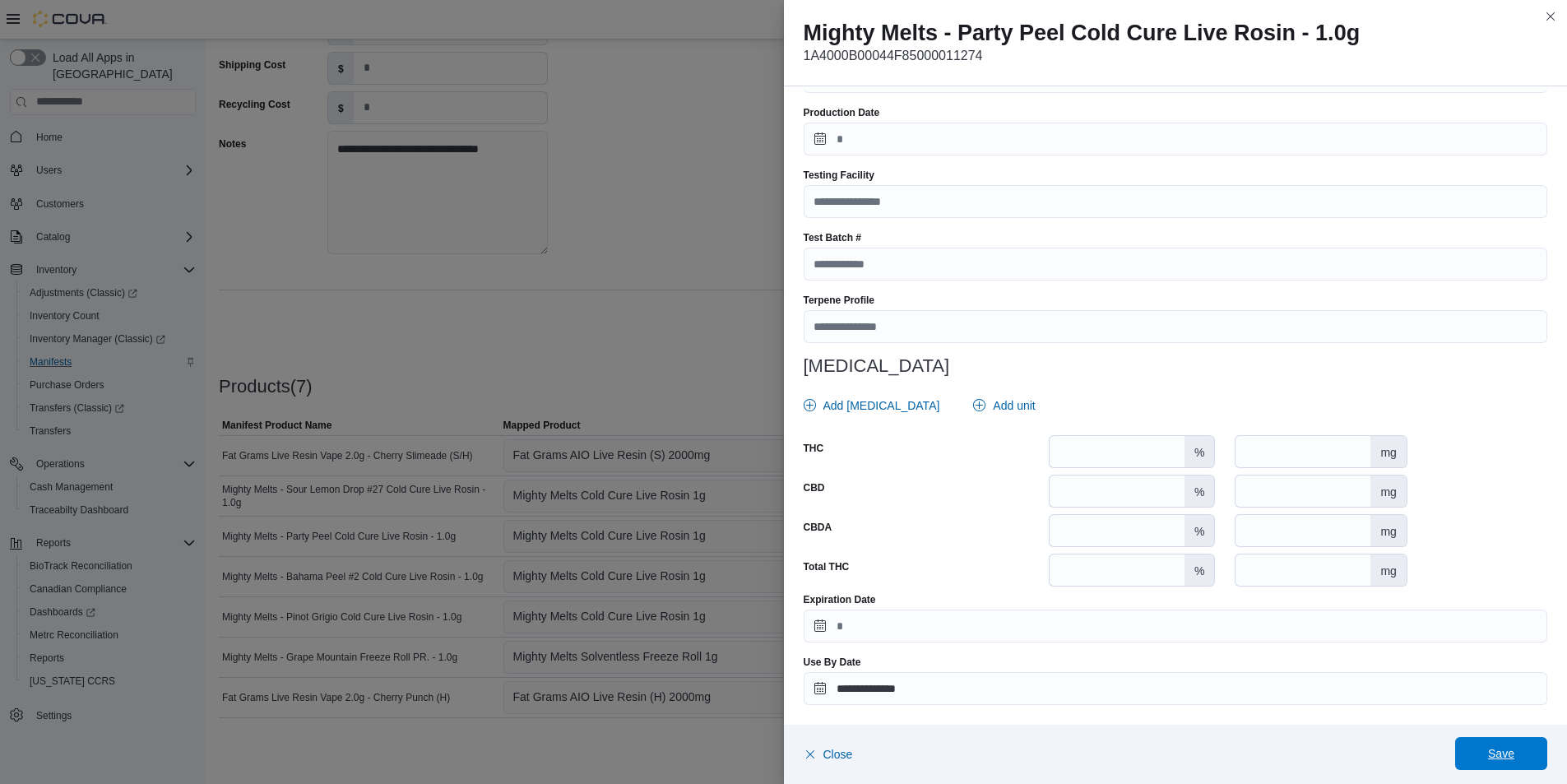
click at [1513, 757] on span "Save" at bounding box center [1502, 753] width 26 height 17
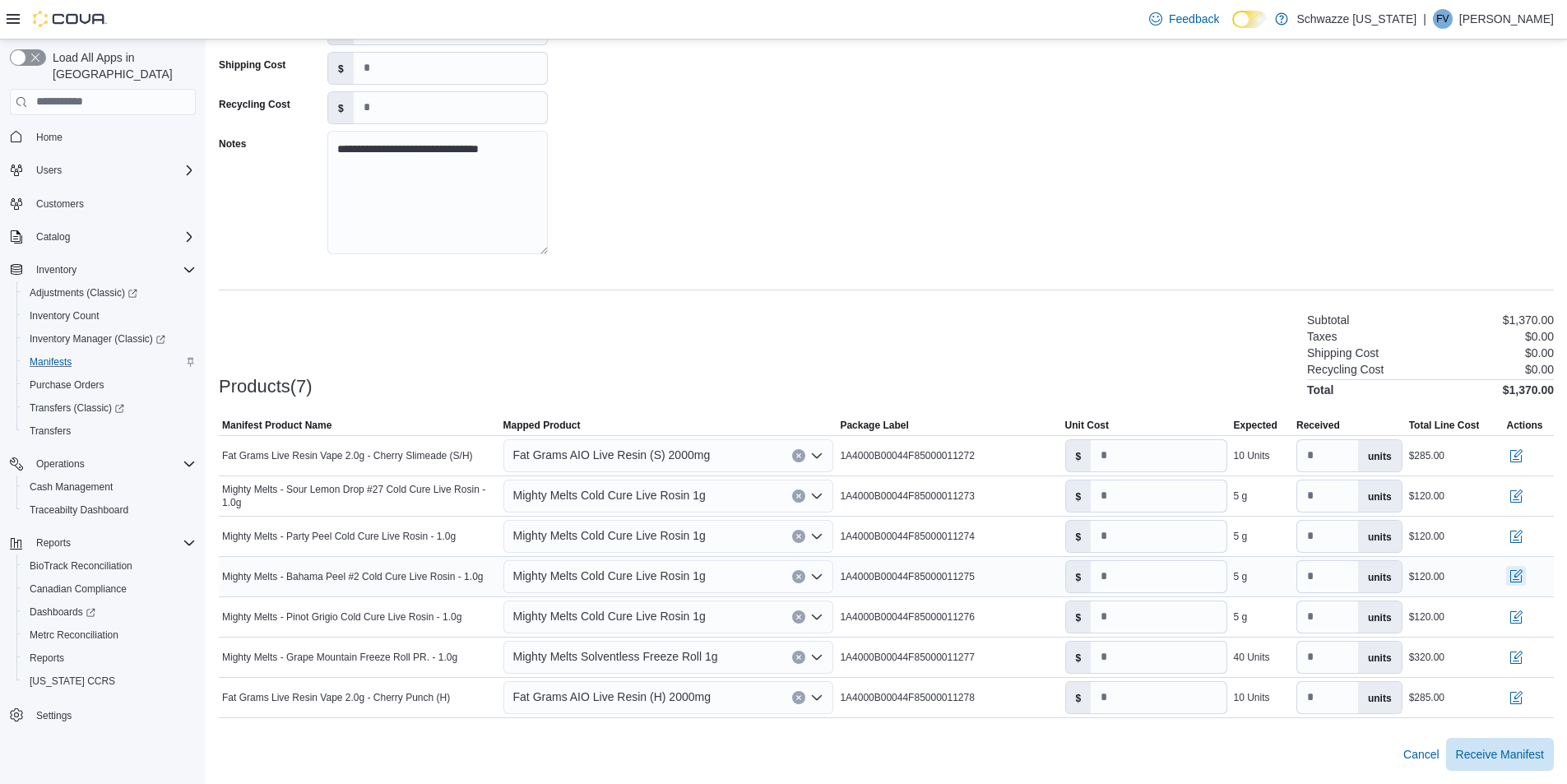
click at [1526, 576] on button "button" at bounding box center [1517, 576] width 20 height 20
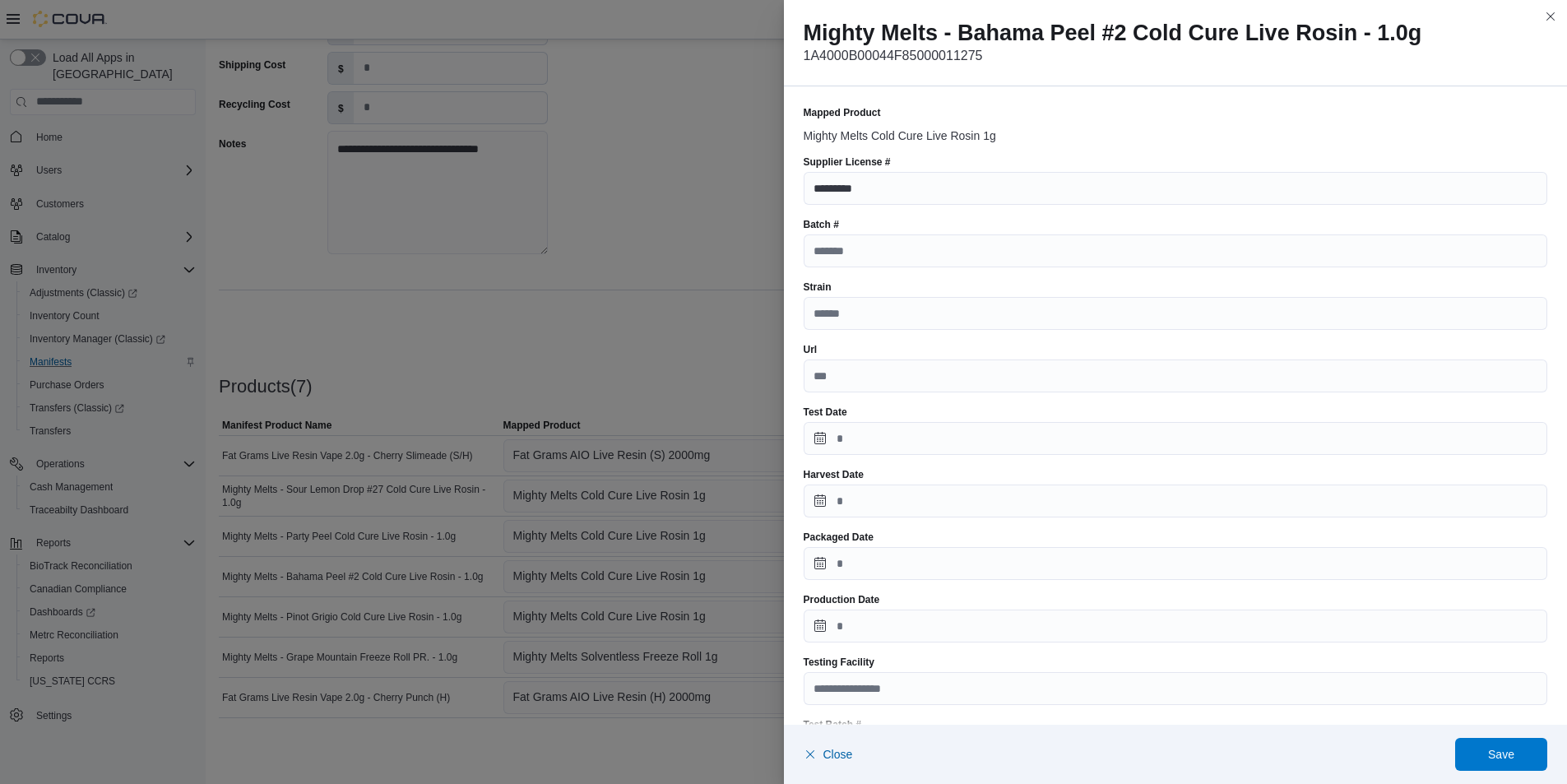
scroll to position [487, 0]
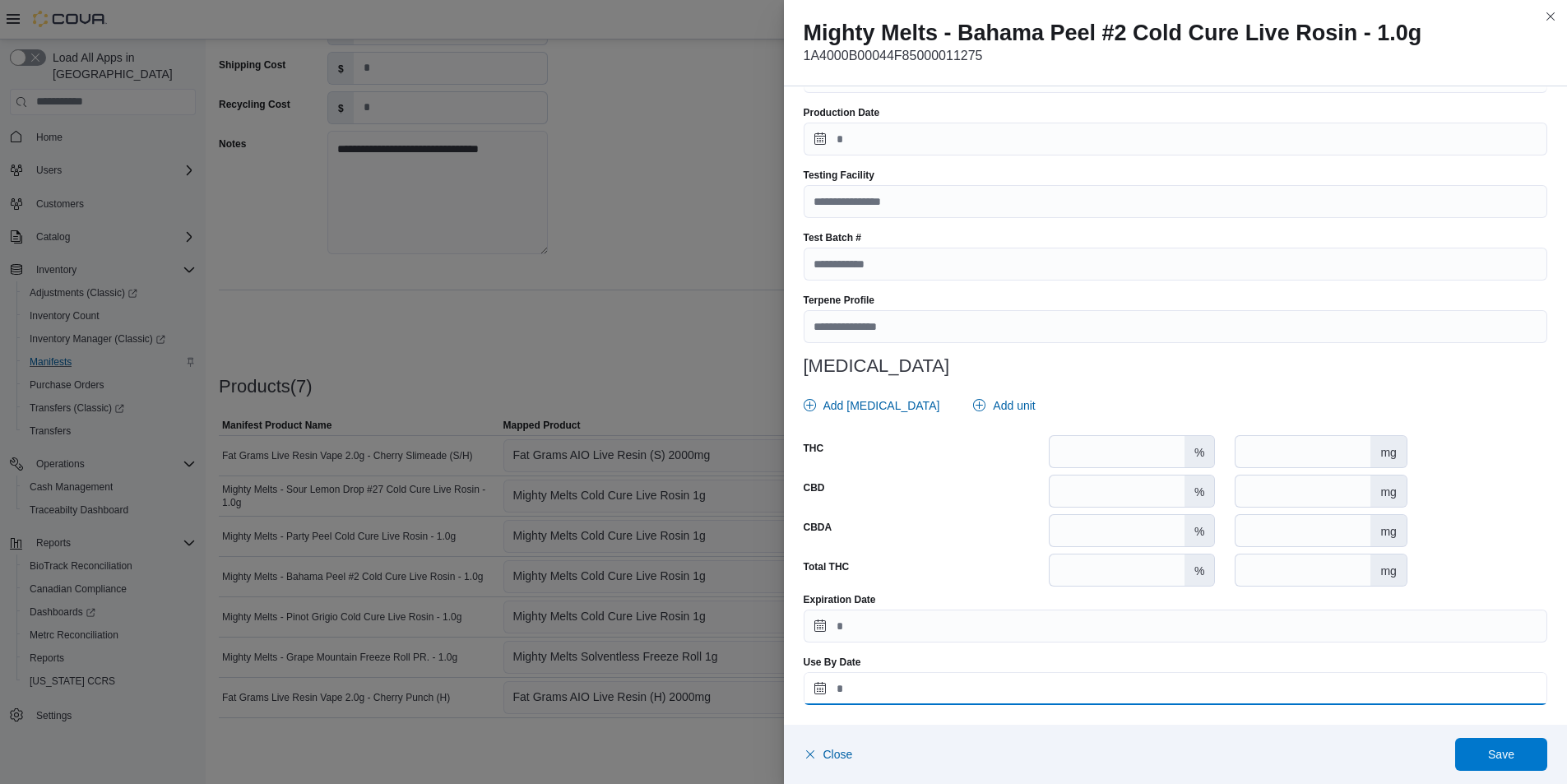
click at [1258, 681] on input "Use By Date" at bounding box center [1176, 688] width 745 height 33
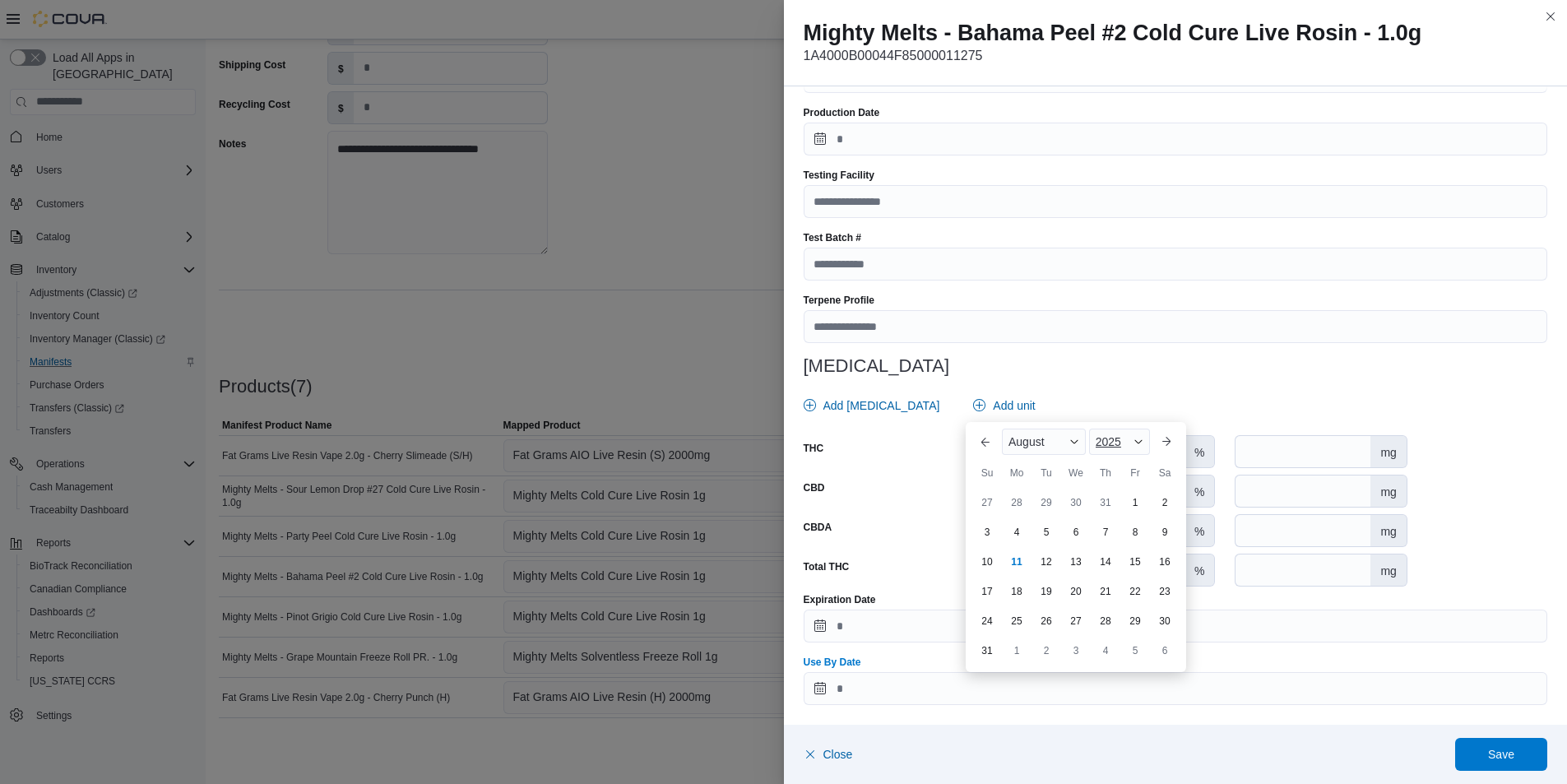
click at [1129, 443] on div "2025" at bounding box center [1119, 442] width 61 height 26
click at [1104, 456] on div "2026" at bounding box center [1129, 460] width 75 height 20
click at [1045, 437] on span "August" at bounding box center [1027, 442] width 36 height 13
click at [1052, 491] on div "March" at bounding box center [1059, 491] width 108 height 20
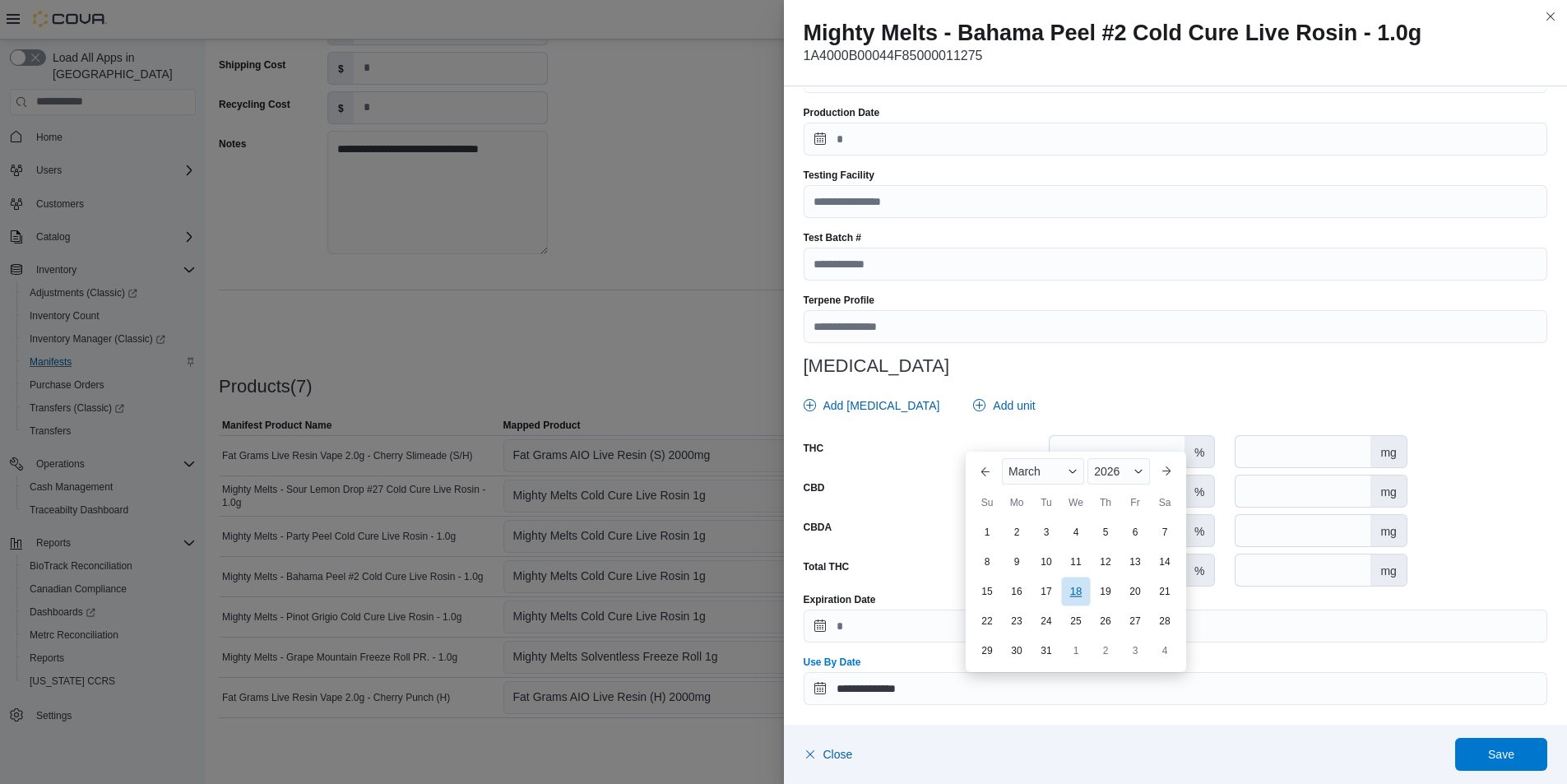
click at [1078, 588] on div "18" at bounding box center [1076, 590] width 29 height 29
type input "**********"
click at [1506, 754] on span "Save" at bounding box center [1502, 753] width 26 height 17
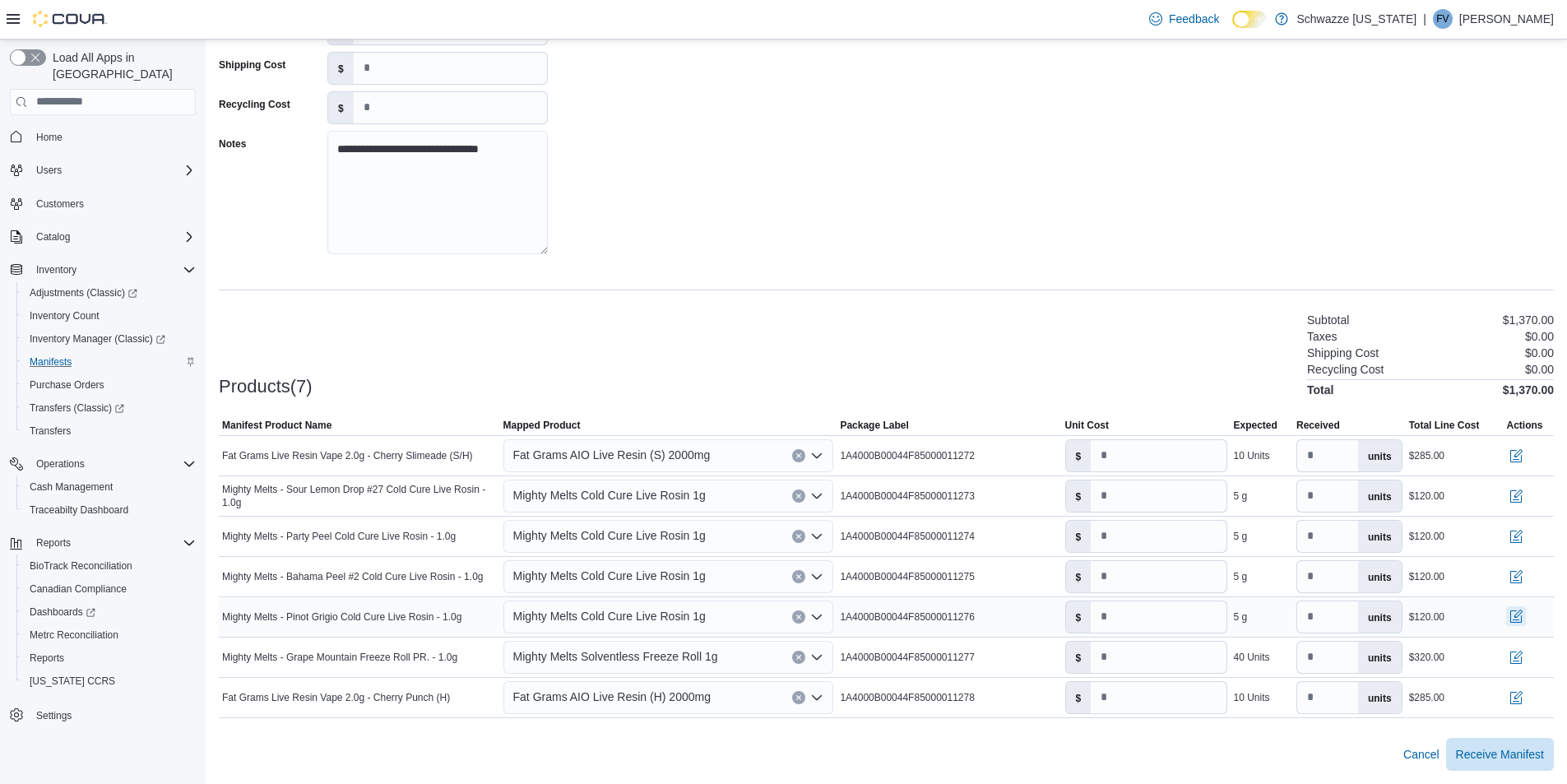
click at [1526, 613] on button "button" at bounding box center [1517, 616] width 20 height 20
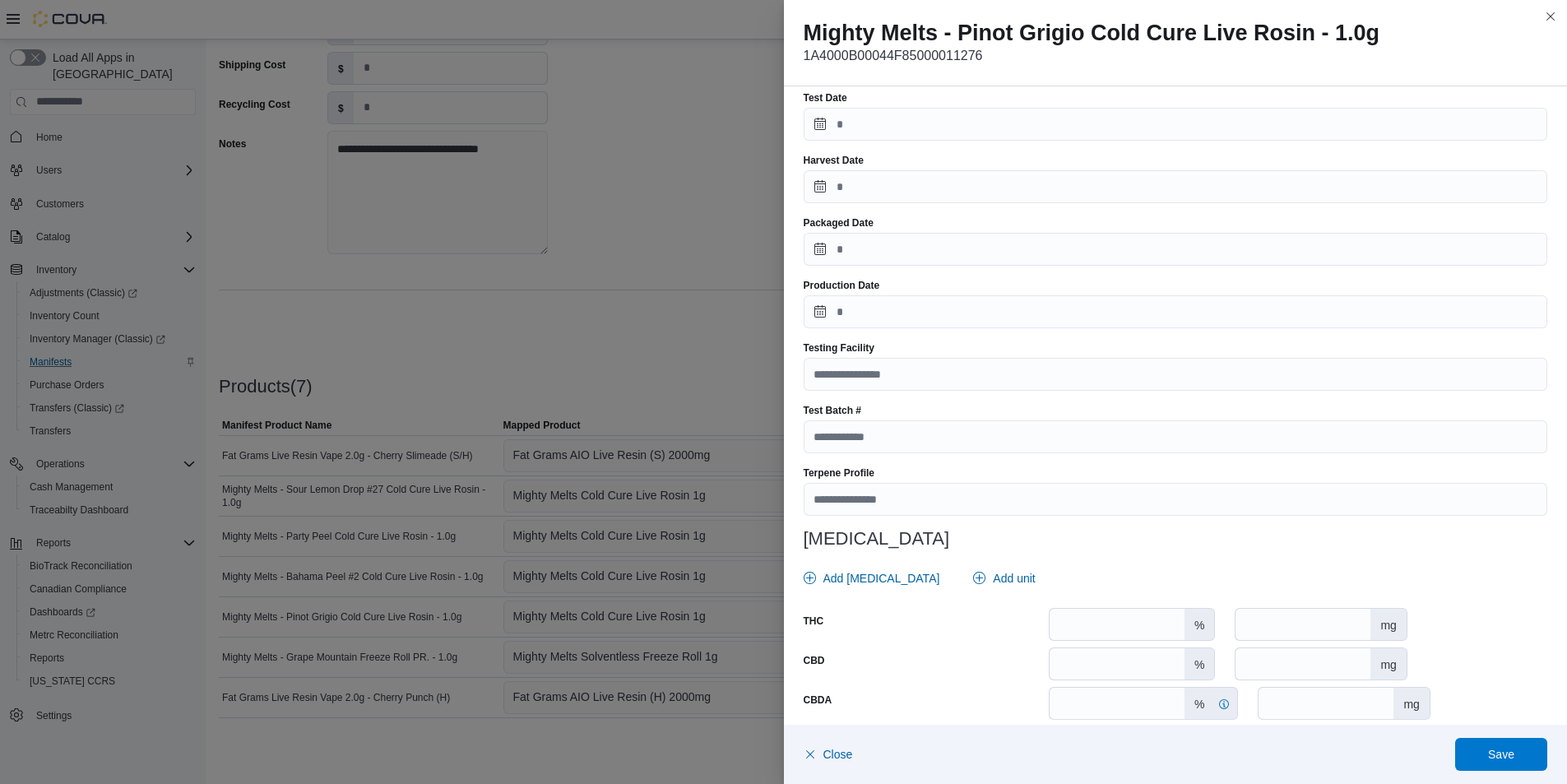
scroll to position [487, 0]
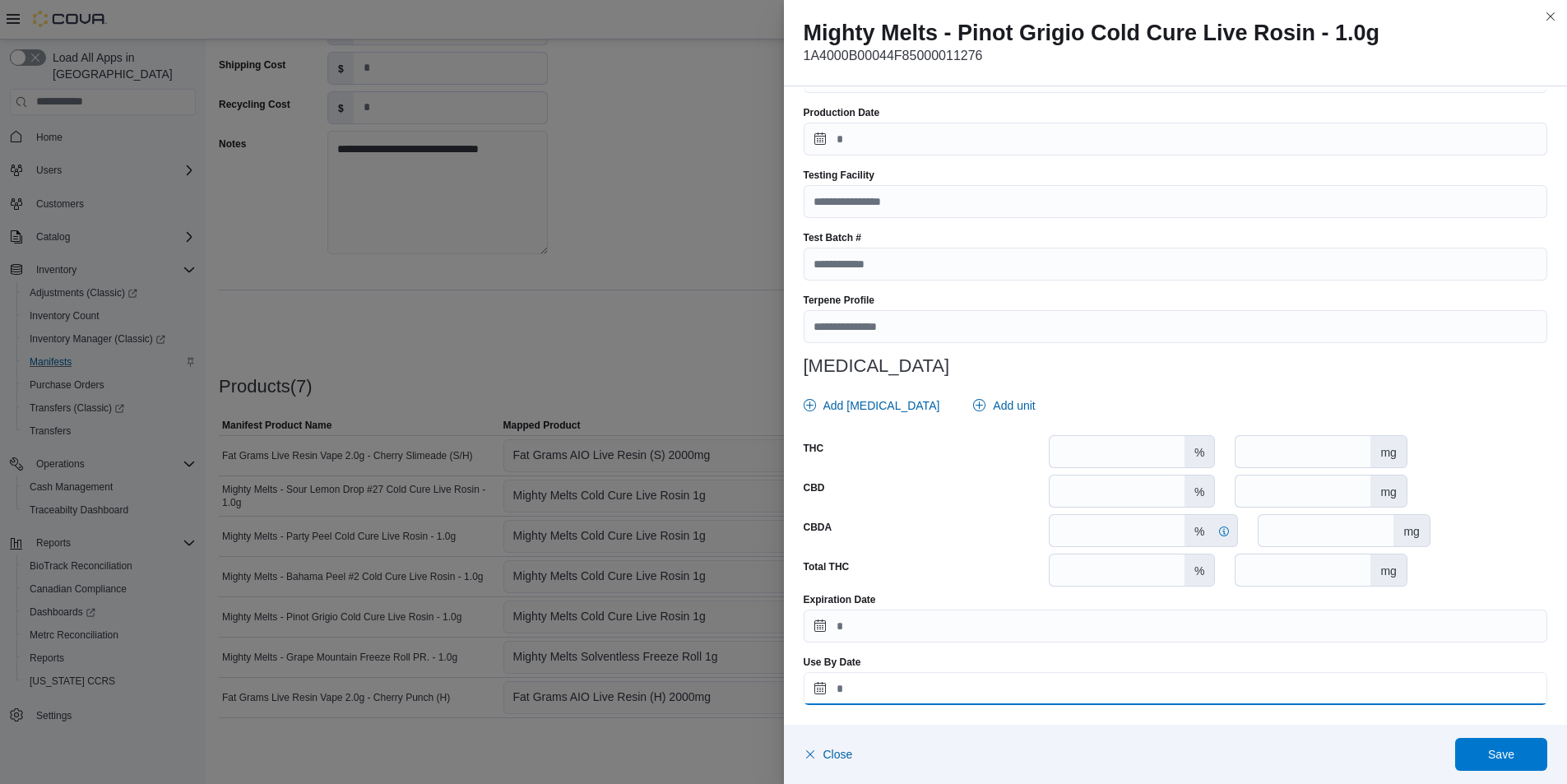
click at [985, 676] on input "Use By Date" at bounding box center [1176, 688] width 745 height 33
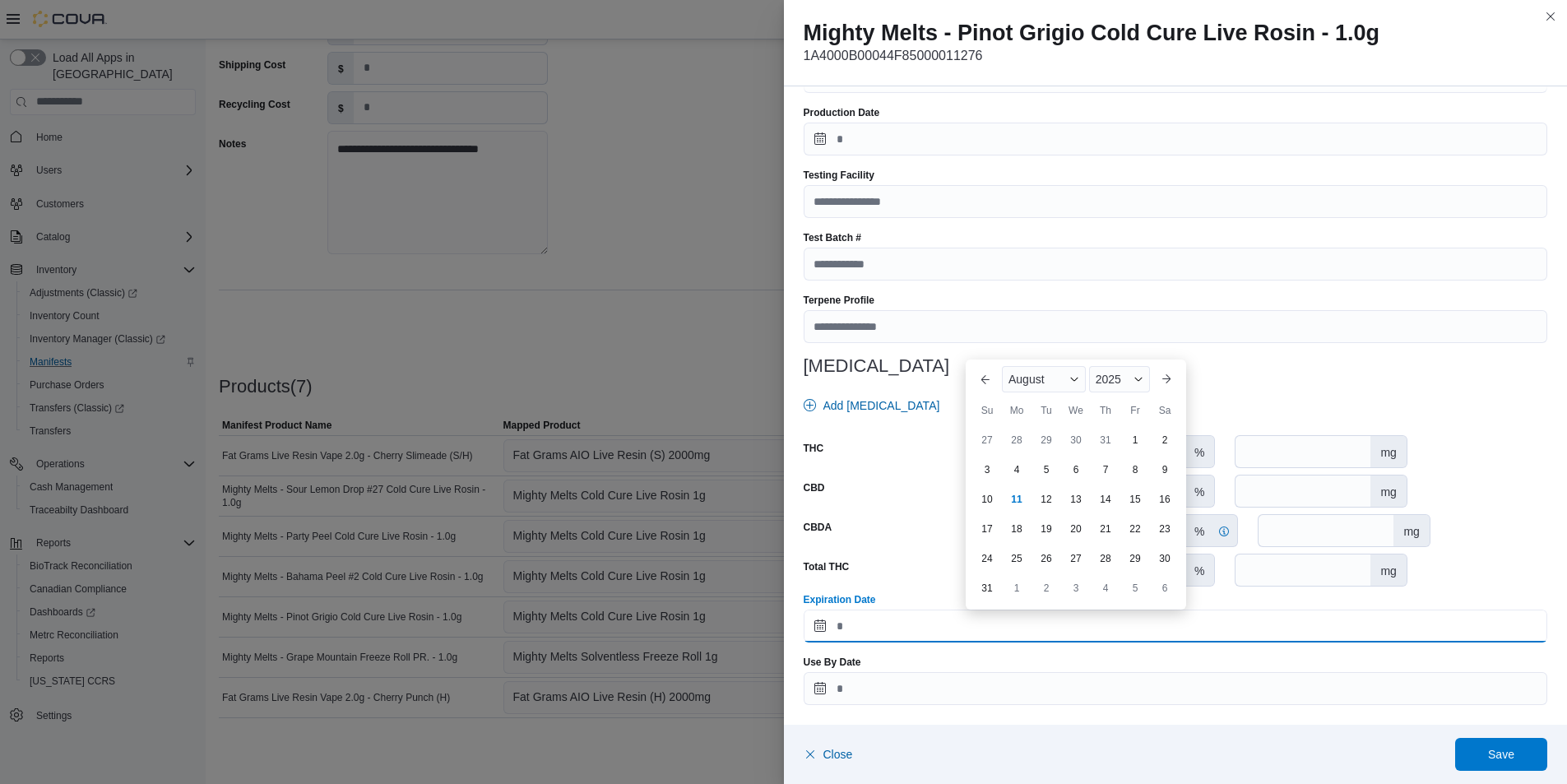
drag, startPoint x: 859, startPoint y: 625, endPoint x: 906, endPoint y: 624, distance: 47.0
click at [859, 625] on input "Expiration Date" at bounding box center [1176, 626] width 745 height 33
click at [1129, 375] on div "2025" at bounding box center [1119, 379] width 61 height 26
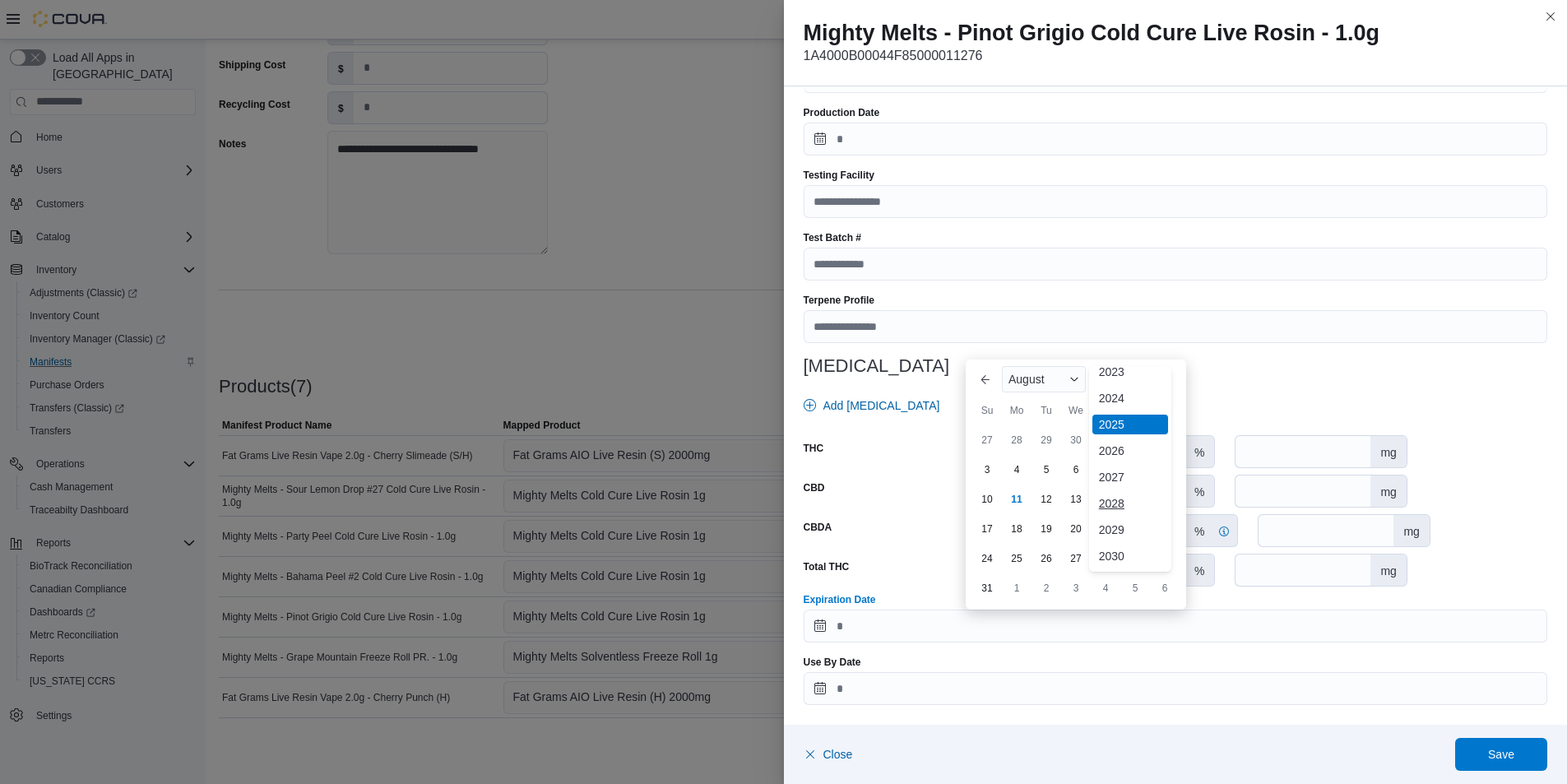
scroll to position [196, 0]
click at [1119, 401] on div "2026" at bounding box center [1129, 397] width 75 height 20
click at [1054, 383] on div "August" at bounding box center [1043, 379] width 84 height 26
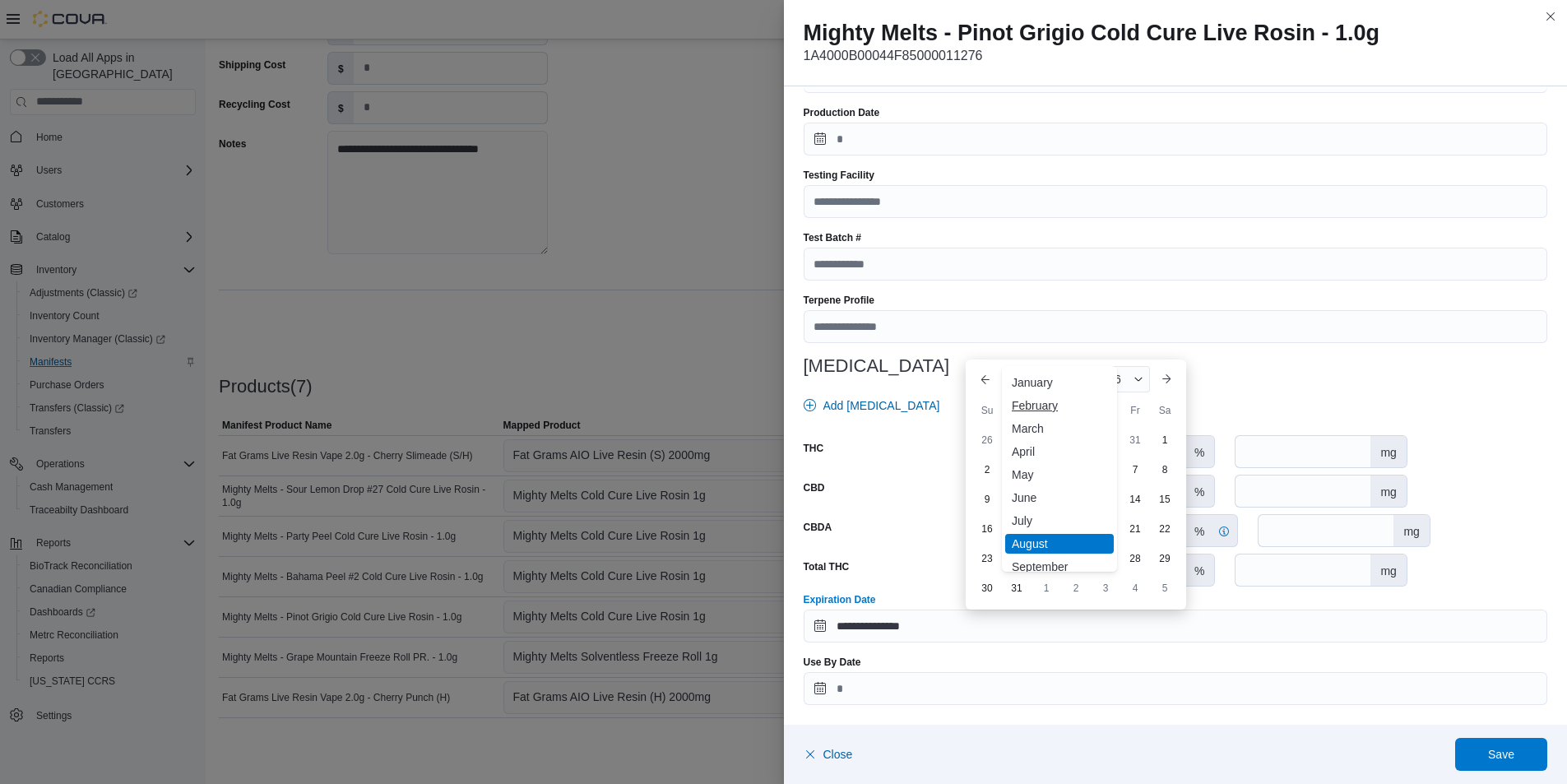
click at [1045, 414] on div "February" at bounding box center [1059, 405] width 108 height 20
click at [1026, 524] on div "9" at bounding box center [1017, 528] width 26 height 26
type input "**********"
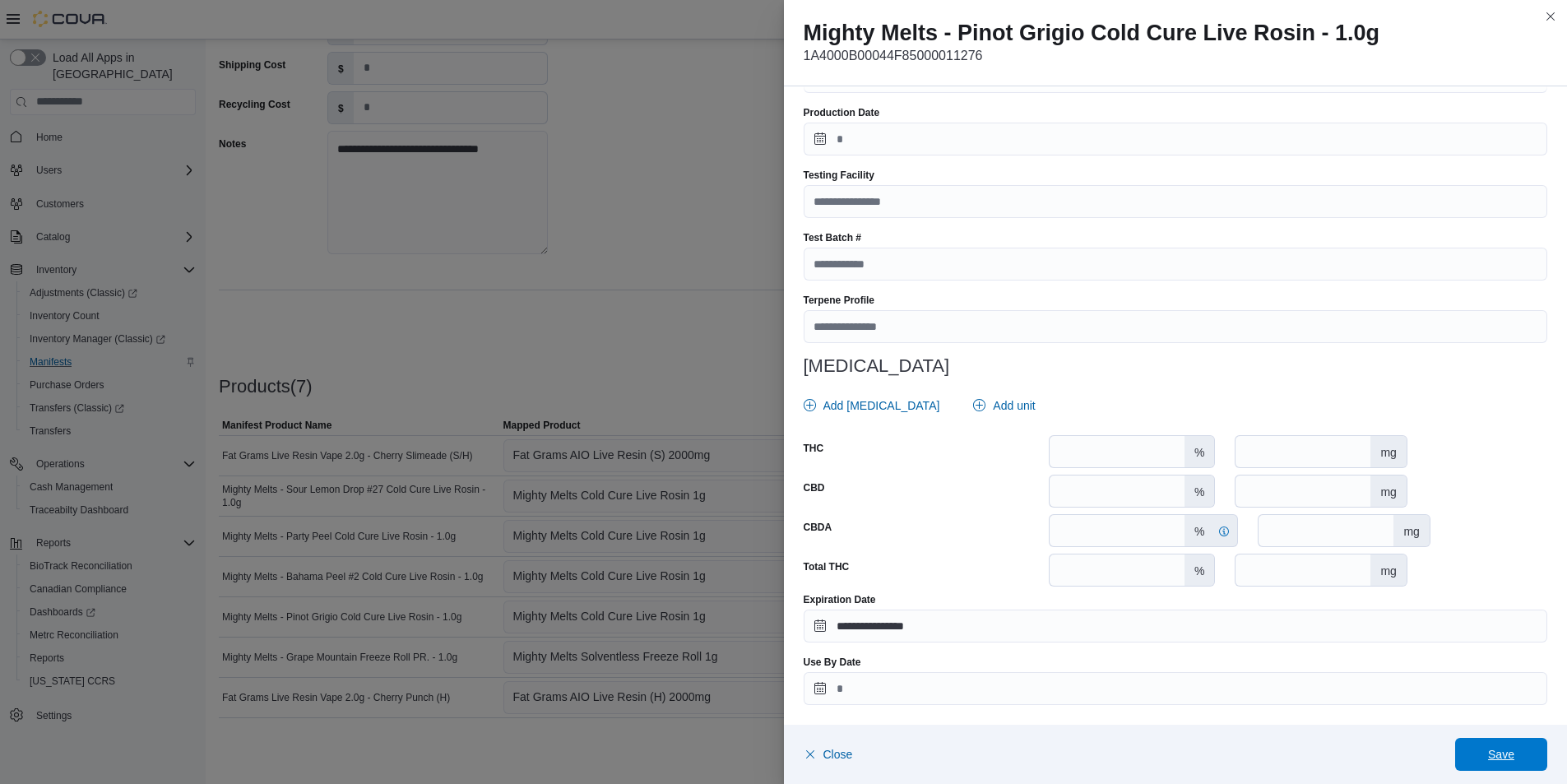
click at [1500, 748] on span "Save" at bounding box center [1502, 754] width 26 height 17
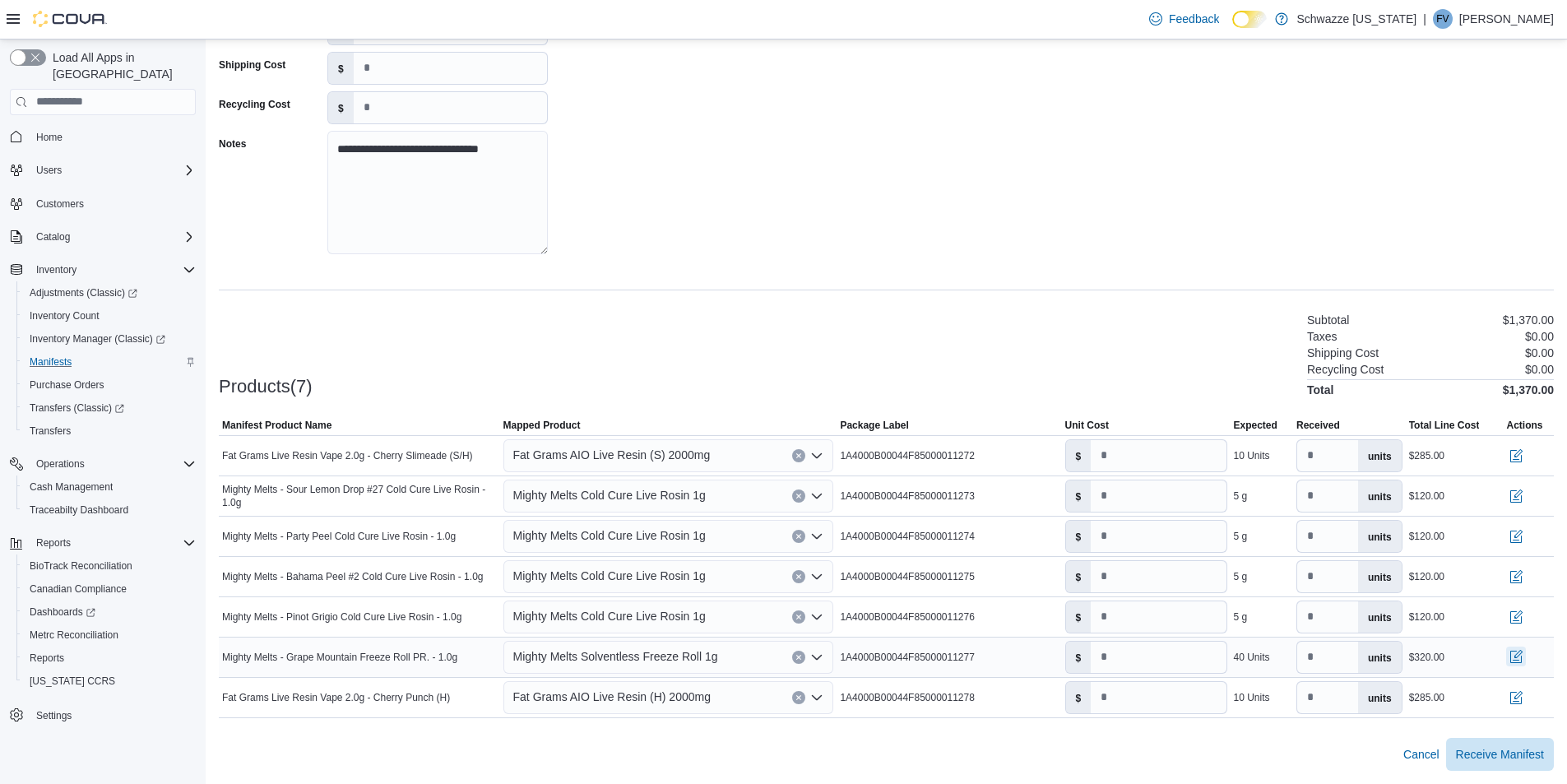
click at [1526, 665] on button "button" at bounding box center [1517, 657] width 20 height 20
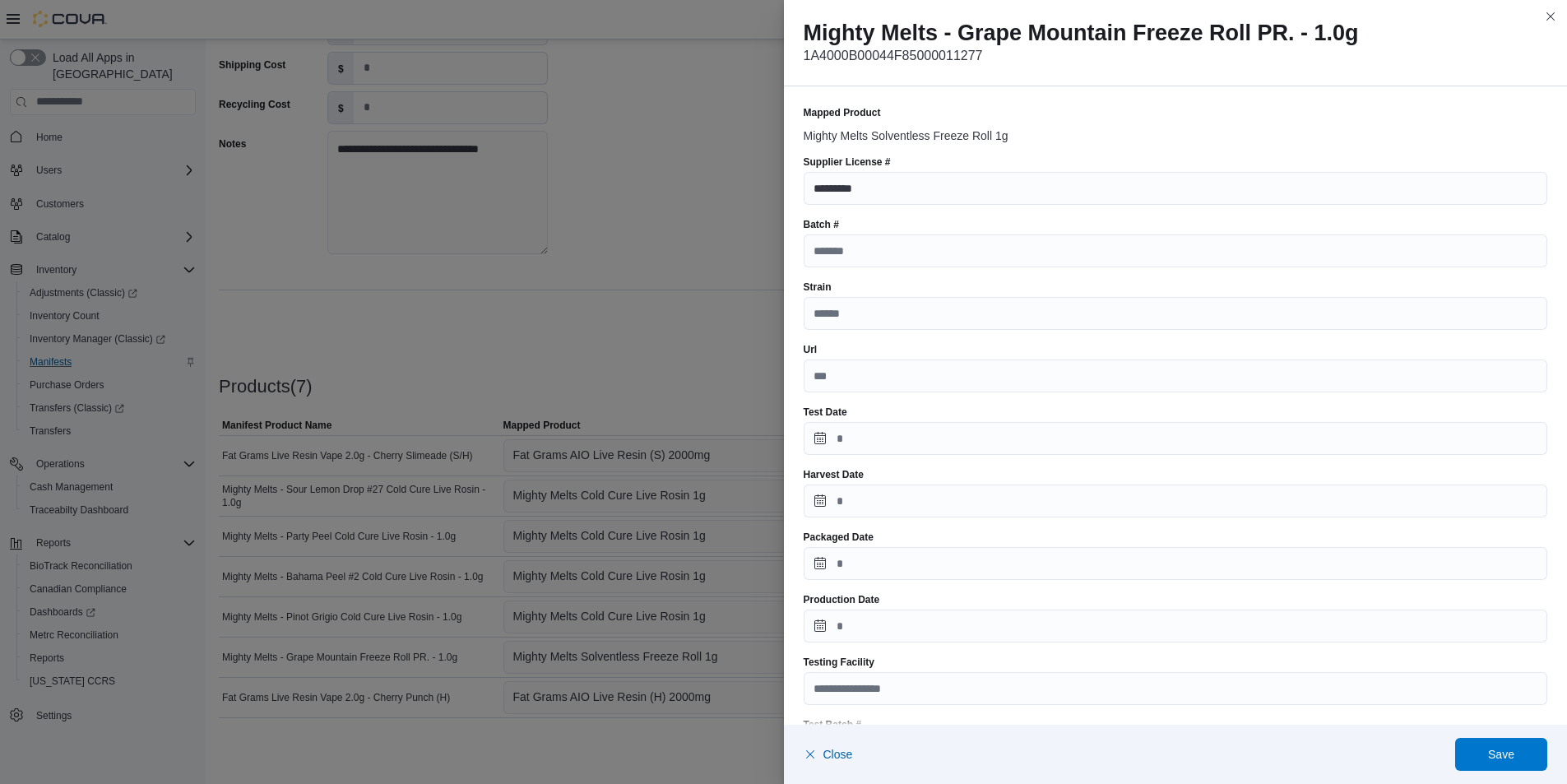
scroll to position [487, 0]
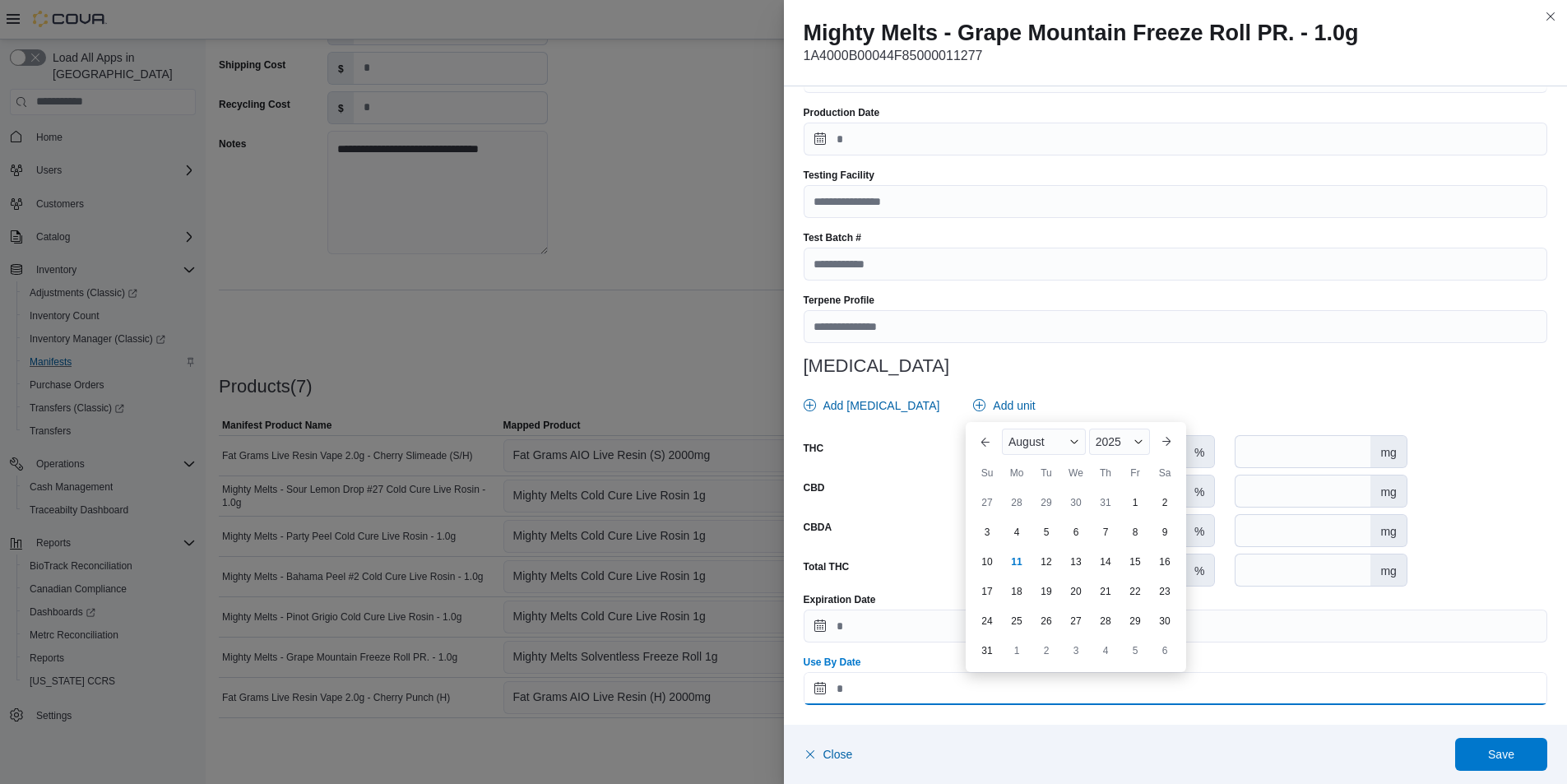
click at [1012, 685] on input "Use By Date" at bounding box center [1176, 688] width 745 height 33
click at [1138, 438] on span "Button. Open the year selector. 2025 is currently selected." at bounding box center [1138, 442] width 10 height 10
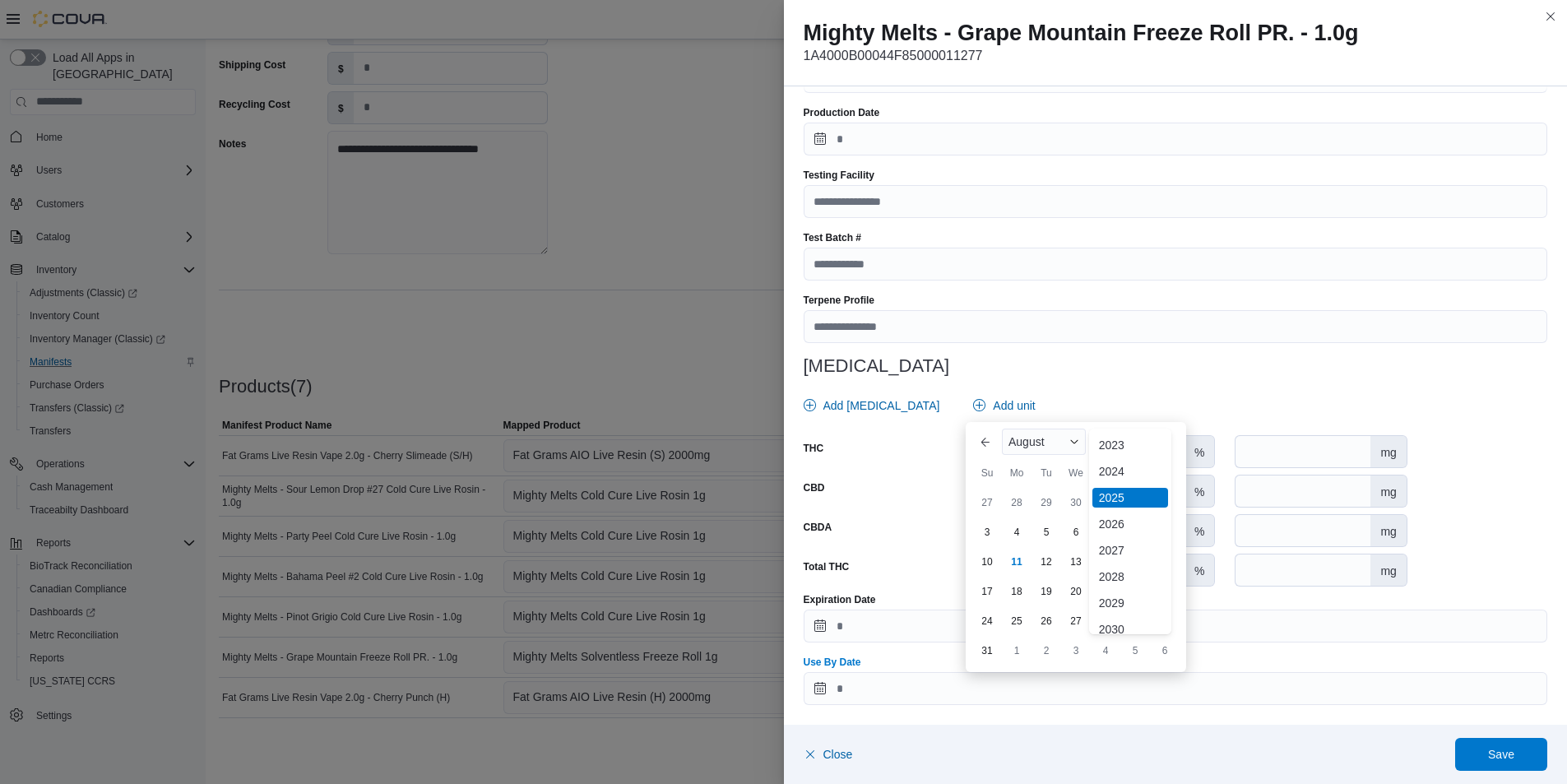
scroll to position [196, 0]
click at [1133, 468] on div "2026" at bounding box center [1129, 460] width 75 height 20
click at [1058, 447] on div "August" at bounding box center [1043, 442] width 84 height 26
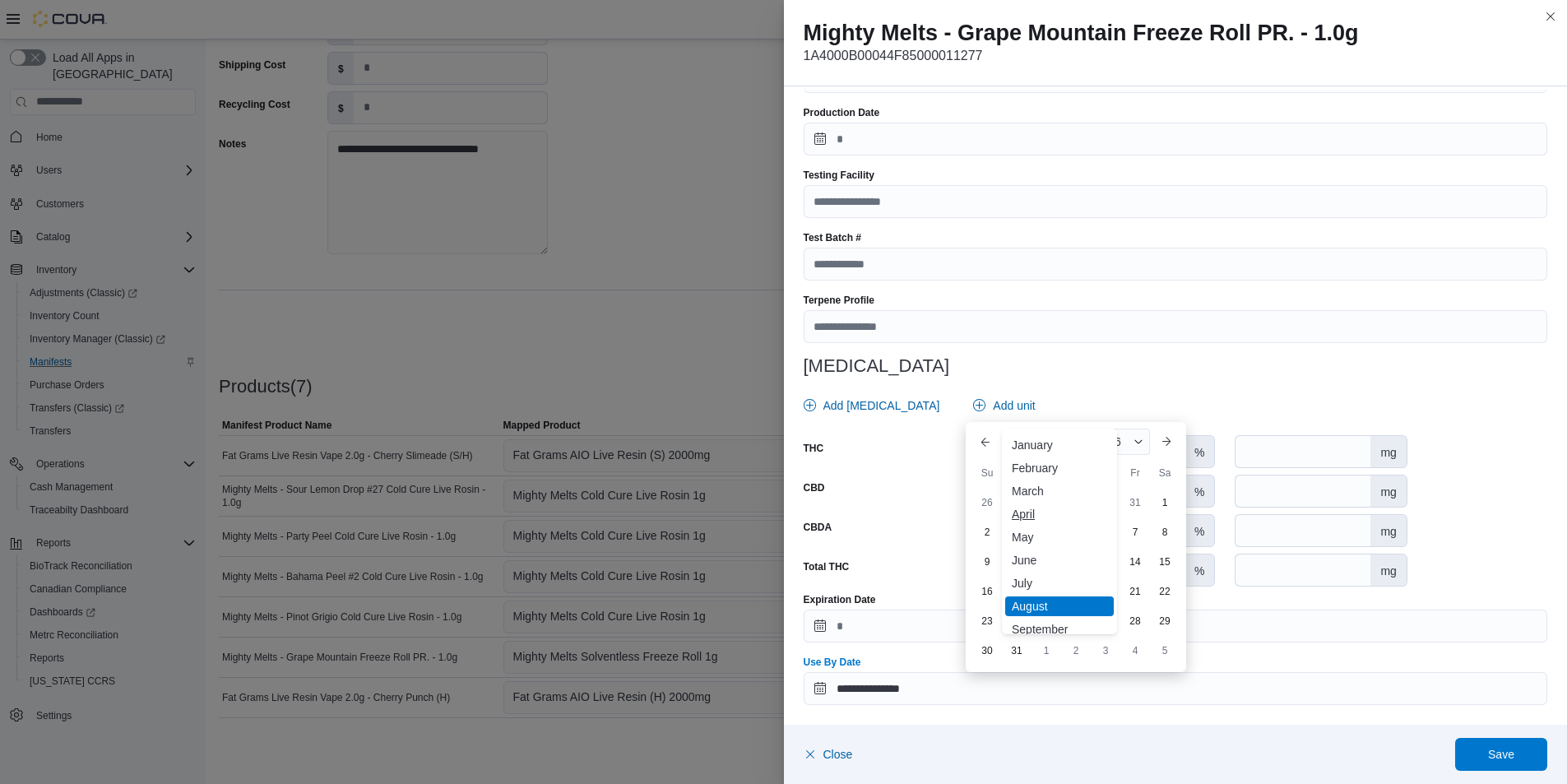
click at [1029, 508] on div "April" at bounding box center [1059, 514] width 108 height 20
click at [1070, 617] on div "22" at bounding box center [1076, 620] width 29 height 29
type input "**********"
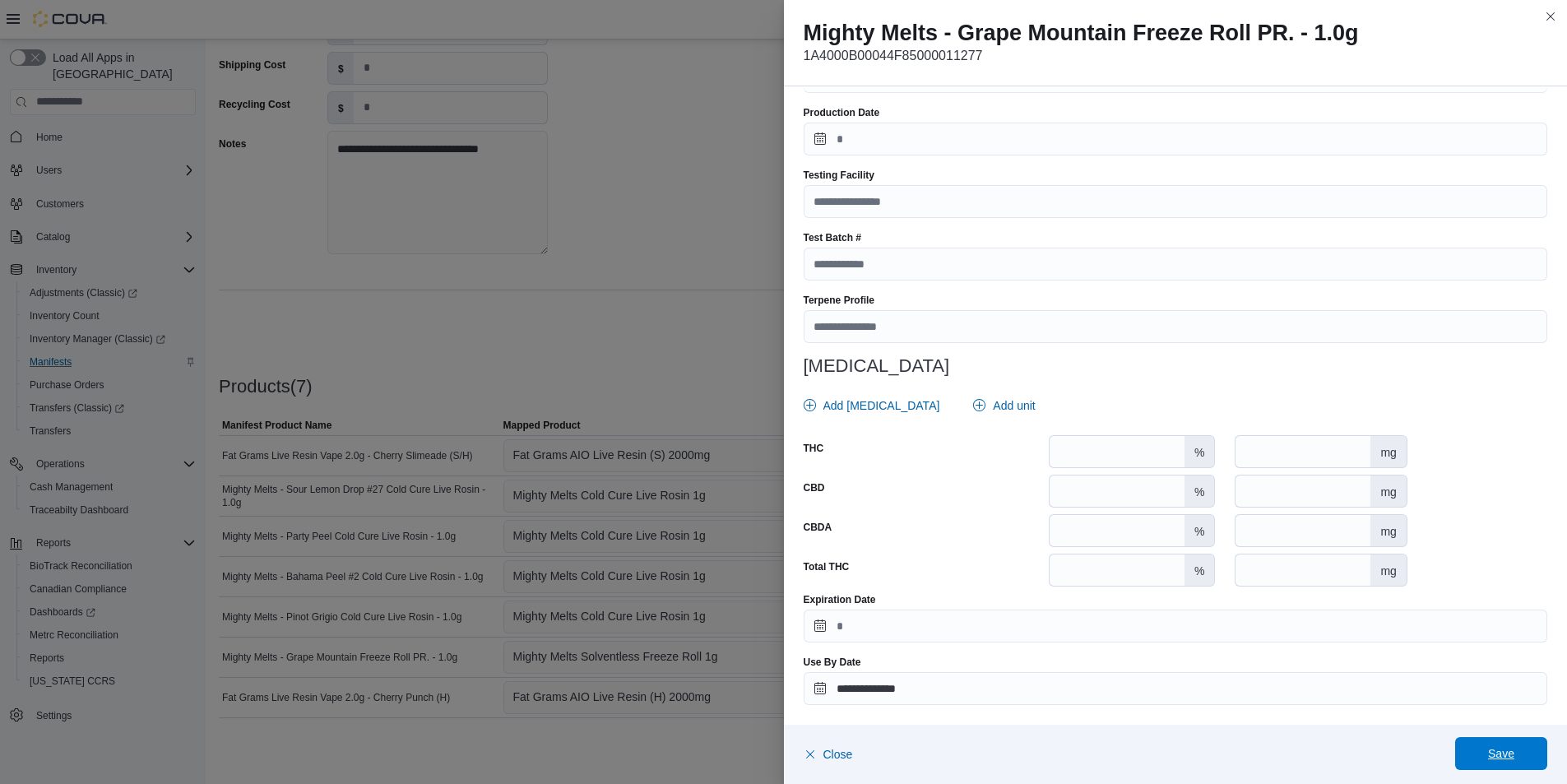
click at [1512, 753] on span "Save" at bounding box center [1502, 753] width 26 height 17
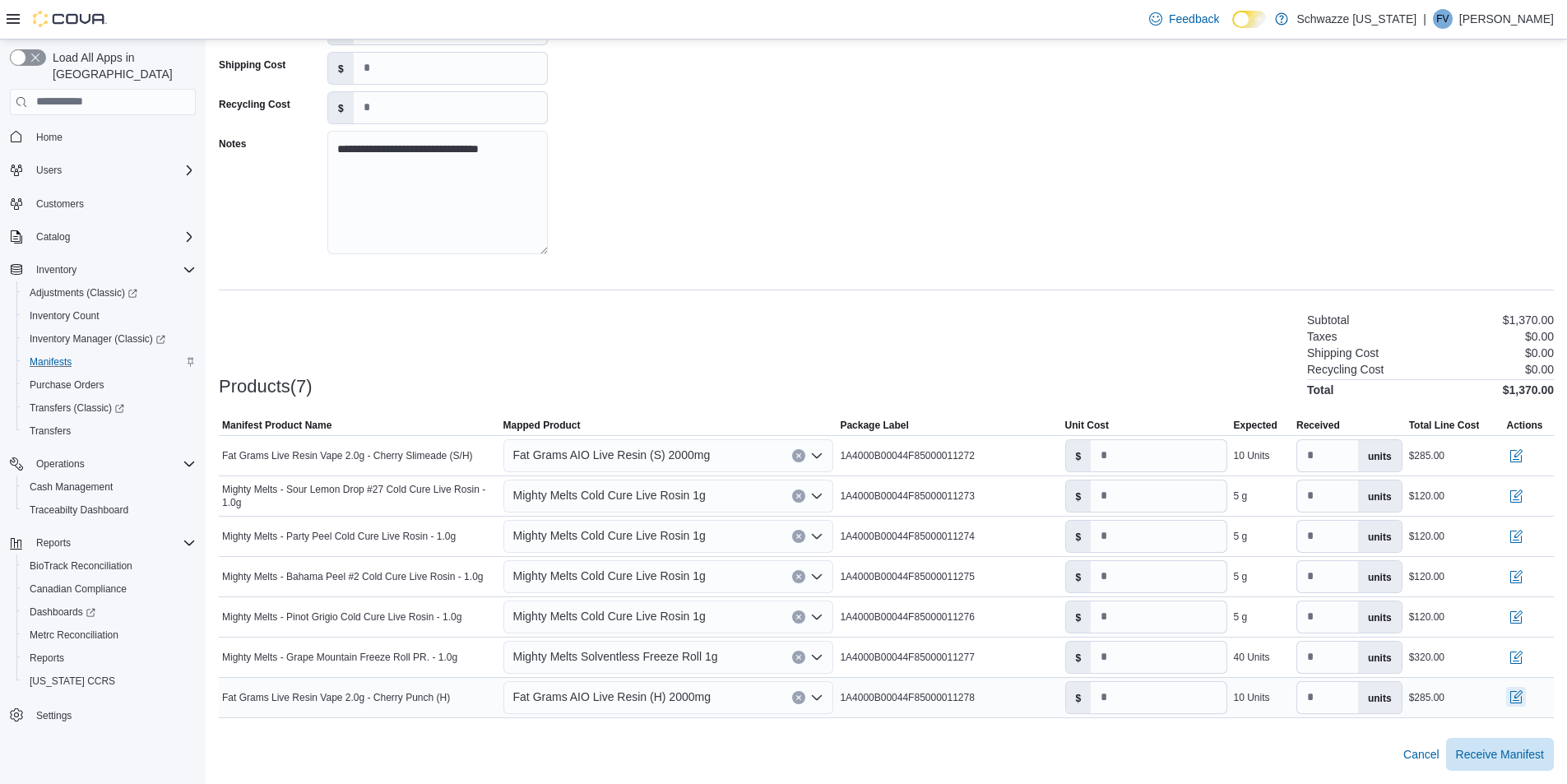
click at [1526, 695] on button "button" at bounding box center [1517, 696] width 20 height 20
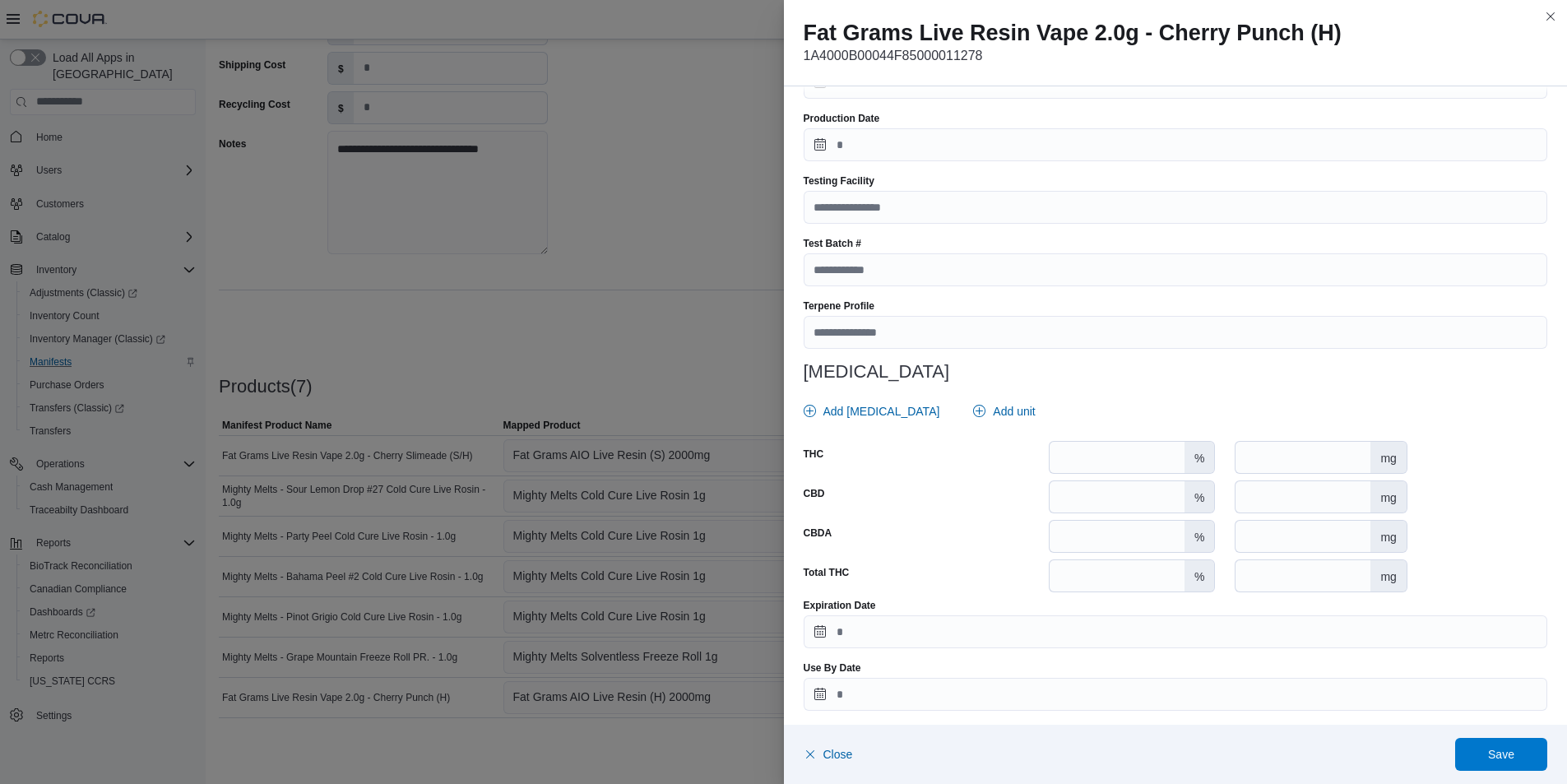
scroll to position [487, 0]
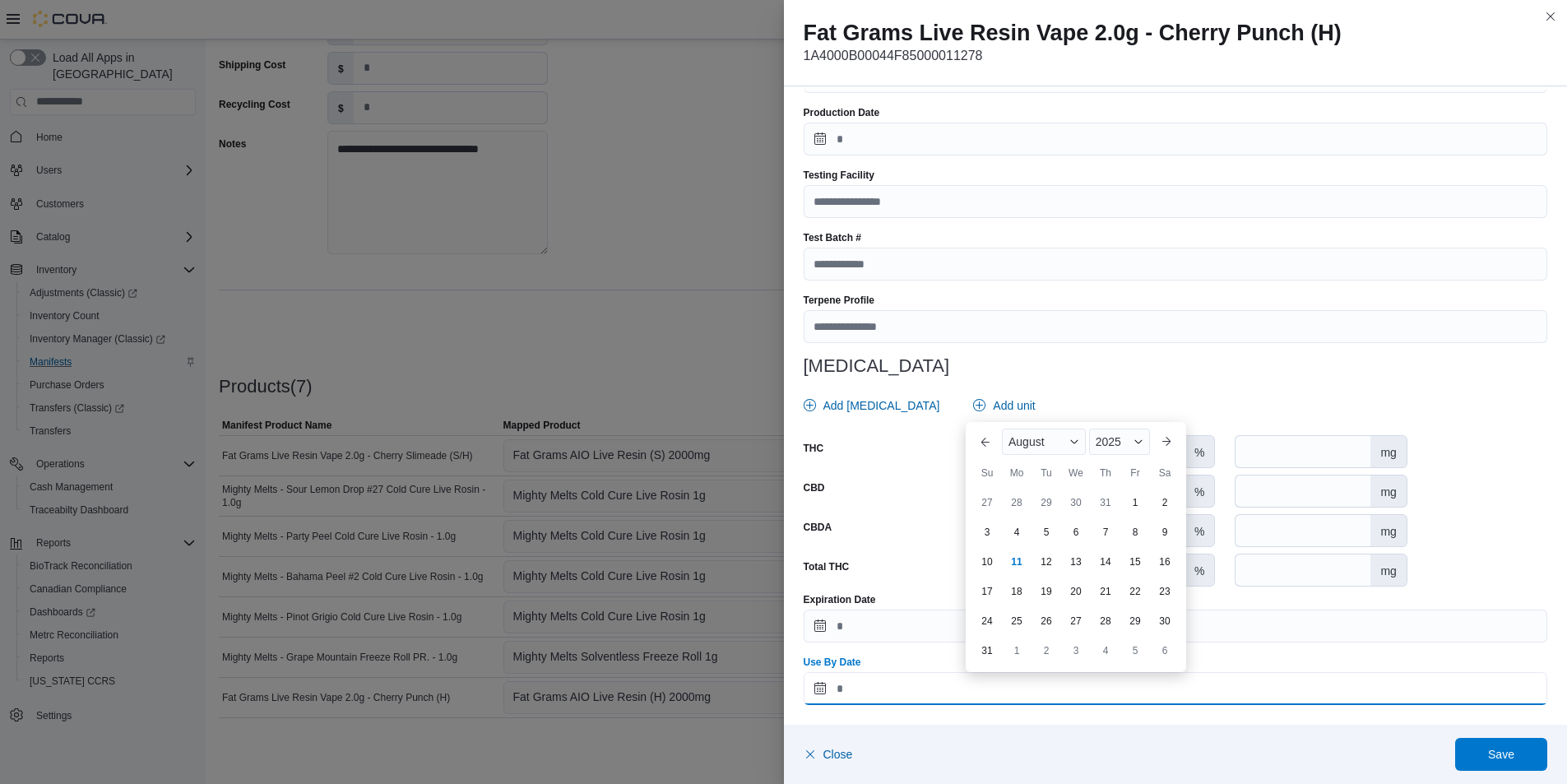
click at [1024, 680] on input "Use By Date" at bounding box center [1176, 688] width 745 height 33
click at [1119, 447] on span "2025" at bounding box center [1108, 442] width 26 height 13
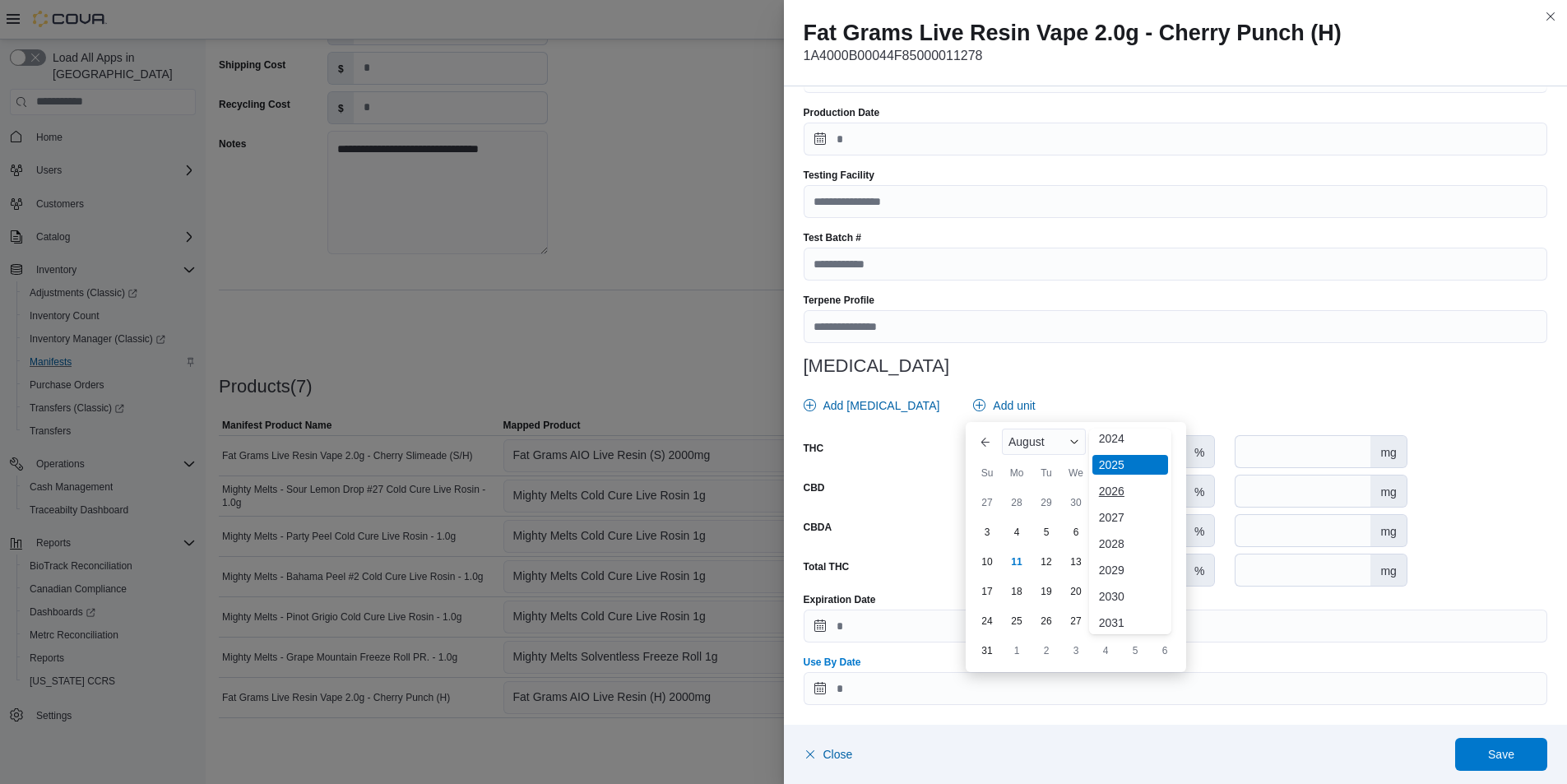
scroll to position [196, 0]
click at [1105, 463] on div "2026" at bounding box center [1129, 460] width 75 height 20
click at [982, 435] on button "Previous Month" at bounding box center [985, 442] width 26 height 26
click at [1047, 483] on div "July" at bounding box center [1041, 471] width 79 height 26
click at [1177, 482] on button "Next month" at bounding box center [1167, 471] width 26 height 26
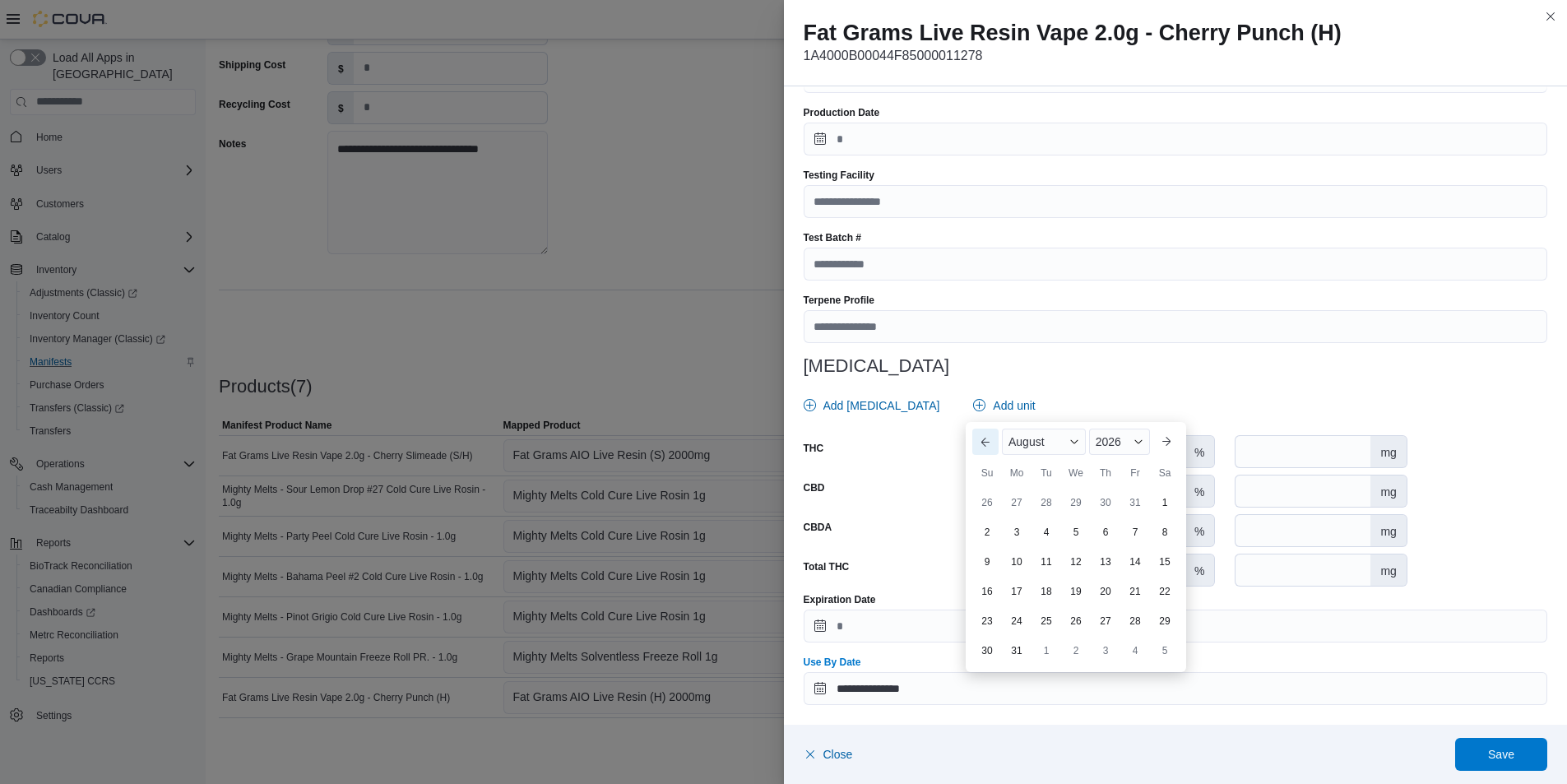
click at [987, 442] on button "Previous Month" at bounding box center [985, 442] width 26 height 26
click at [1049, 566] on div "7" at bounding box center [1046, 561] width 29 height 29
type input "**********"
drag, startPoint x: 1505, startPoint y: 756, endPoint x: 1495, endPoint y: 749, distance: 12.2
click at [1503, 755] on span "Save" at bounding box center [1502, 754] width 26 height 17
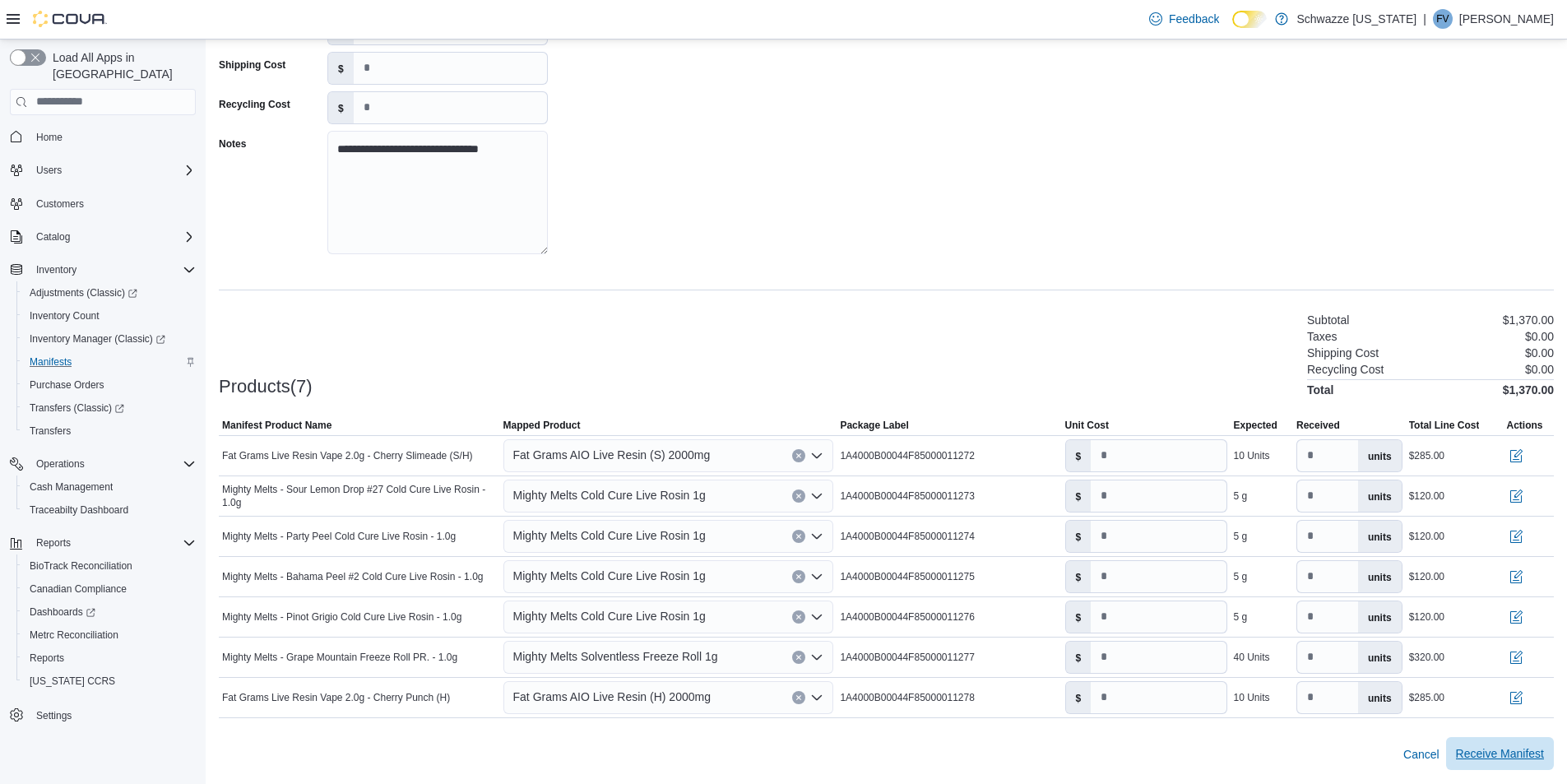
click at [1513, 755] on span "Receive Manifest" at bounding box center [1500, 753] width 88 height 17
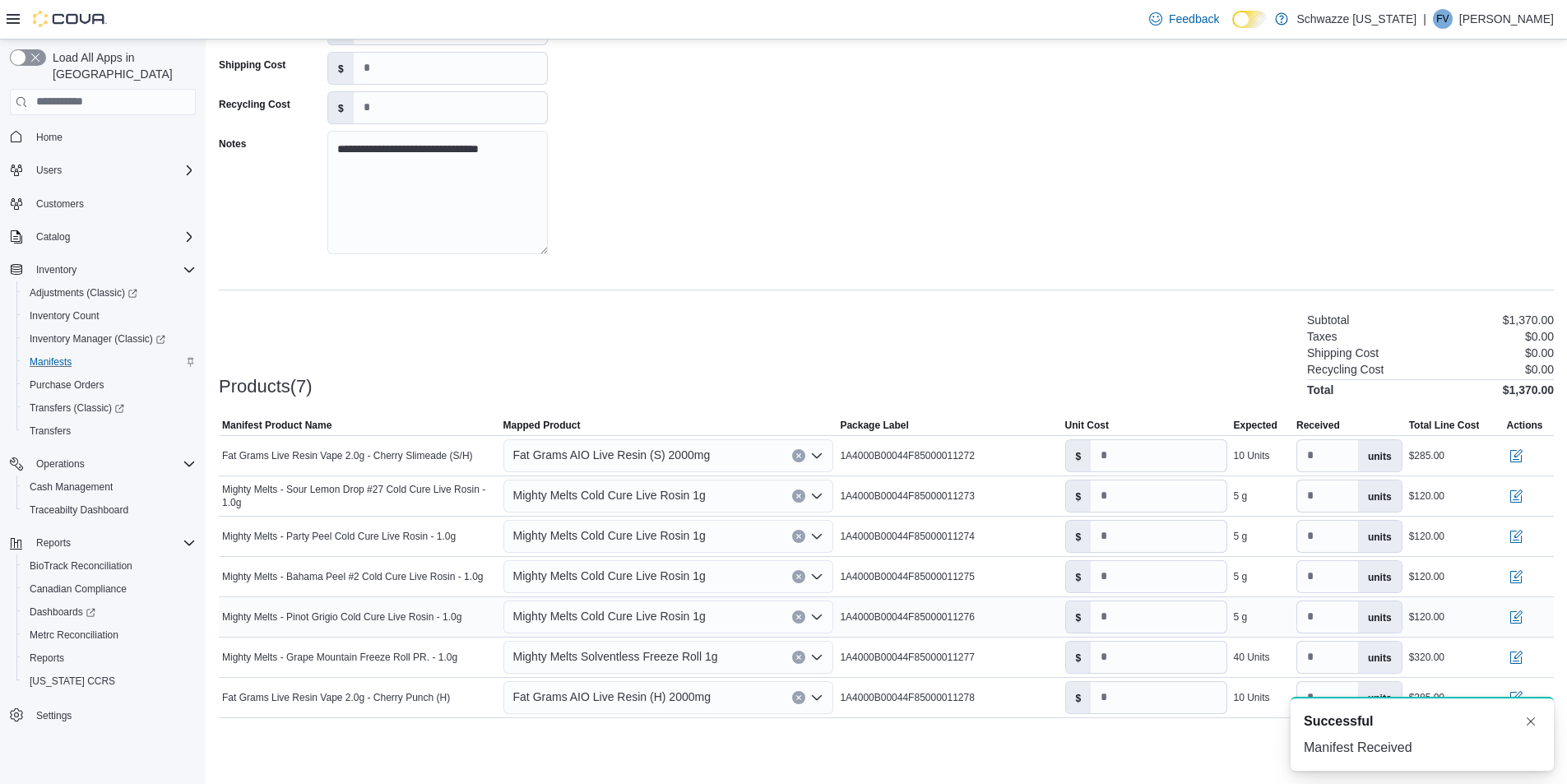
scroll to position [0, 0]
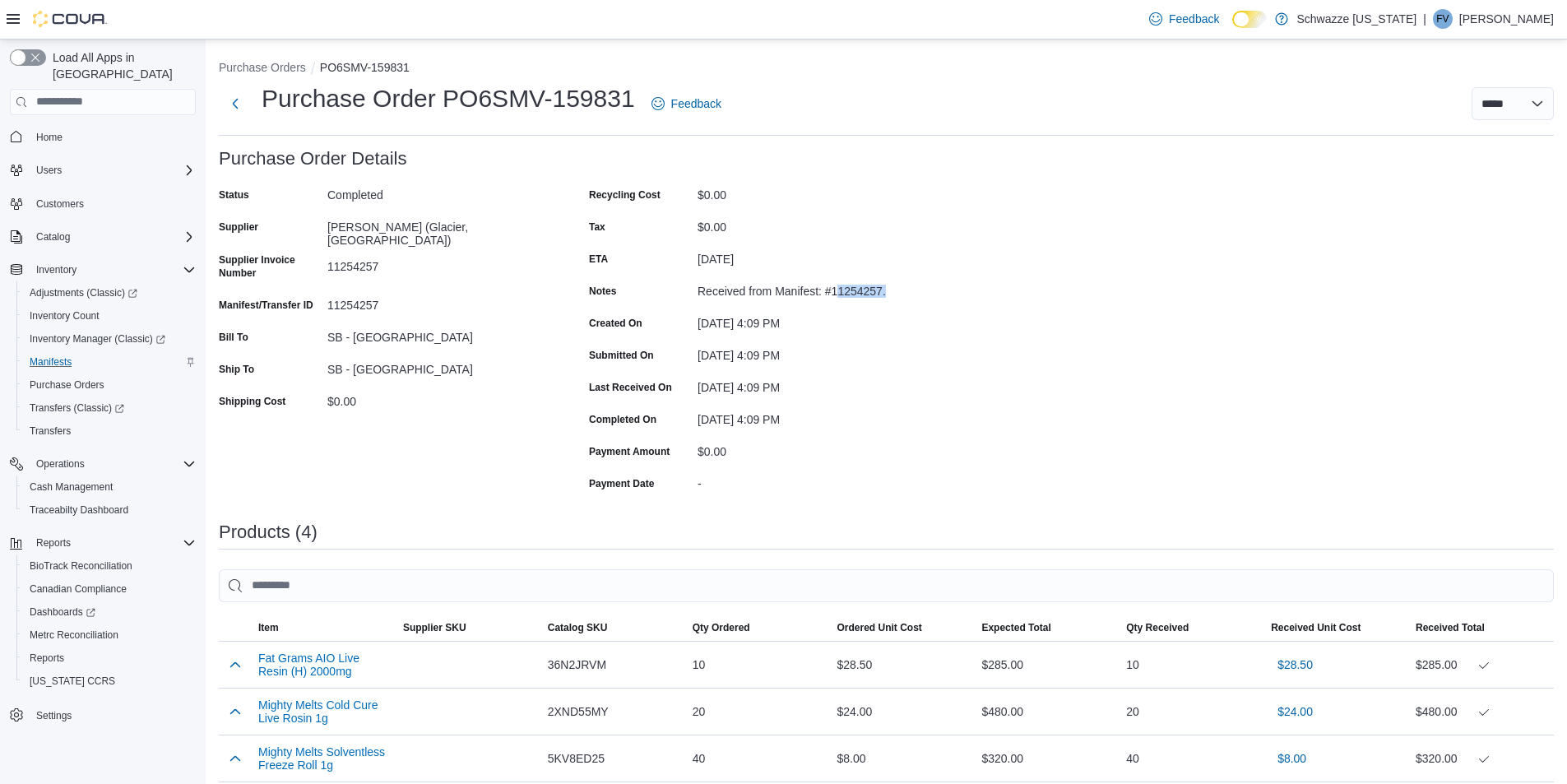
drag, startPoint x: 890, startPoint y: 294, endPoint x: 834, endPoint y: 294, distance: 56.0
click at [834, 294] on div "Received from Manifest: #11254257." at bounding box center [807, 288] width 220 height 20
click at [822, 288] on div "Received from Manifest: #11254257." at bounding box center [807, 288] width 220 height 20
drag, startPoint x: 879, startPoint y: 288, endPoint x: 826, endPoint y: 289, distance: 53.0
click at [826, 289] on div "Received from Manifest: #11254257." at bounding box center [807, 288] width 220 height 20
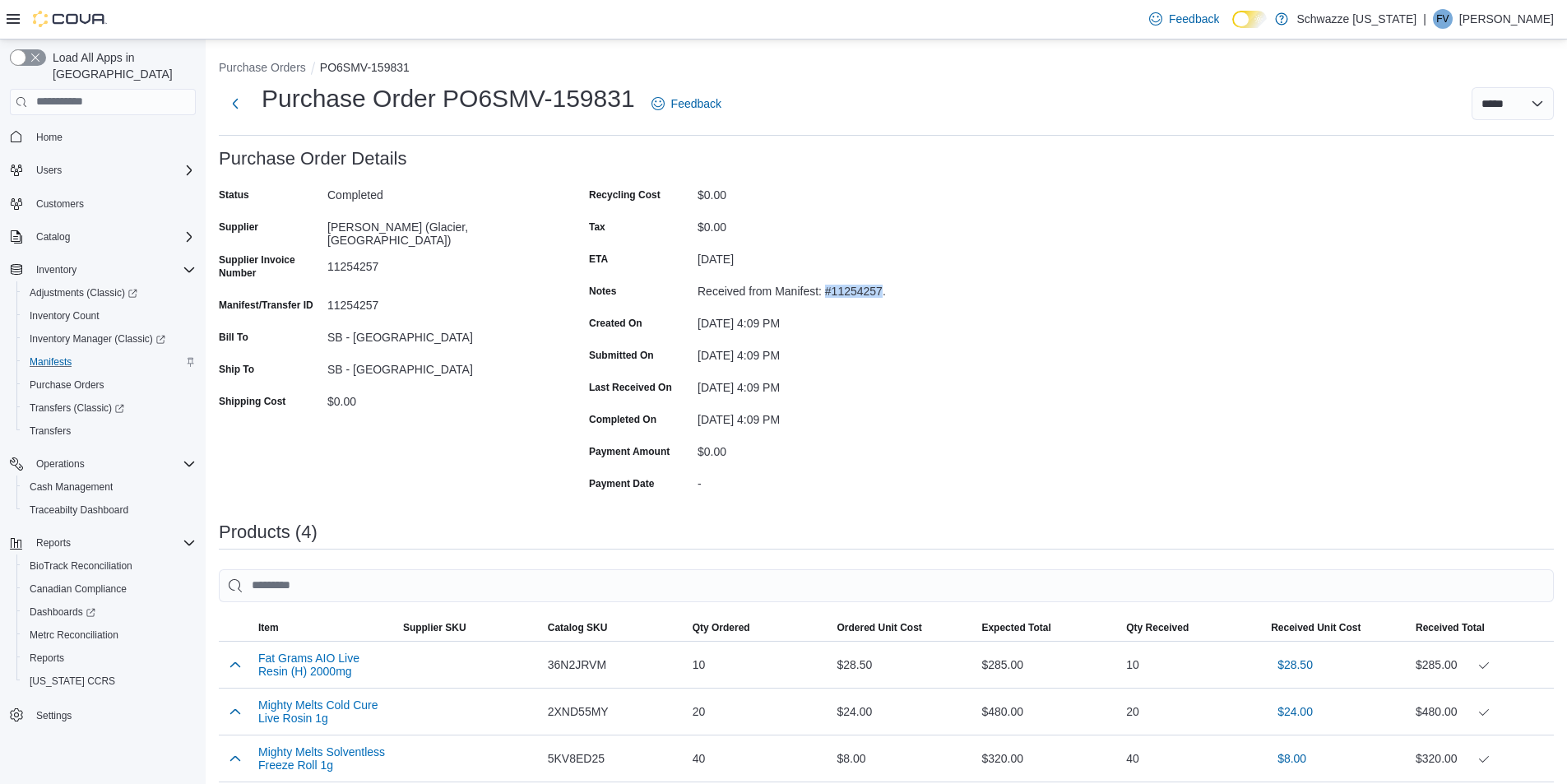
copy div "#11254257"
drag, startPoint x: 629, startPoint y: 98, endPoint x: 482, endPoint y: 113, distance: 147.8
click at [482, 113] on h1 "Purchase Order PO6SMV-159831" at bounding box center [448, 98] width 373 height 33
click at [421, 87] on h1 "Purchase Order PO6SMV-159831" at bounding box center [448, 98] width 373 height 33
drag, startPoint x: 418, startPoint y: 72, endPoint x: 338, endPoint y: 69, distance: 80.1
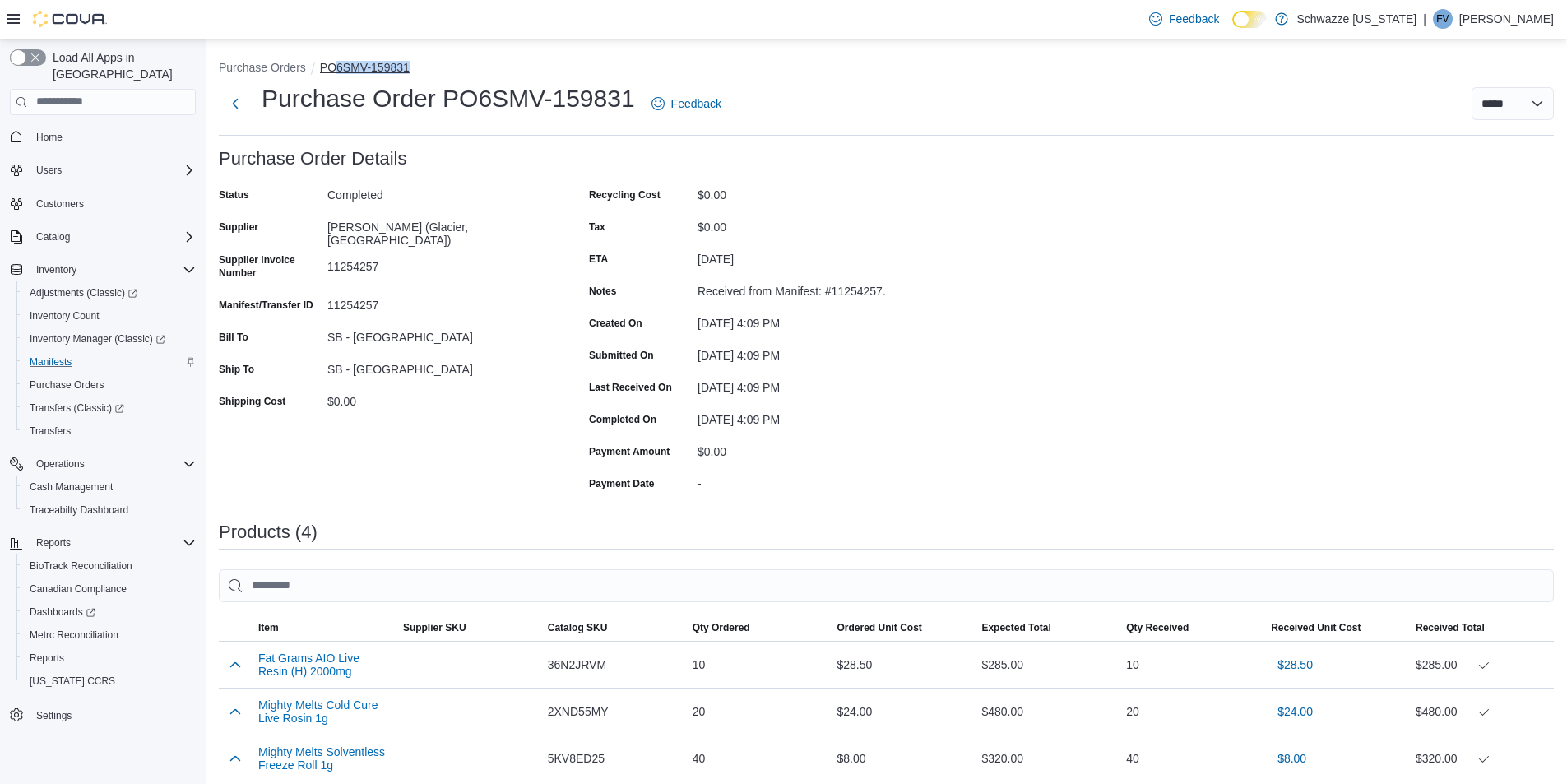
click at [338, 69] on ol "Purchase Orders PO6SMV-159831" at bounding box center [886, 69] width 1335 height 20
click at [434, 63] on ol "Purchase Orders PO6SMV-159831" at bounding box center [886, 69] width 1335 height 20
drag, startPoint x: 418, startPoint y: 65, endPoint x: 322, endPoint y: 68, distance: 96.0
click at [322, 68] on ol "Purchase Orders PO6SMV-159831" at bounding box center [886, 69] width 1335 height 20
copy button "PO6SMV-159831"
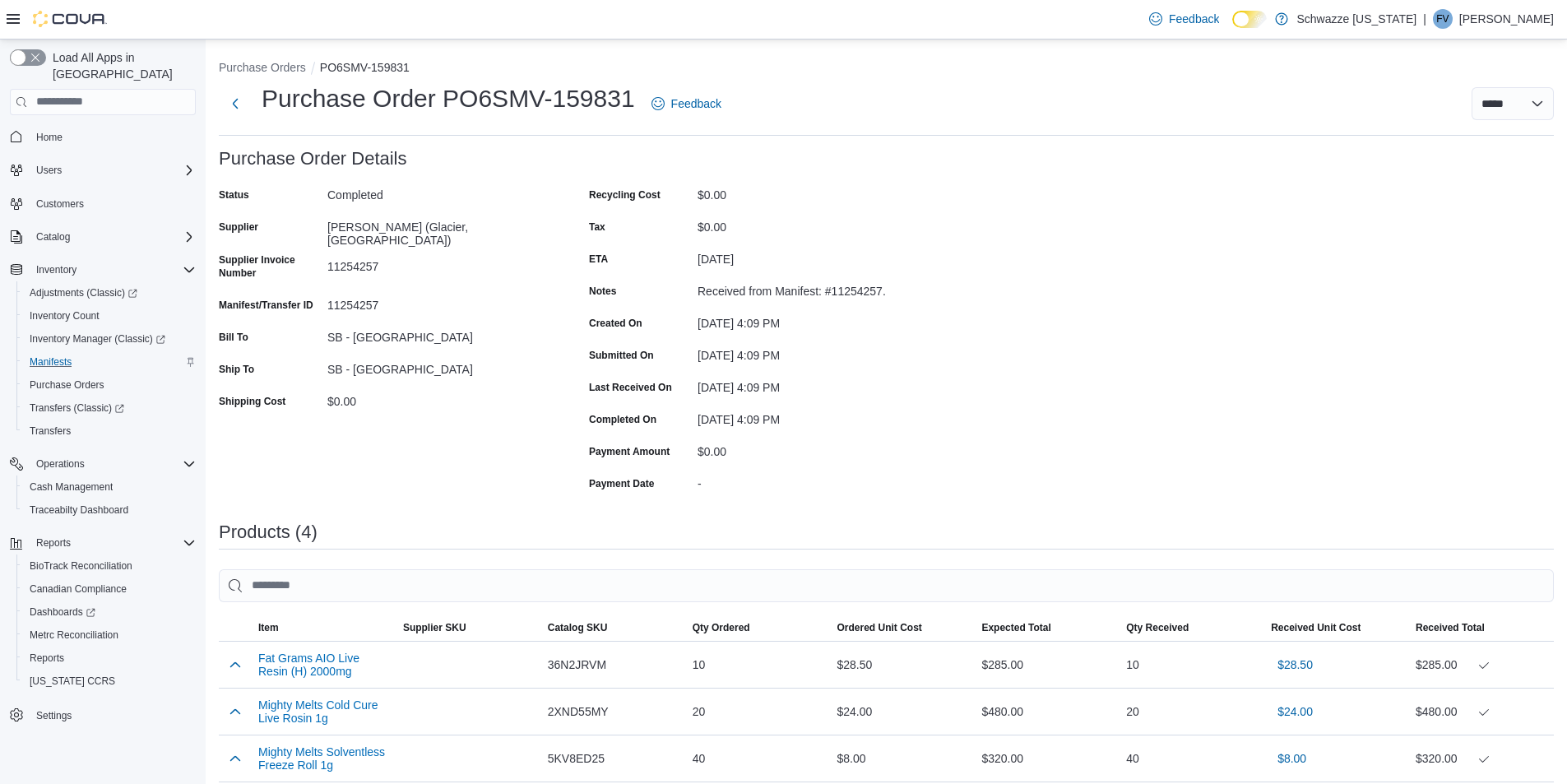
click at [1307, 411] on div "Purchase Order: PO6SMV-159831 Feedback Purchase Order Details Status Completed …" at bounding box center [886, 600] width 1335 height 902
